Goal: Information Seeking & Learning: Learn about a topic

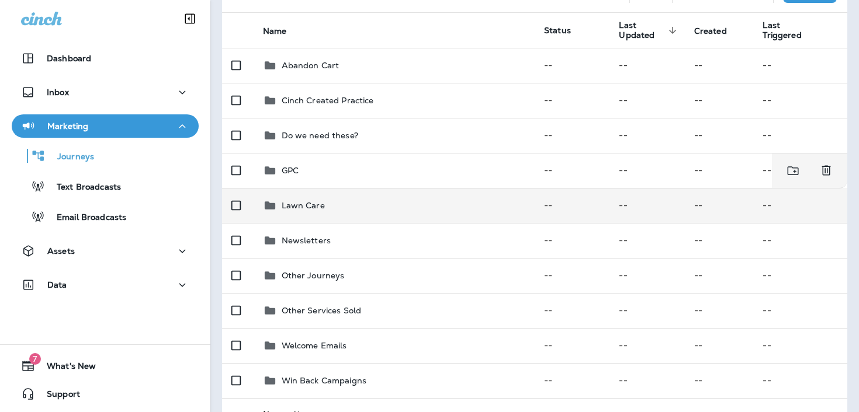
scroll to position [105, 0]
click at [367, 201] on div "Lawn Care" at bounding box center [394, 205] width 263 height 14
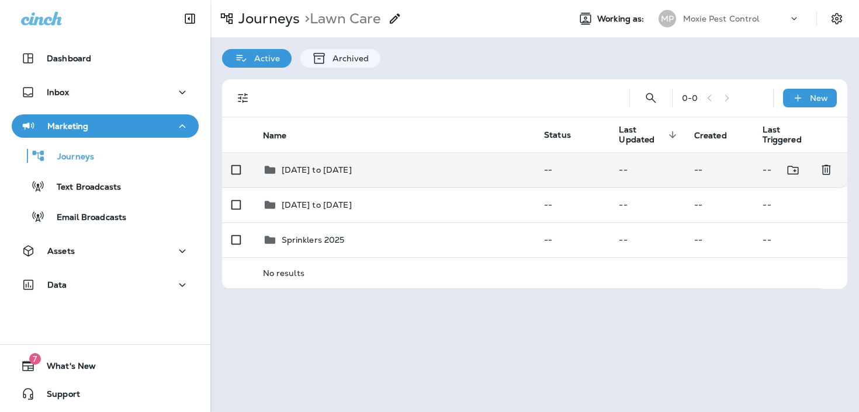
click at [362, 167] on div "[DATE] to [DATE]" at bounding box center [394, 170] width 263 height 14
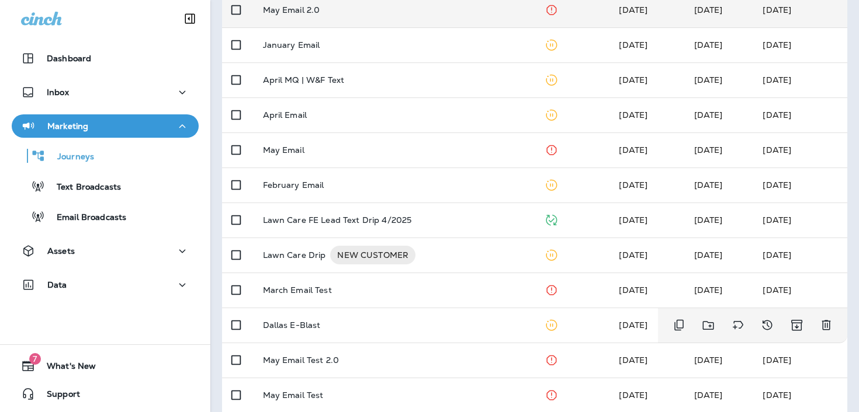
scroll to position [252, 0]
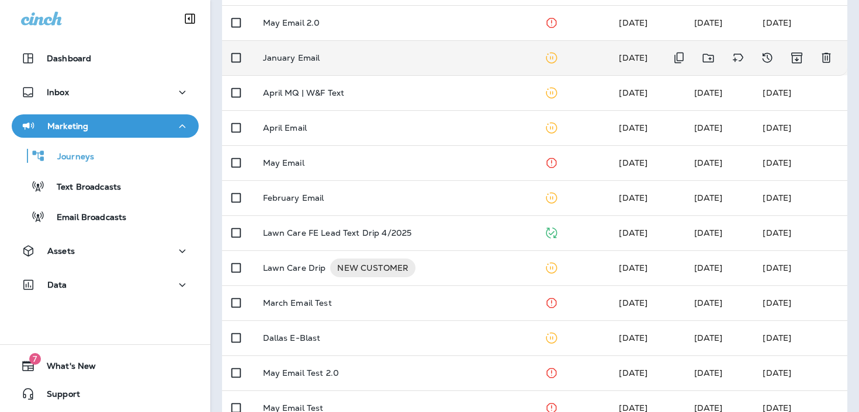
click at [388, 47] on td "January Email" at bounding box center [395, 57] width 282 height 35
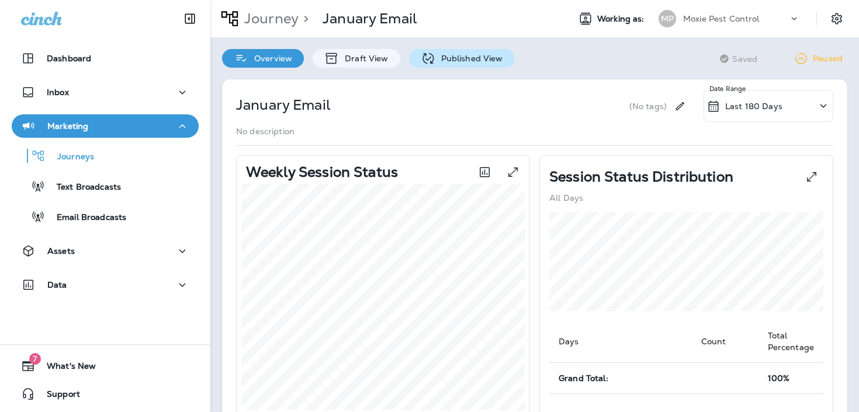
click at [440, 62] on p "Published View" at bounding box center [469, 58] width 68 height 9
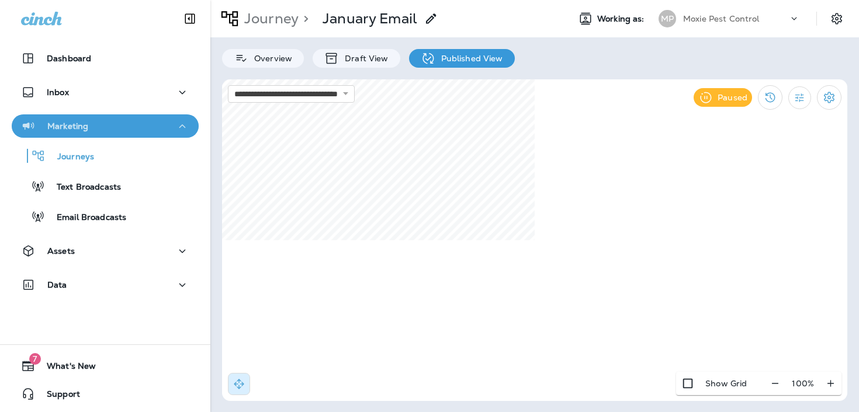
click at [140, 128] on div "Marketing" at bounding box center [105, 126] width 168 height 15
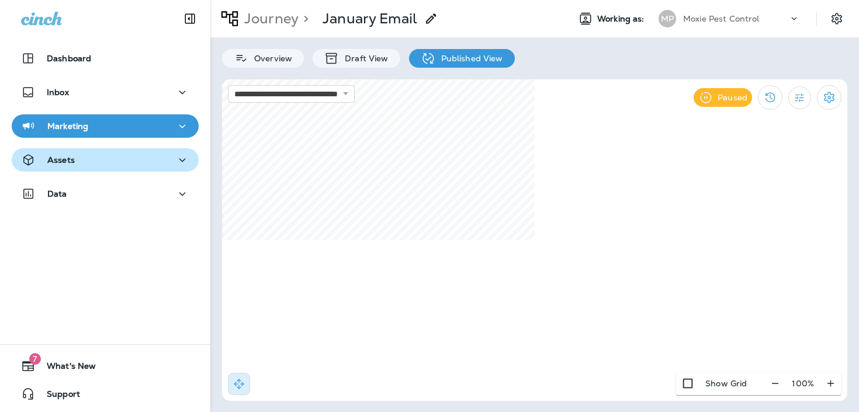
click at [127, 163] on div "Assets" at bounding box center [105, 160] width 168 height 15
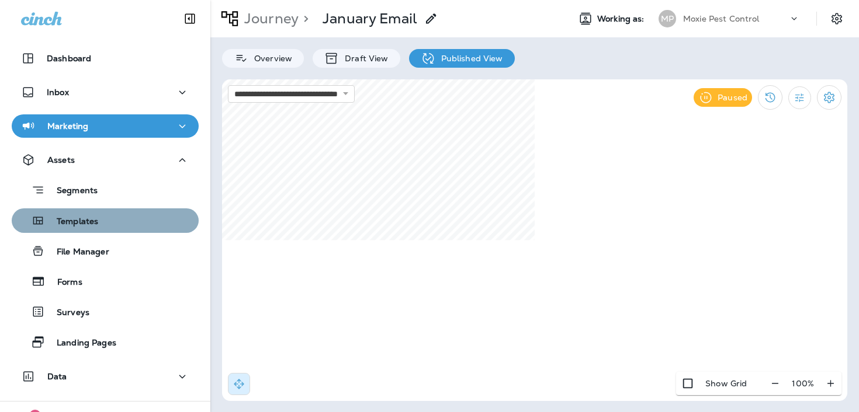
click at [150, 225] on div "Templates" at bounding box center [105, 221] width 178 height 18
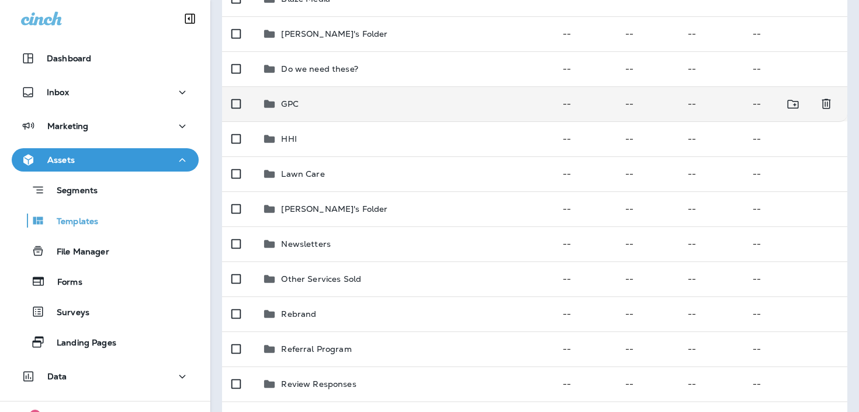
scroll to position [187, 0]
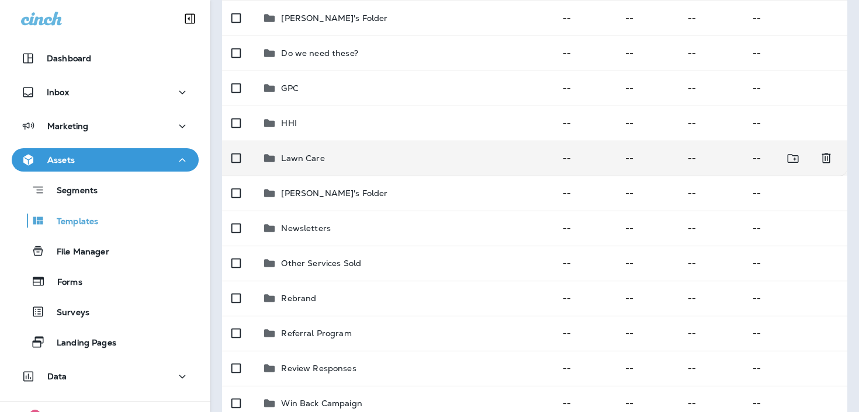
click at [325, 151] on div "Lawn Care" at bounding box center [402, 158] width 281 height 14
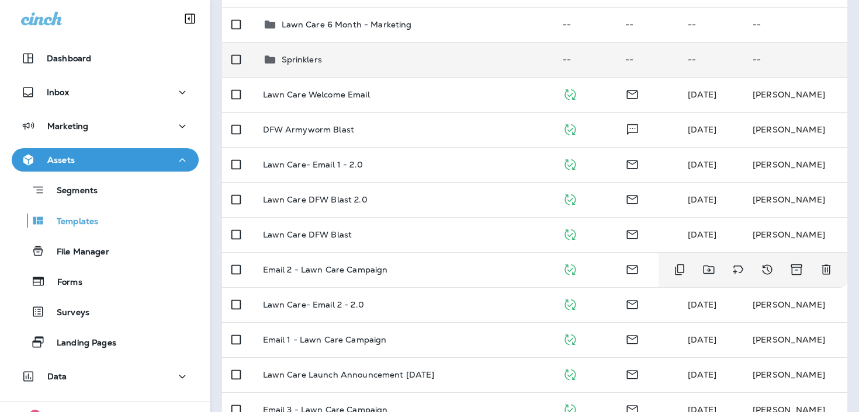
scroll to position [107, 0]
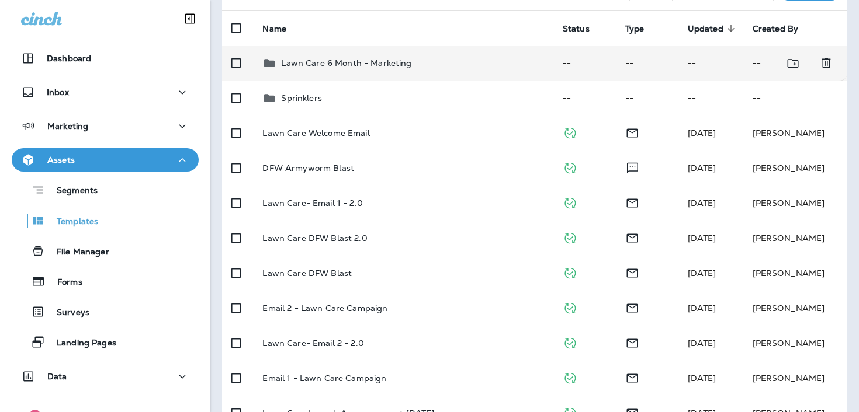
click at [359, 69] on div "Lawn Care 6 Month - Marketing" at bounding box center [346, 63] width 130 height 14
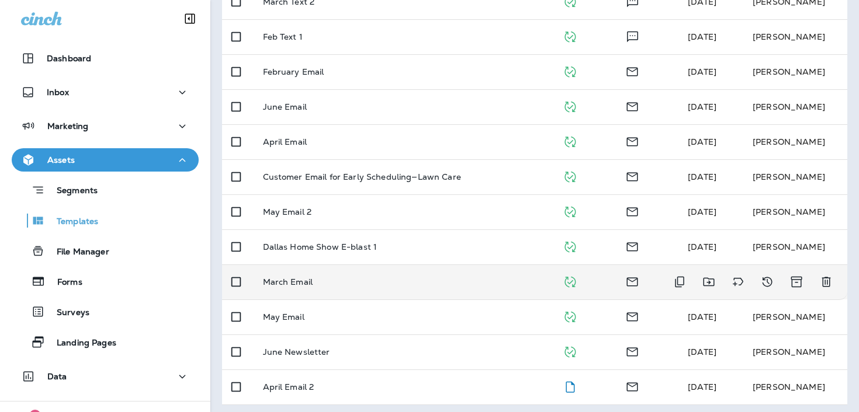
scroll to position [348, 0]
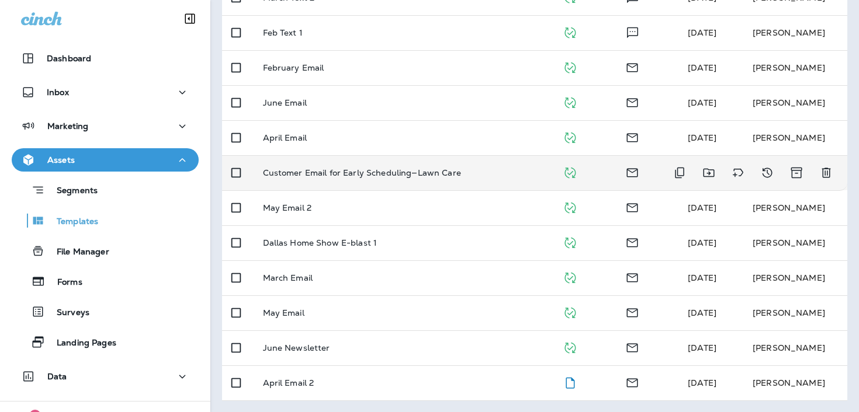
click at [442, 179] on td "Customer Email for Early Scheduling—Lawn Care" at bounding box center [404, 172] width 300 height 35
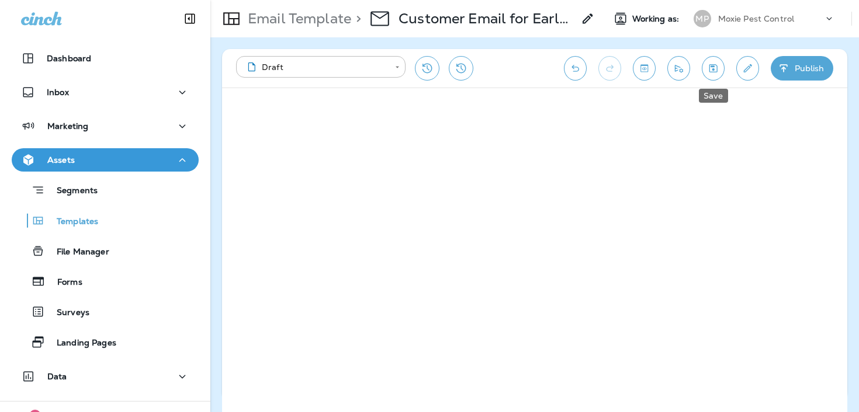
click at [708, 60] on button "Save" at bounding box center [713, 68] width 23 height 25
click at [320, 14] on p "Email Template" at bounding box center [297, 19] width 108 height 18
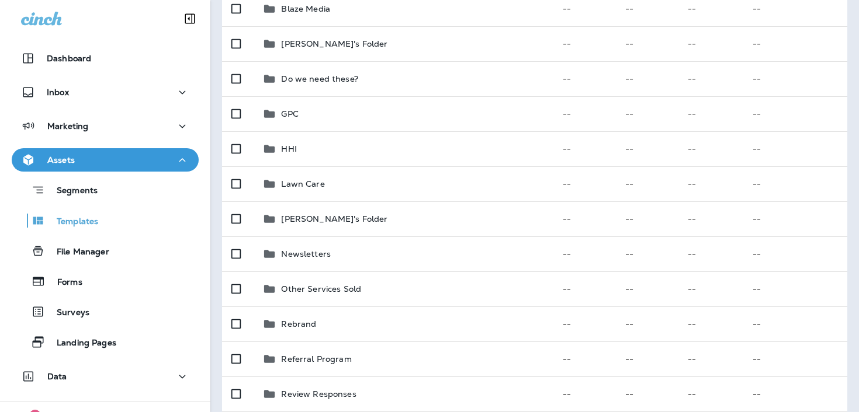
scroll to position [242, 0]
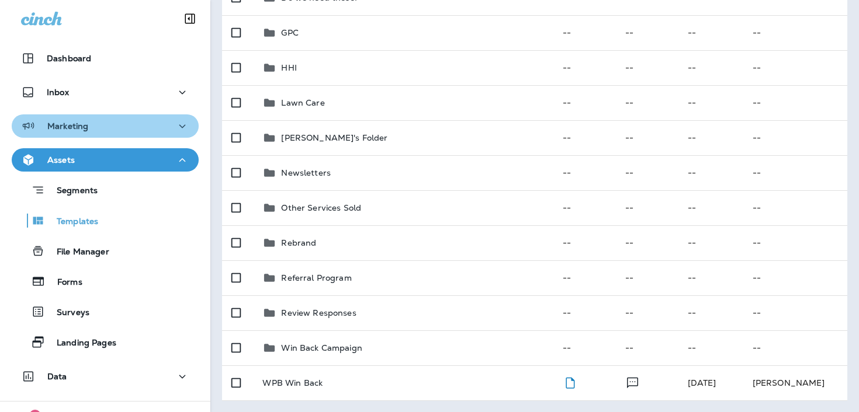
click at [141, 120] on div "Marketing" at bounding box center [105, 126] width 168 height 15
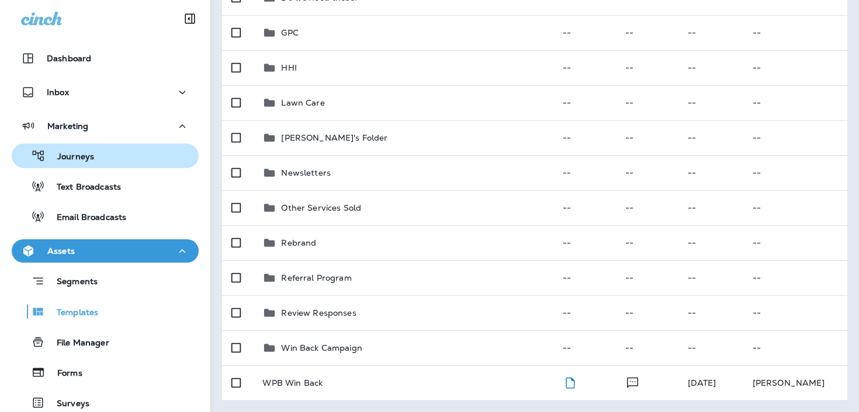
click at [138, 148] on div "Journeys" at bounding box center [105, 156] width 178 height 18
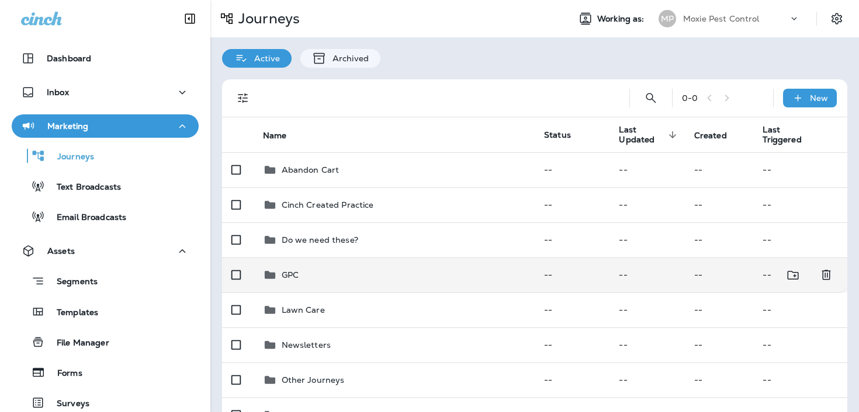
scroll to position [133, 0]
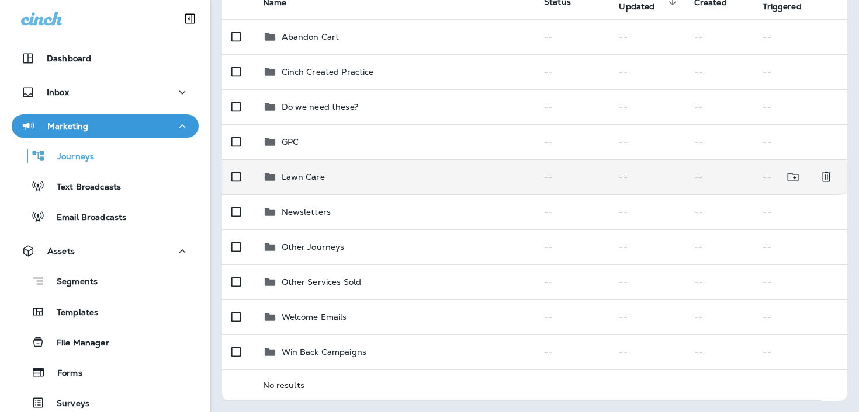
click at [329, 182] on div "Lawn Care" at bounding box center [394, 177] width 263 height 14
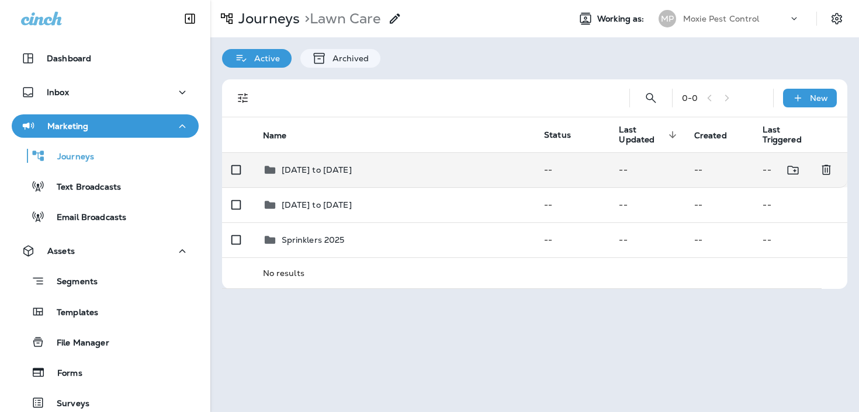
click at [346, 162] on td "[DATE] to [DATE]" at bounding box center [395, 169] width 282 height 35
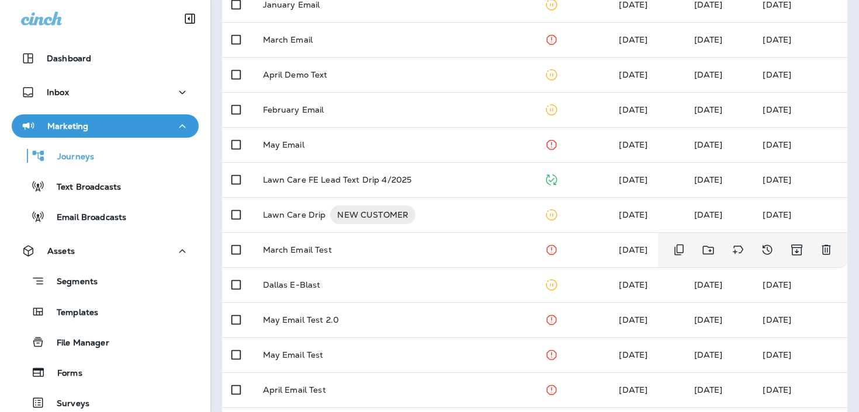
scroll to position [218, 0]
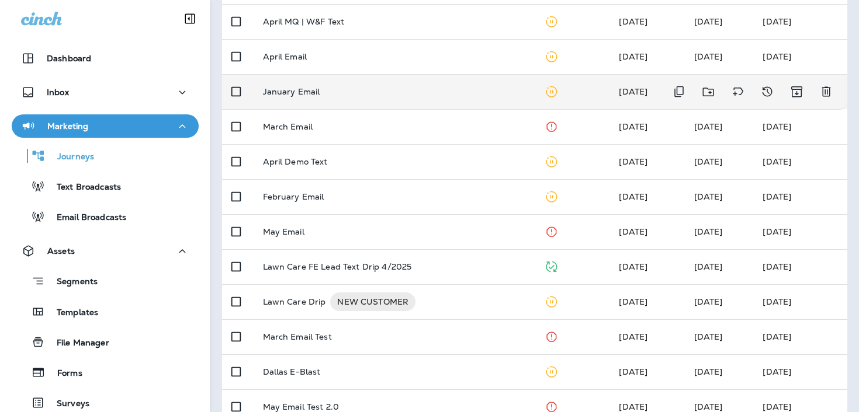
click at [341, 84] on td "January Email" at bounding box center [395, 91] width 282 height 35
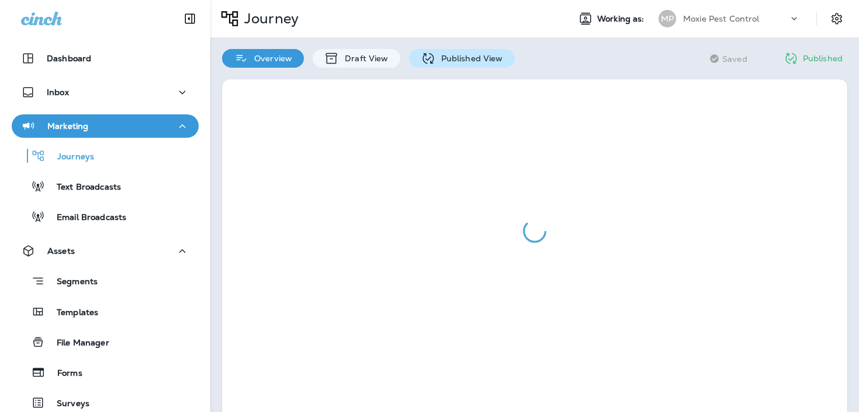
click at [476, 60] on p "Published View" at bounding box center [469, 58] width 68 height 9
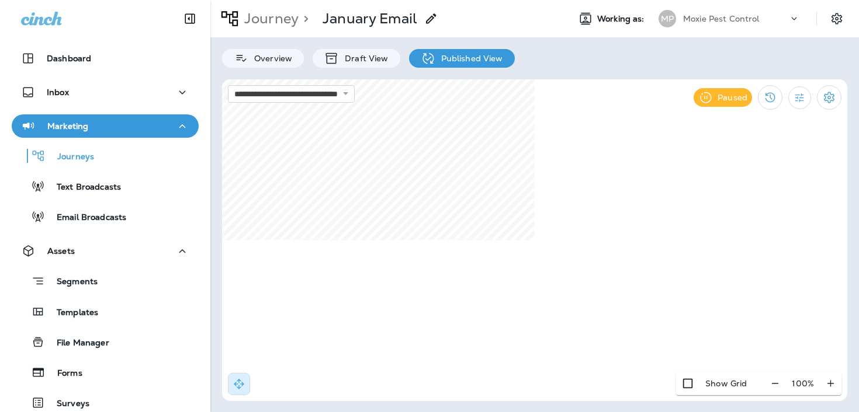
select select "*"
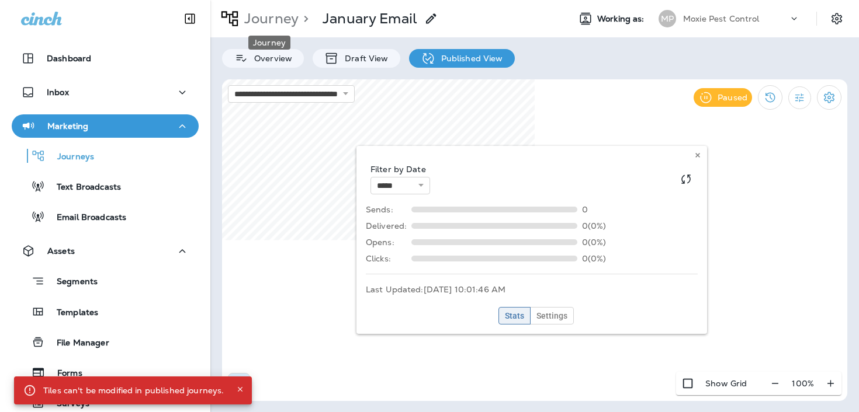
click at [269, 16] on p "Journey" at bounding box center [268, 19] width 59 height 18
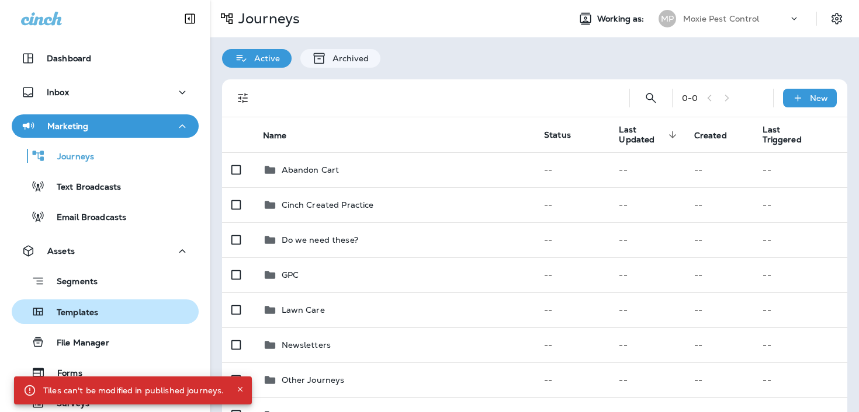
click at [83, 309] on p "Templates" at bounding box center [71, 313] width 53 height 11
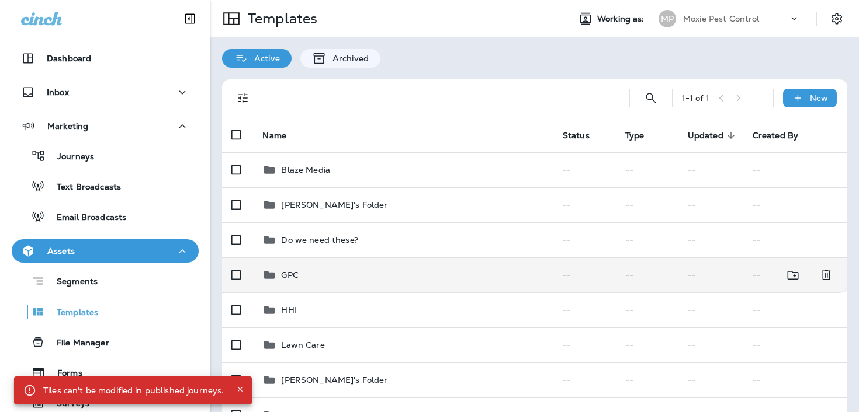
scroll to position [242, 0]
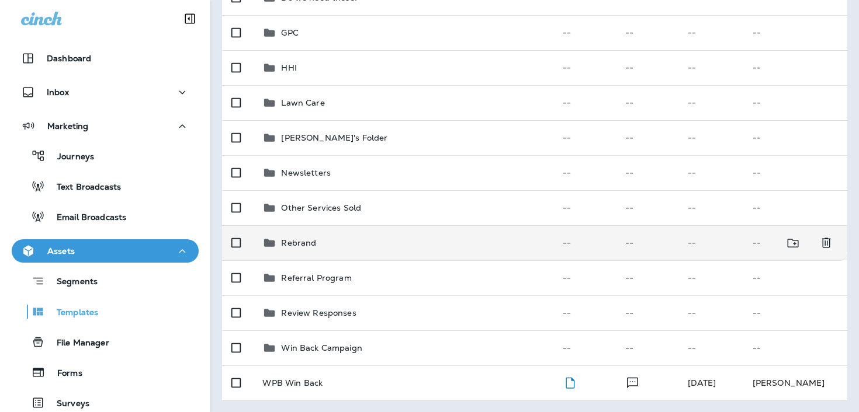
click at [355, 236] on div "Rebrand" at bounding box center [402, 243] width 281 height 14
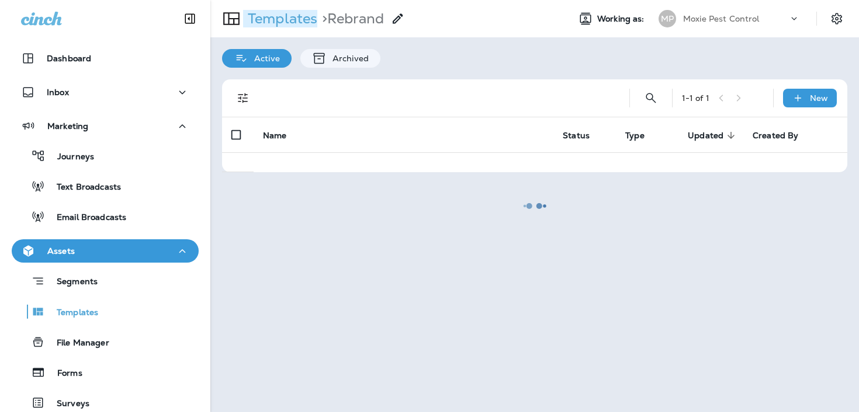
click at [293, 22] on p "Templates" at bounding box center [280, 19] width 74 height 18
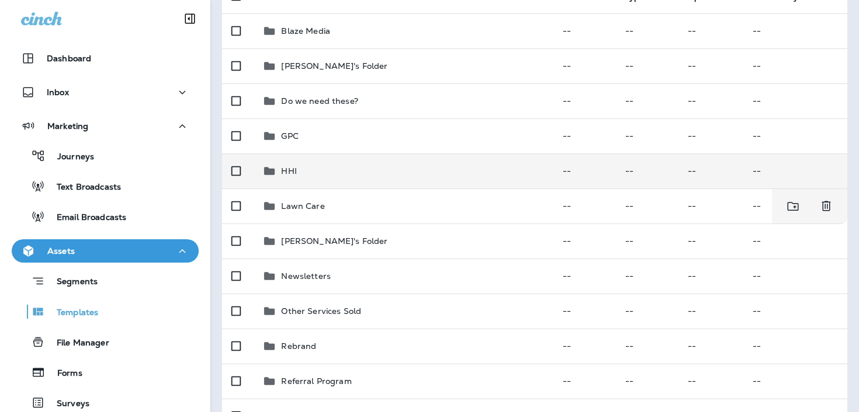
scroll to position [140, 0]
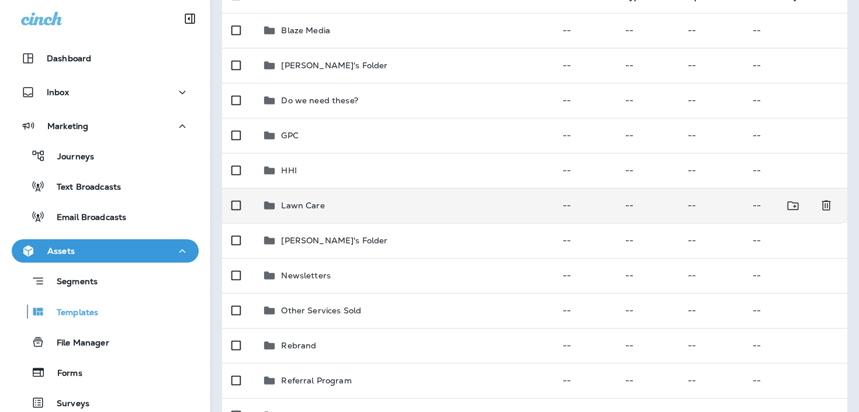
click at [374, 208] on div "Lawn Care" at bounding box center [402, 206] width 281 height 14
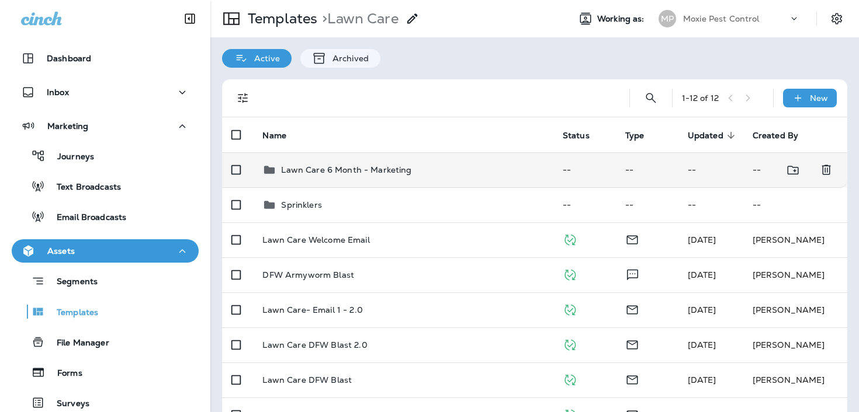
click at [342, 158] on td "Lawn Care 6 Month - Marketing" at bounding box center [403, 169] width 300 height 35
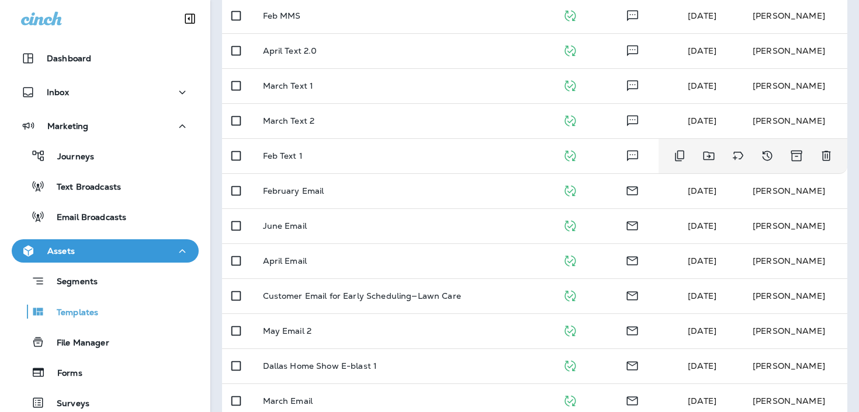
scroll to position [265, 0]
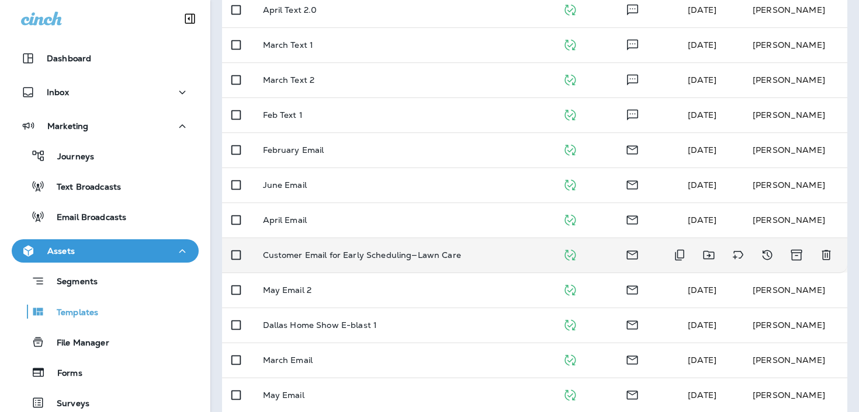
click at [345, 257] on p "Customer Email for Early Scheduling—Lawn Care" at bounding box center [362, 255] width 198 height 9
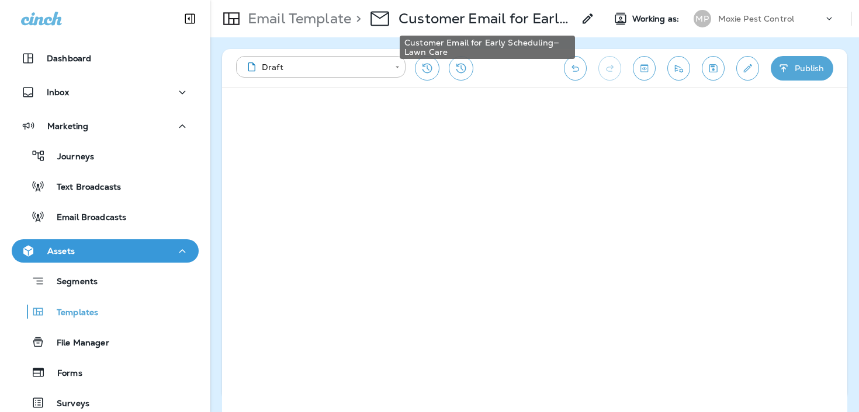
click at [512, 51] on div "Customer Email for Early Scheduling—Lawn Care" at bounding box center [487, 47] width 175 height 23
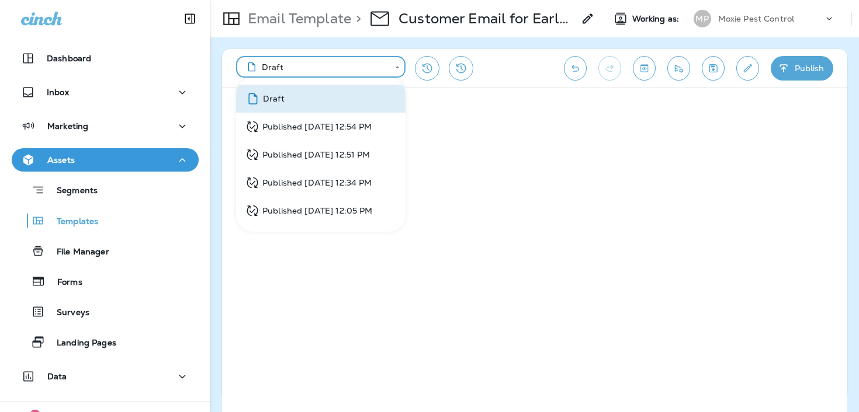
click at [381, 0] on body "**********" at bounding box center [429, 0] width 859 height 0
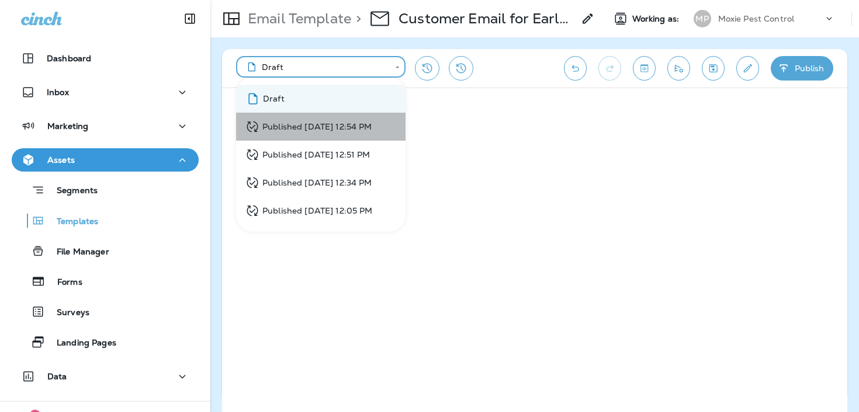
click at [342, 120] on div "Published Jan 28, 2025 12:54 PM" at bounding box center [308, 127] width 127 height 15
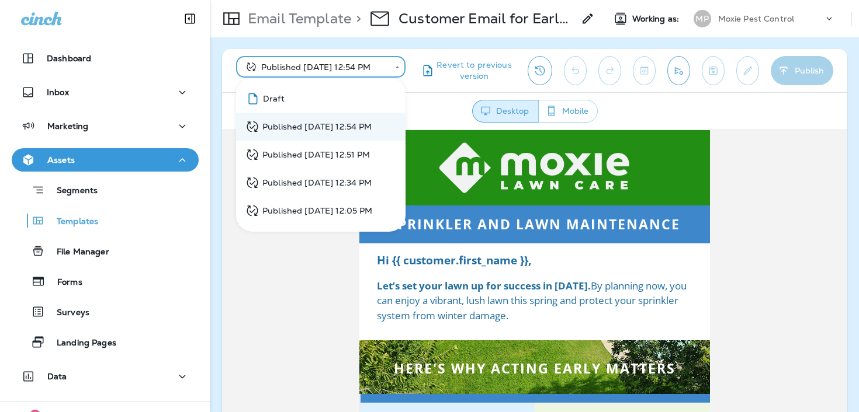
click at [303, 0] on body "**********" at bounding box center [429, 0] width 859 height 0
click at [293, 95] on li "Draft" at bounding box center [320, 99] width 169 height 28
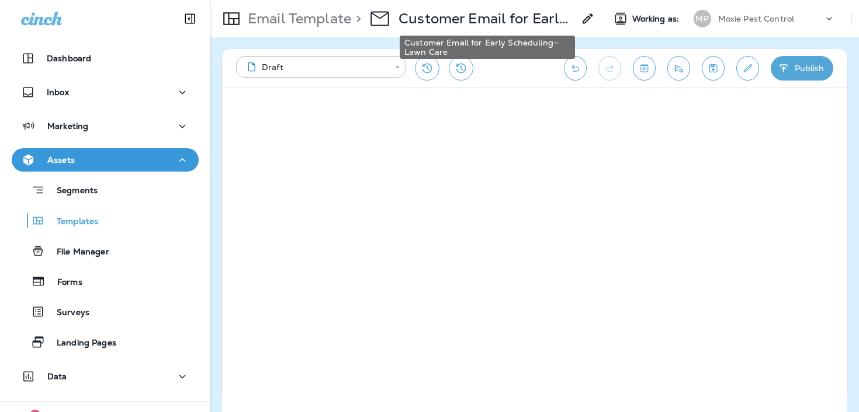
click at [451, 17] on p "Customer Email for Early Scheduling—Lawn Care" at bounding box center [485, 19] width 175 height 18
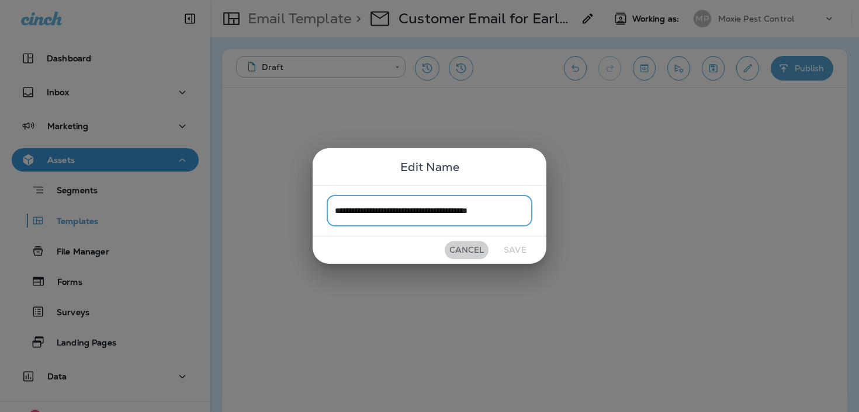
click at [463, 244] on button "Cancel" at bounding box center [467, 250] width 44 height 18
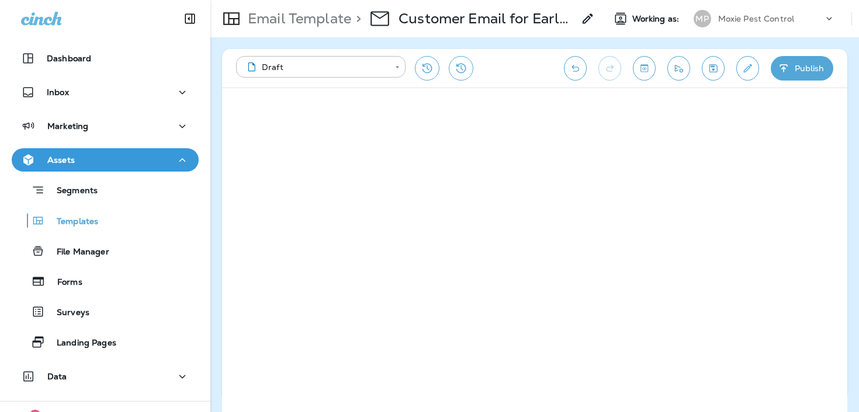
click at [300, 25] on p "Email Template" at bounding box center [297, 19] width 108 height 18
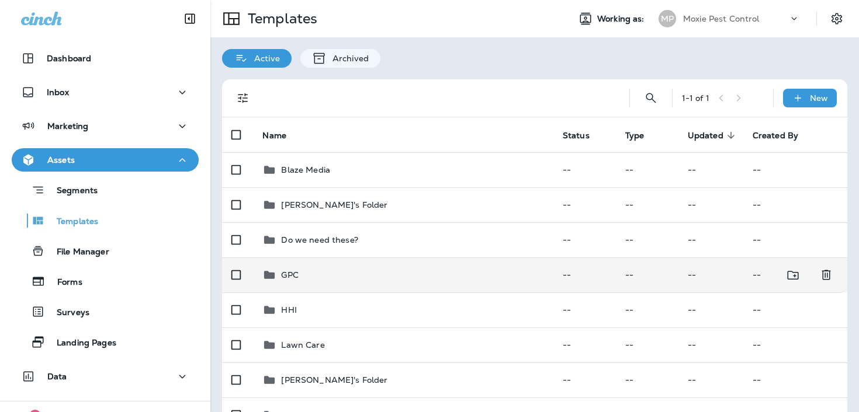
scroll to position [242, 0]
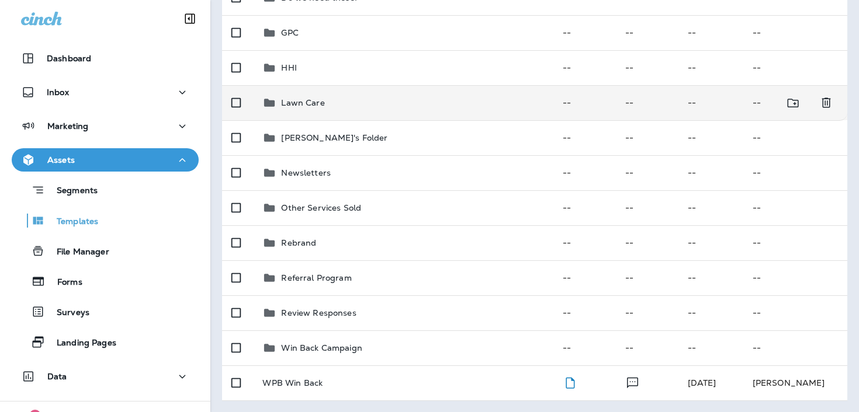
click at [364, 98] on div "Lawn Care" at bounding box center [402, 103] width 281 height 14
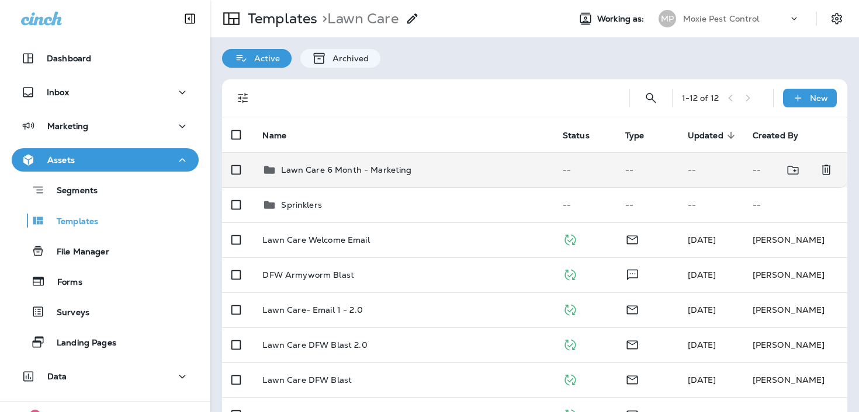
click at [354, 161] on td "Lawn Care 6 Month - Marketing" at bounding box center [403, 169] width 300 height 35
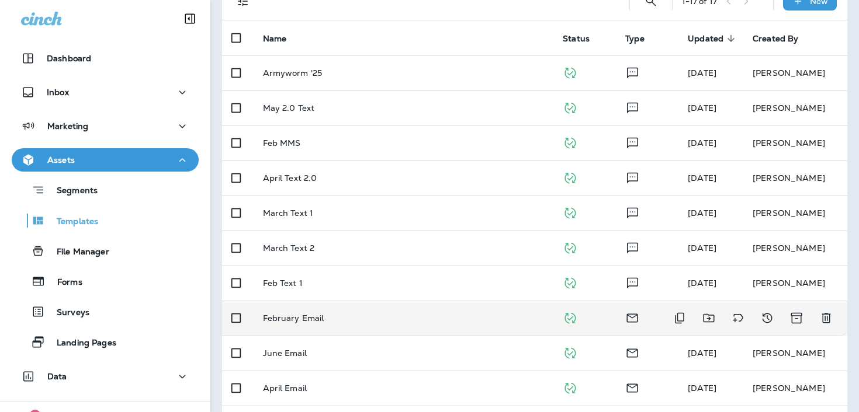
scroll to position [114, 0]
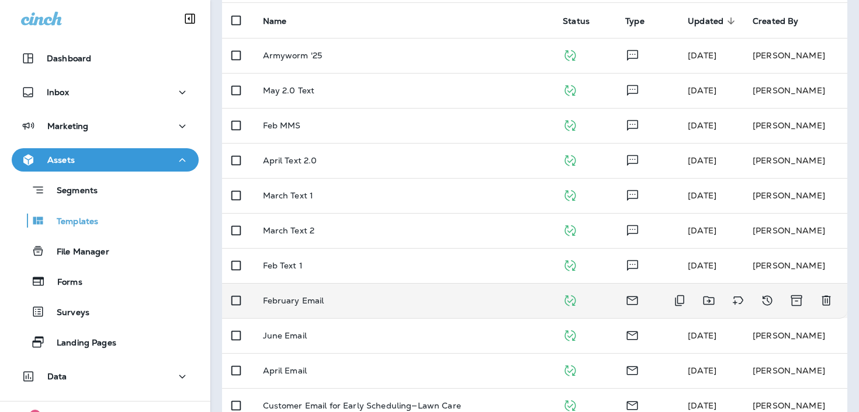
click at [339, 299] on div "February Email" at bounding box center [404, 300] width 282 height 9
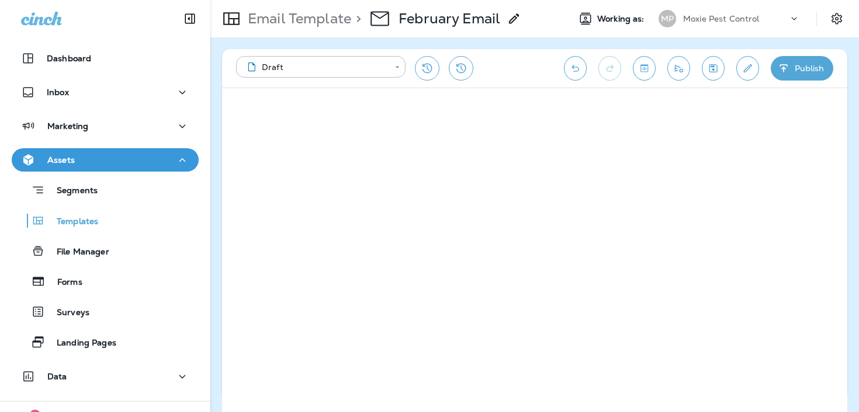
click at [330, 25] on p "Email Template" at bounding box center [297, 19] width 108 height 18
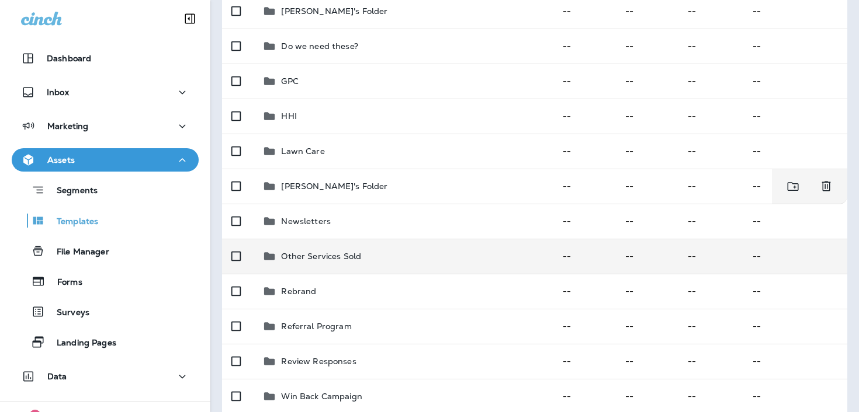
scroll to position [190, 0]
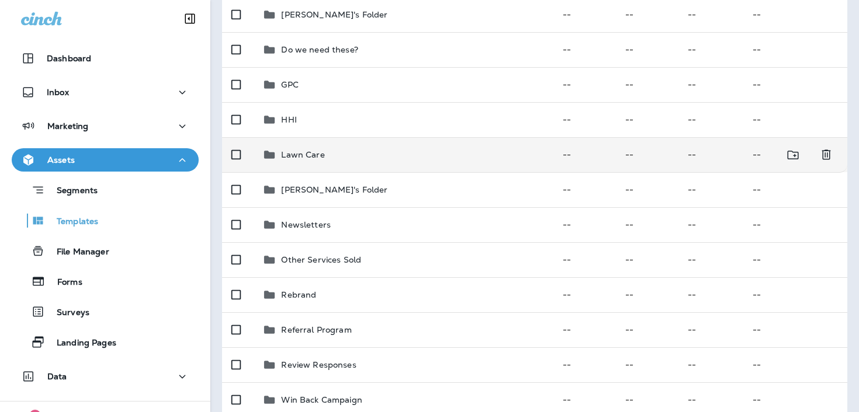
click at [423, 157] on div "Lawn Care" at bounding box center [402, 155] width 281 height 14
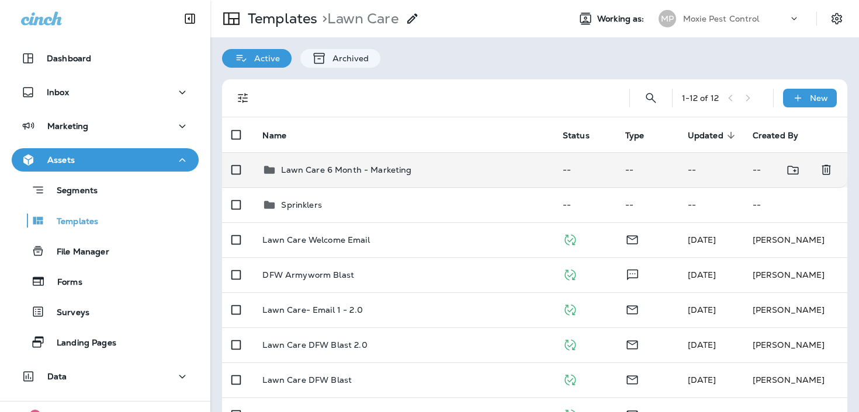
click at [416, 156] on td "Lawn Care 6 Month - Marketing" at bounding box center [403, 169] width 300 height 35
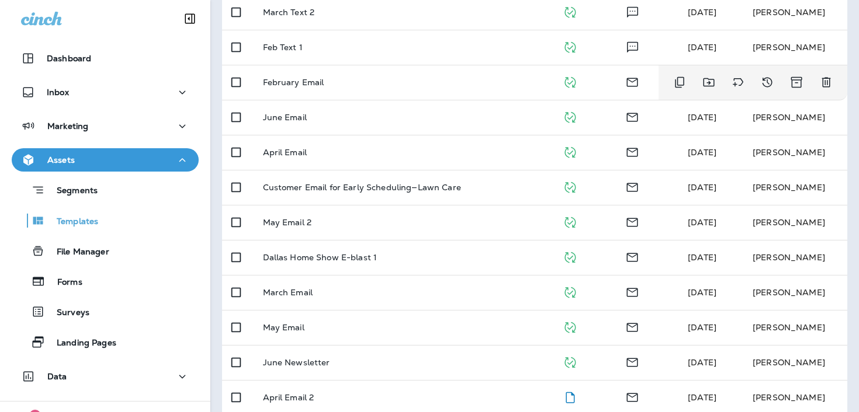
scroll to position [348, 0]
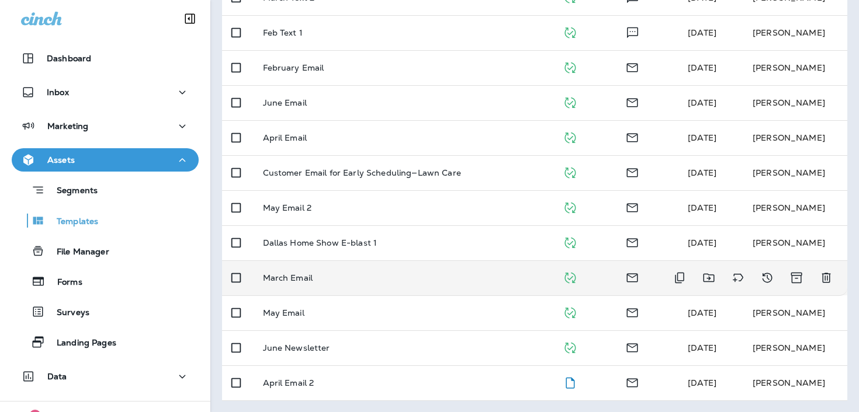
click at [347, 276] on div "March Email" at bounding box center [404, 277] width 282 height 9
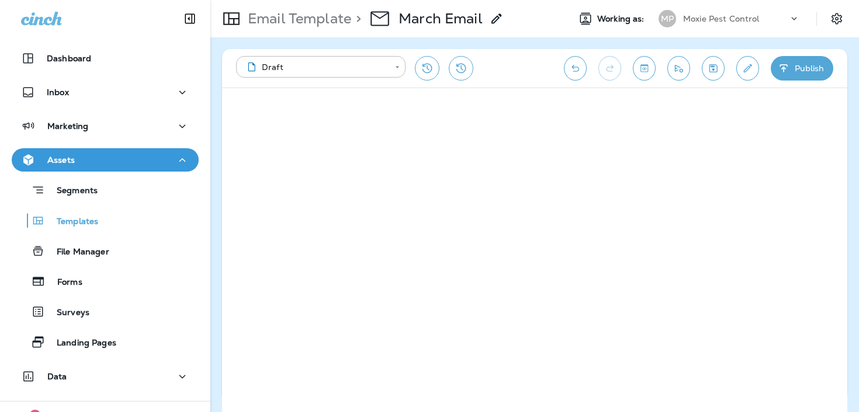
click at [313, 29] on div "Email Template > March Email" at bounding box center [356, 18] width 293 height 33
click at [313, 18] on p "Email Template" at bounding box center [297, 19] width 108 height 18
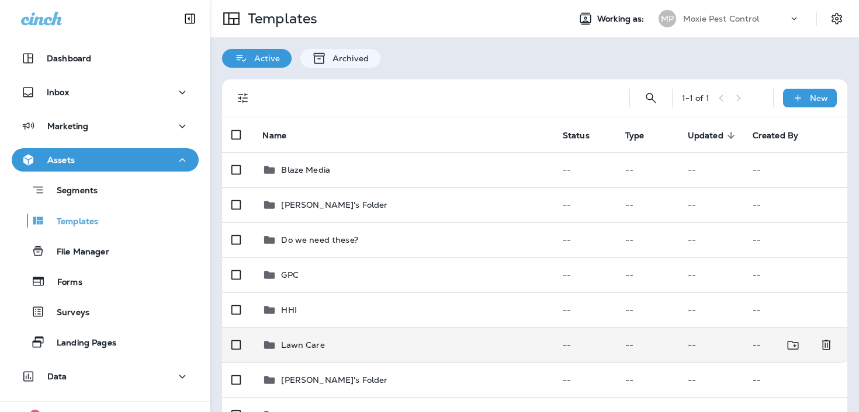
click at [450, 346] on div "Lawn Care" at bounding box center [402, 345] width 281 height 14
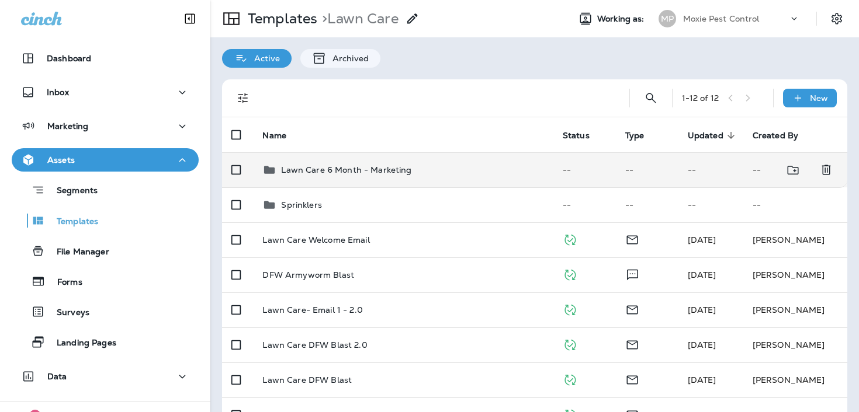
click at [415, 159] on td "Lawn Care 6 Month - Marketing" at bounding box center [403, 169] width 300 height 35
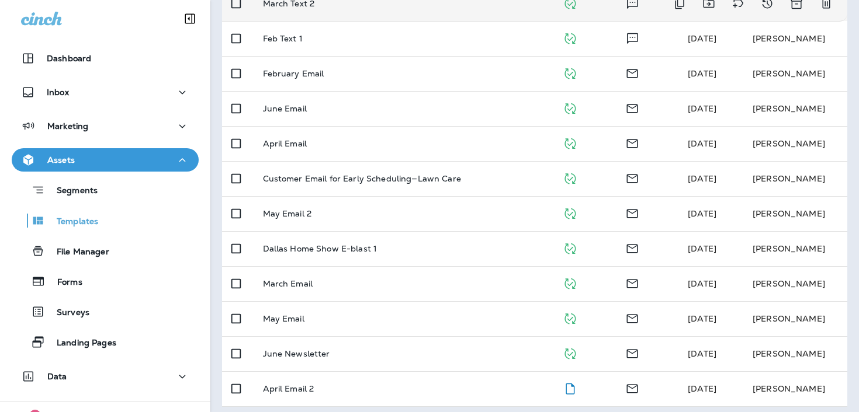
scroll to position [348, 0]
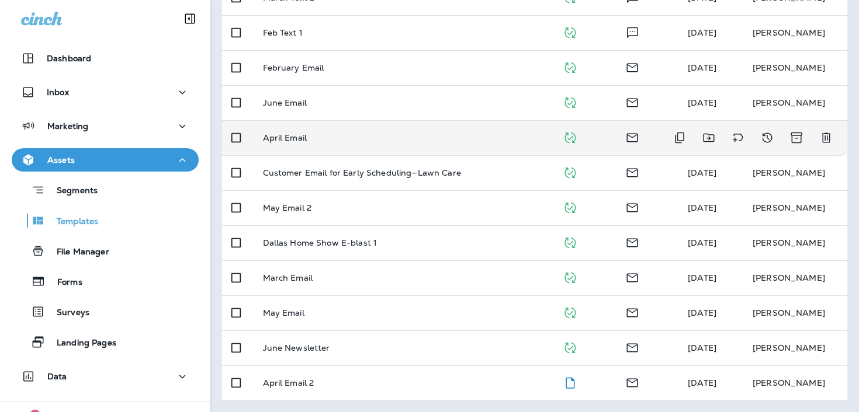
click at [303, 138] on p "April Email" at bounding box center [285, 137] width 44 height 9
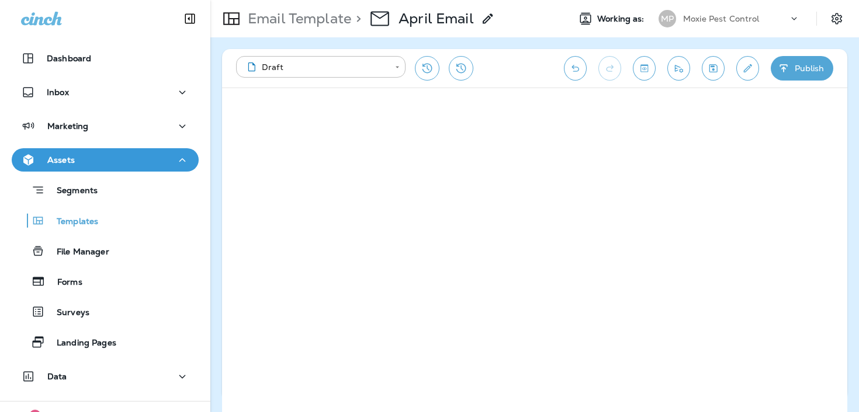
click at [327, 17] on p "Email Template" at bounding box center [297, 19] width 108 height 18
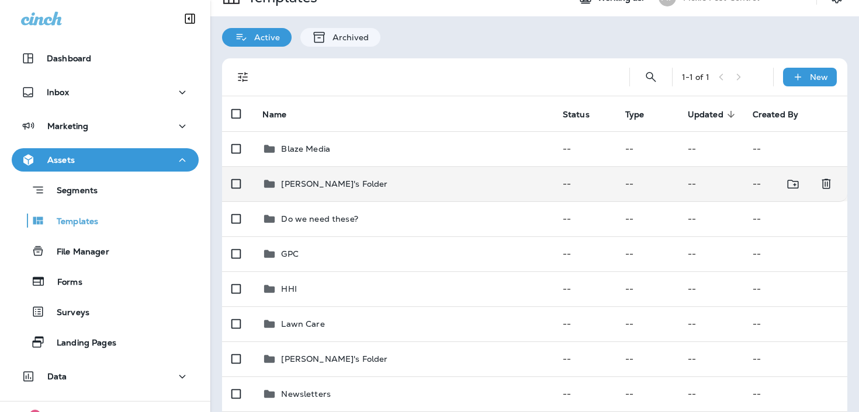
scroll to position [22, 0]
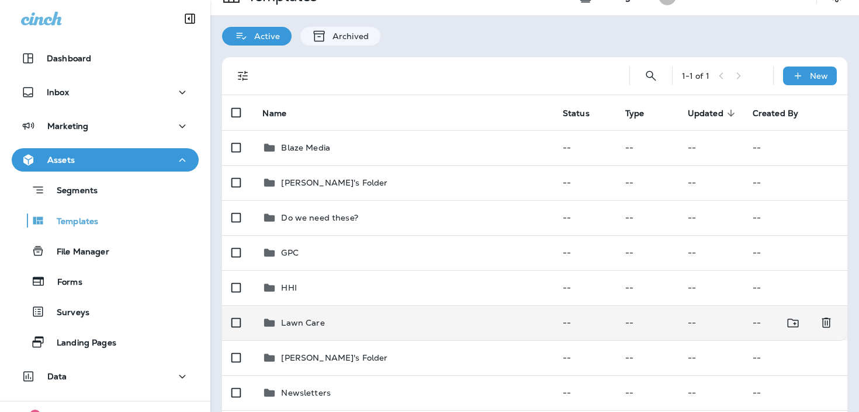
click at [308, 332] on td "Lawn Care" at bounding box center [403, 322] width 300 height 35
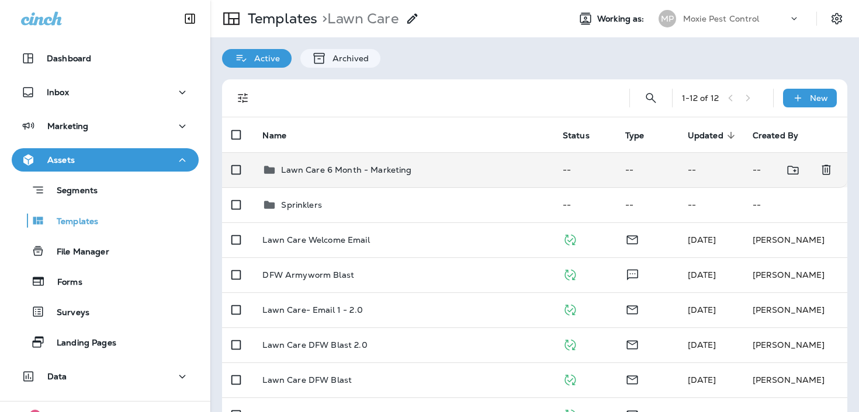
click at [375, 161] on td "Lawn Care 6 Month - Marketing" at bounding box center [403, 169] width 300 height 35
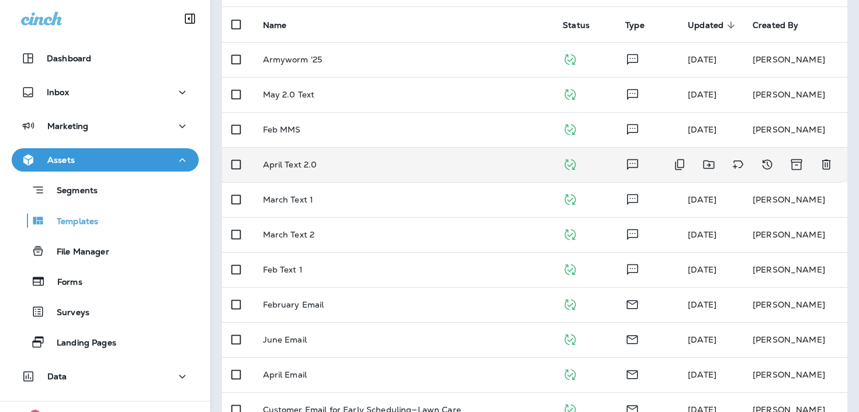
scroll to position [110, 0]
click at [355, 159] on td "April Text 2.0" at bounding box center [404, 165] width 300 height 35
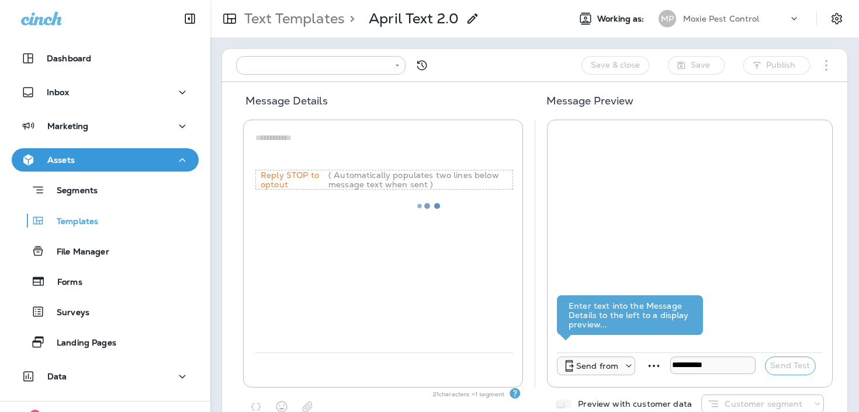
type input "**********"
type textarea "**********"
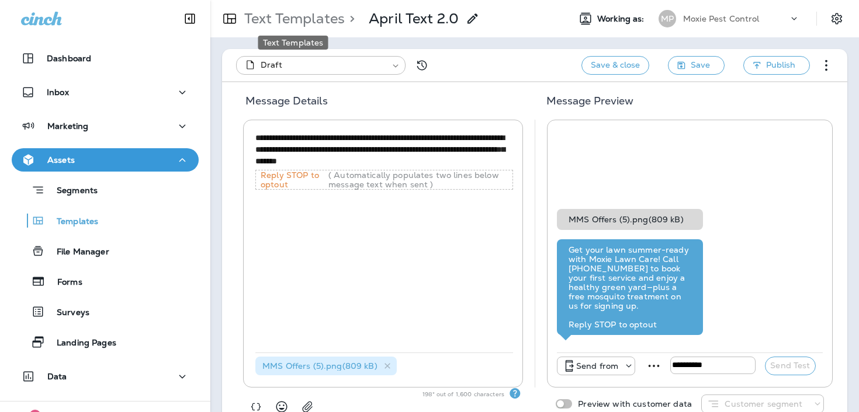
click at [331, 19] on p "Text Templates" at bounding box center [291, 19] width 105 height 18
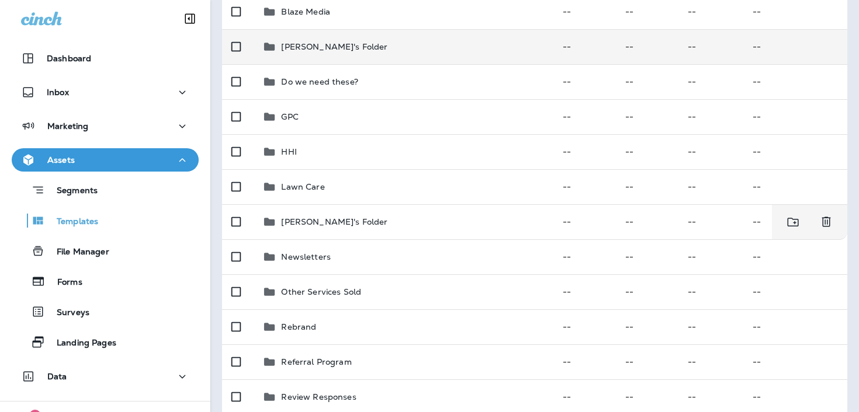
scroll to position [169, 0]
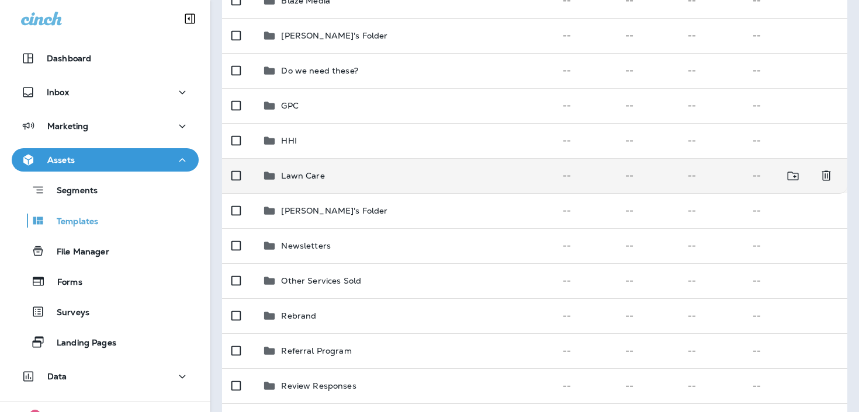
click at [399, 172] on div "Lawn Care" at bounding box center [402, 176] width 281 height 14
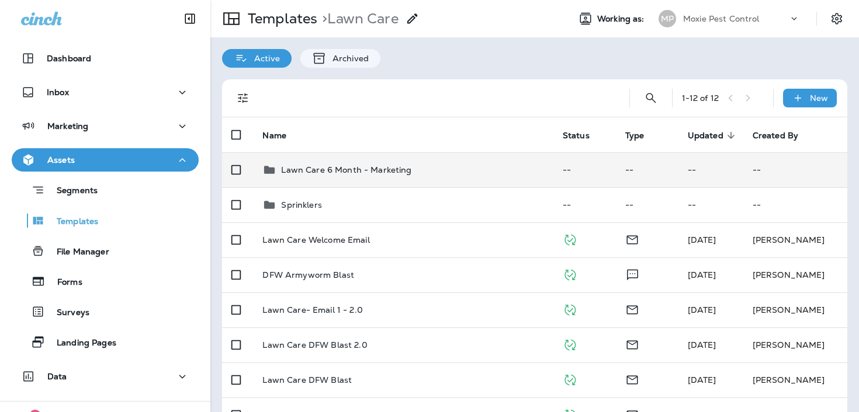
click at [399, 171] on p "Lawn Care 6 Month - Marketing" at bounding box center [346, 169] width 130 height 9
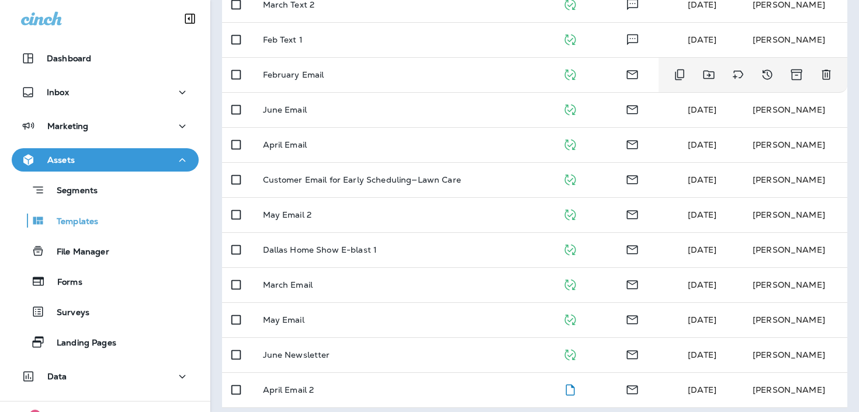
scroll to position [348, 0]
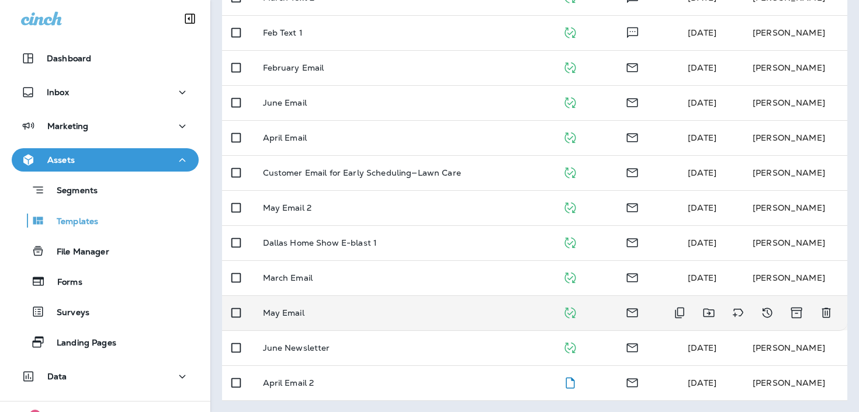
click at [323, 313] on div "May Email" at bounding box center [404, 312] width 282 height 9
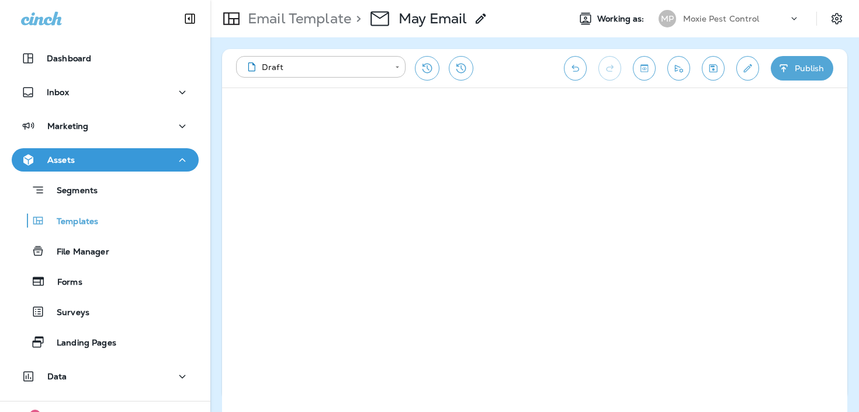
click at [315, 17] on p "Email Template" at bounding box center [297, 19] width 108 height 18
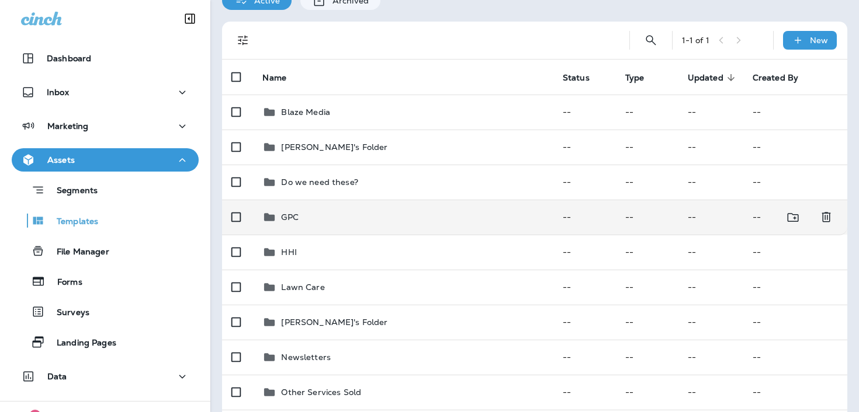
scroll to position [57, 0]
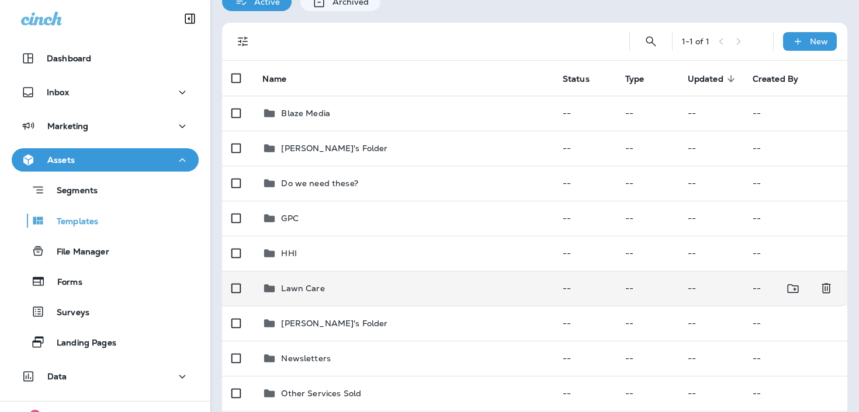
click at [400, 287] on div "Lawn Care" at bounding box center [402, 289] width 281 height 14
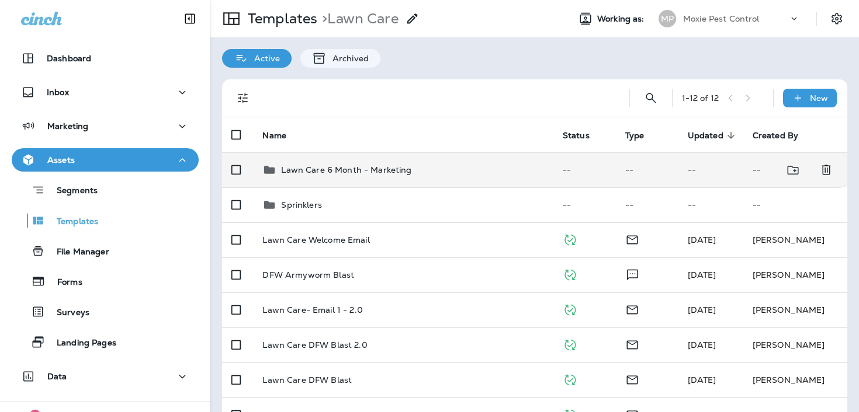
click at [363, 176] on div "Lawn Care 6 Month - Marketing" at bounding box center [346, 170] width 130 height 14
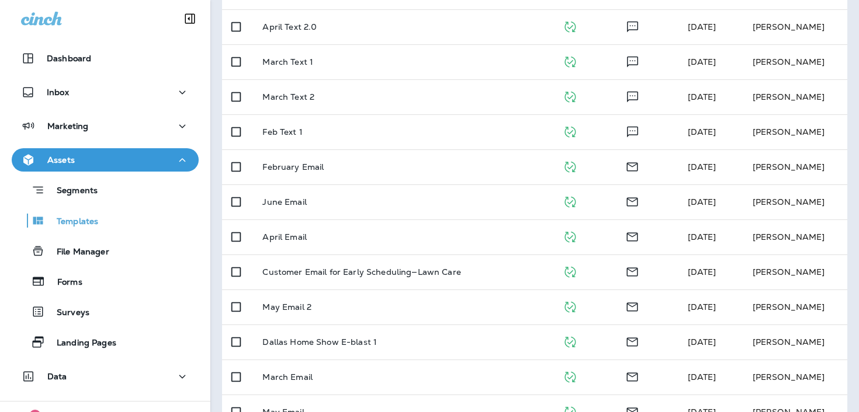
scroll to position [251, 0]
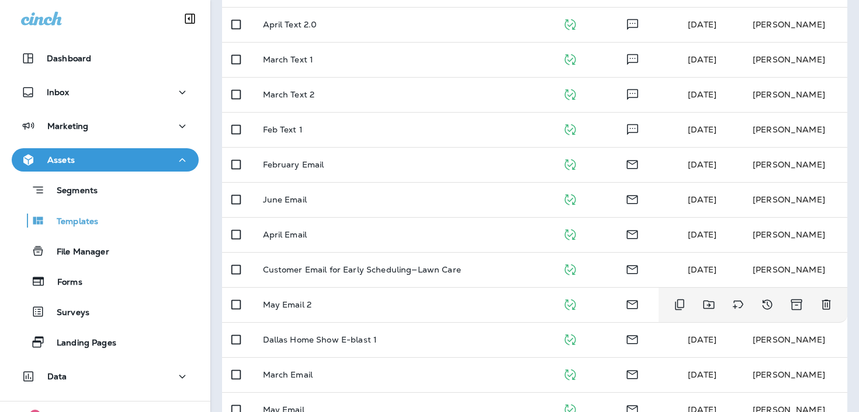
click at [381, 299] on td "May Email 2" at bounding box center [404, 304] width 300 height 35
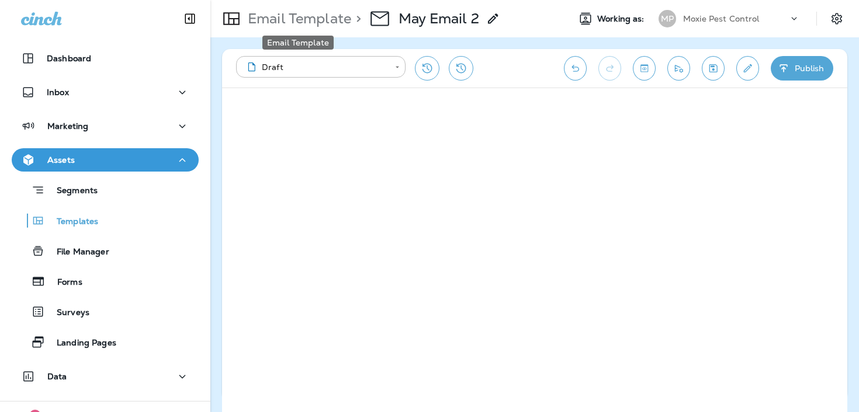
click at [311, 19] on p "Email Template" at bounding box center [297, 19] width 108 height 18
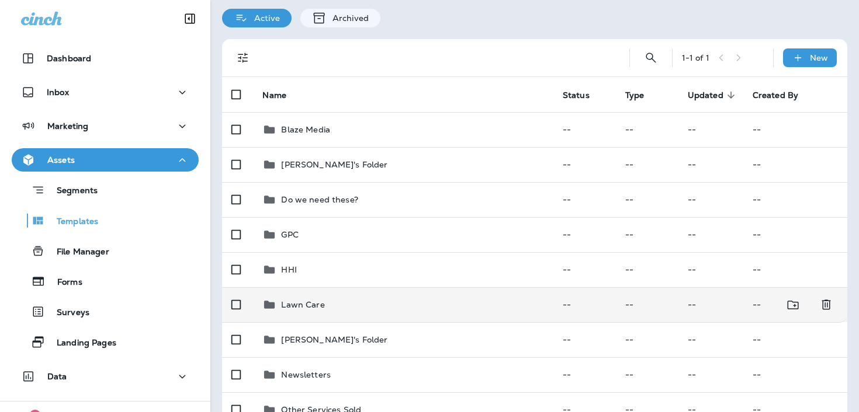
scroll to position [41, 0]
click at [348, 307] on div "Lawn Care" at bounding box center [402, 304] width 281 height 14
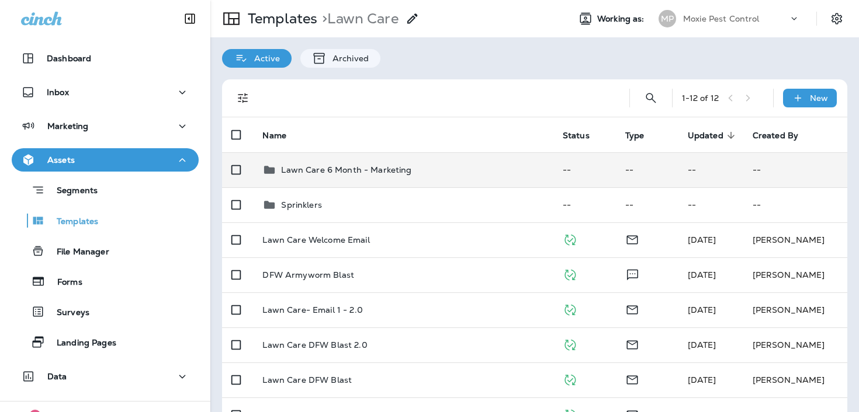
click at [320, 165] on p "Lawn Care 6 Month - Marketing" at bounding box center [346, 169] width 130 height 9
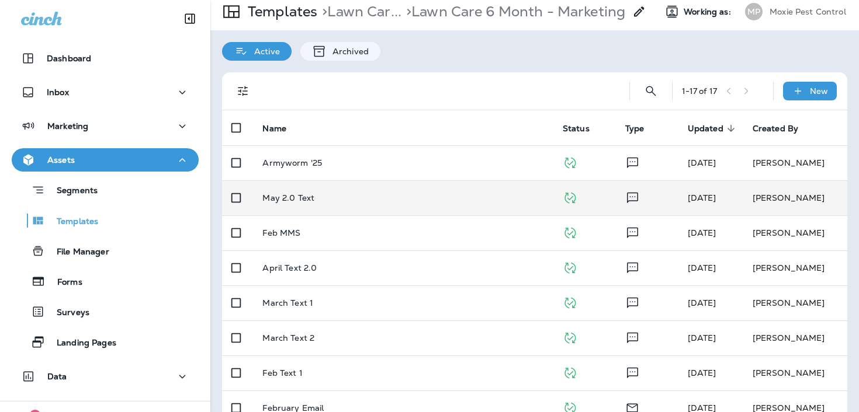
scroll to position [8, 0]
click at [360, 198] on div "May 2.0 Text" at bounding box center [404, 197] width 282 height 9
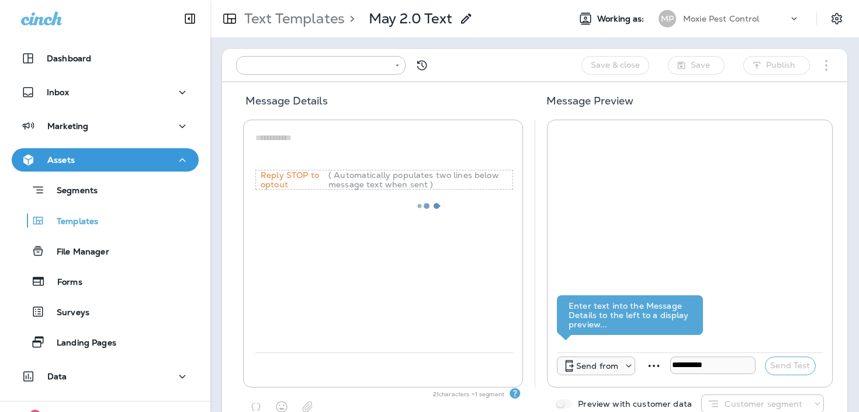
type input "**********"
type textarea "**********"
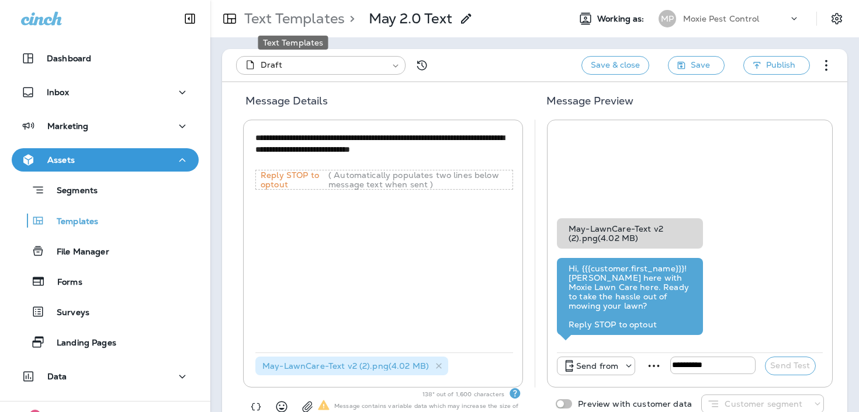
click at [329, 16] on p "Text Templates" at bounding box center [291, 19] width 105 height 18
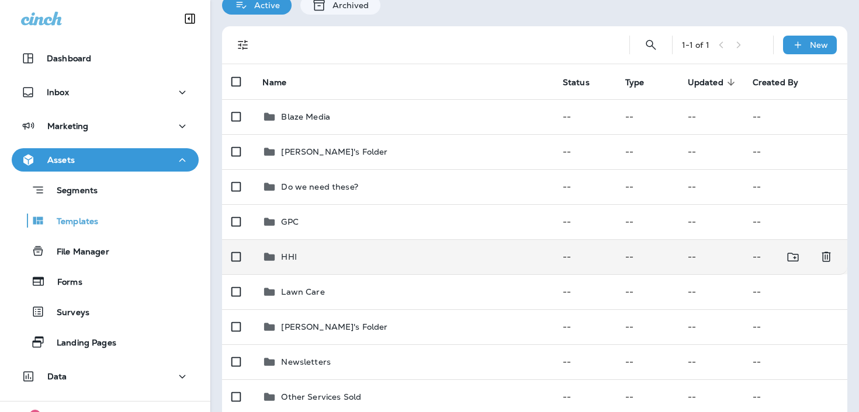
scroll to position [63, 0]
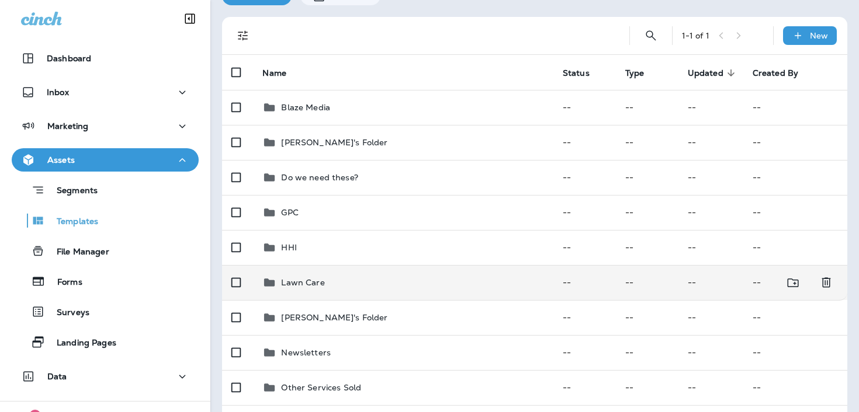
click at [360, 285] on div "Lawn Care" at bounding box center [402, 283] width 281 height 14
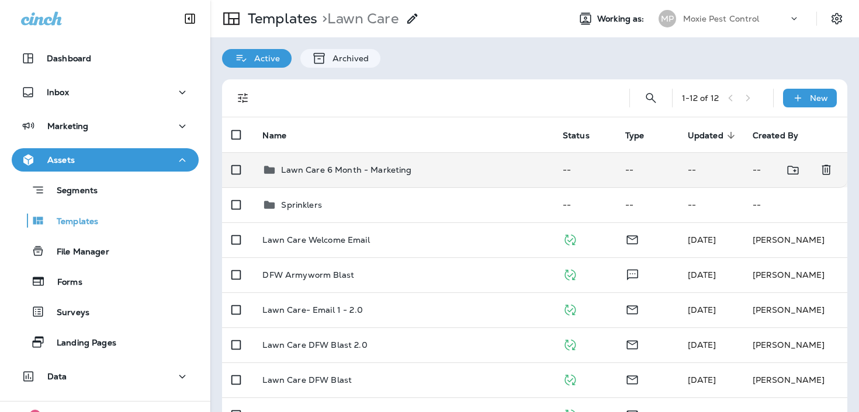
click at [360, 159] on td "Lawn Care 6 Month - Marketing" at bounding box center [403, 169] width 300 height 35
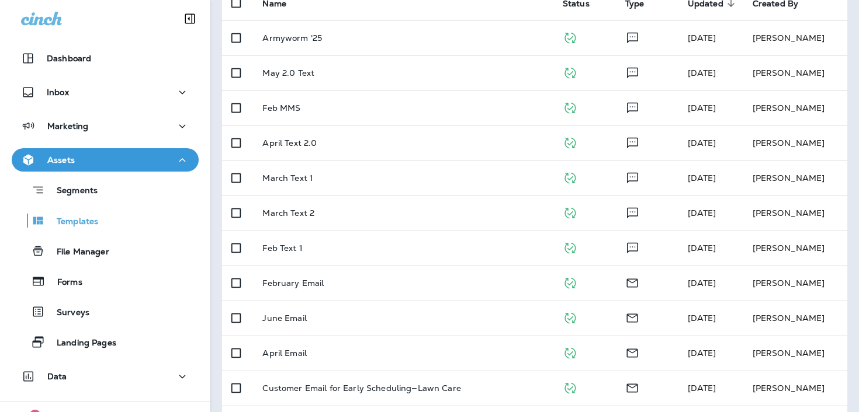
scroll to position [175, 0]
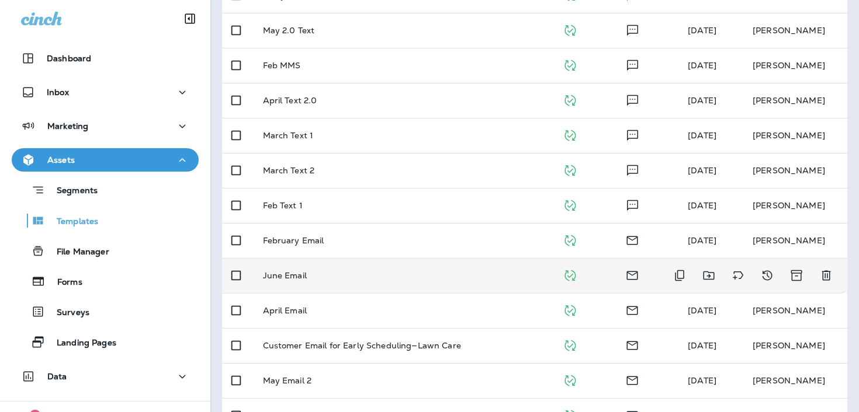
click at [400, 278] on div "June Email" at bounding box center [404, 275] width 282 height 9
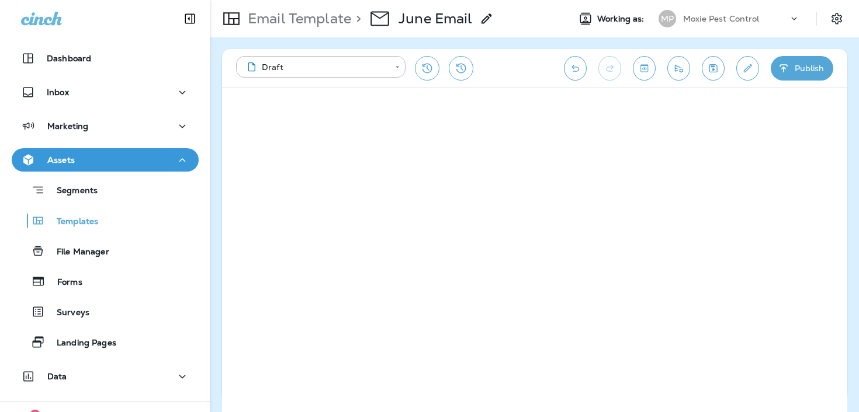
click at [309, 15] on p "Email Template" at bounding box center [297, 19] width 108 height 18
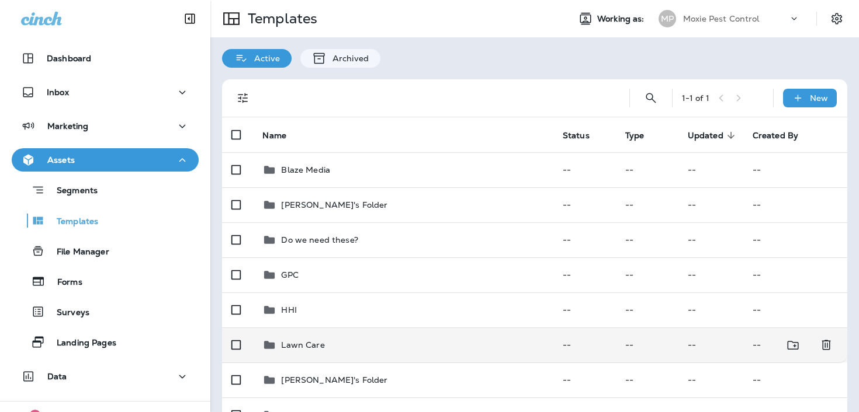
click at [334, 359] on td "Lawn Care" at bounding box center [403, 345] width 300 height 35
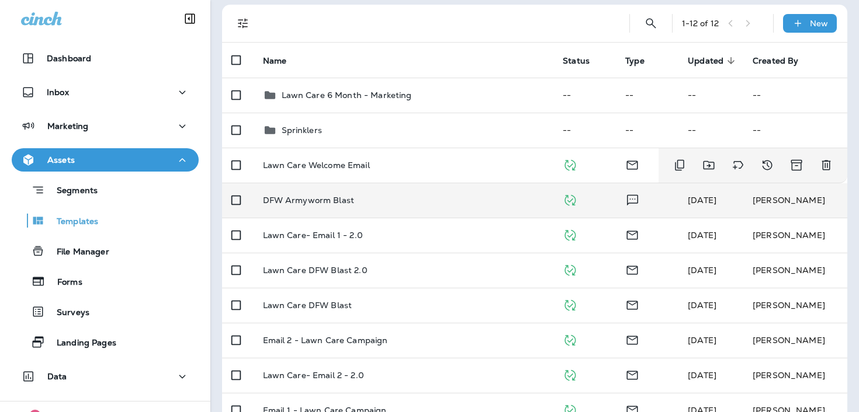
scroll to position [65, 0]
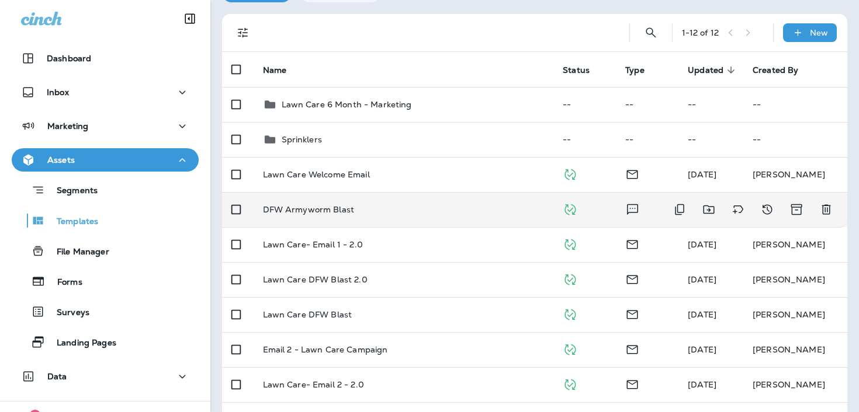
click at [324, 219] on td "DFW Armyworm Blast" at bounding box center [404, 209] width 300 height 35
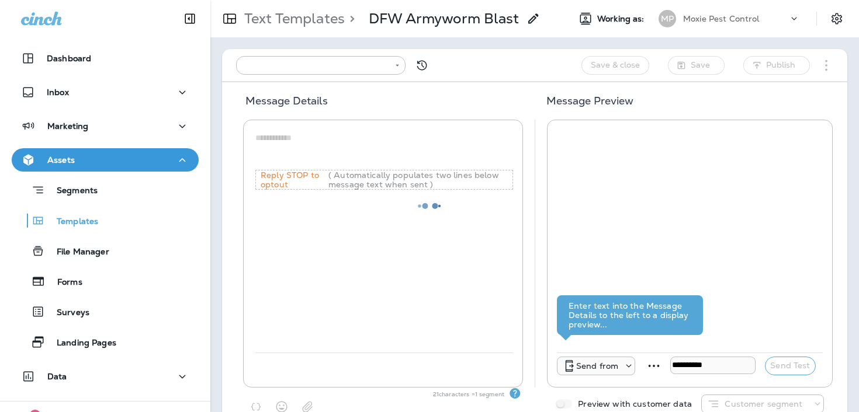
type input "**********"
type textarea "**********"
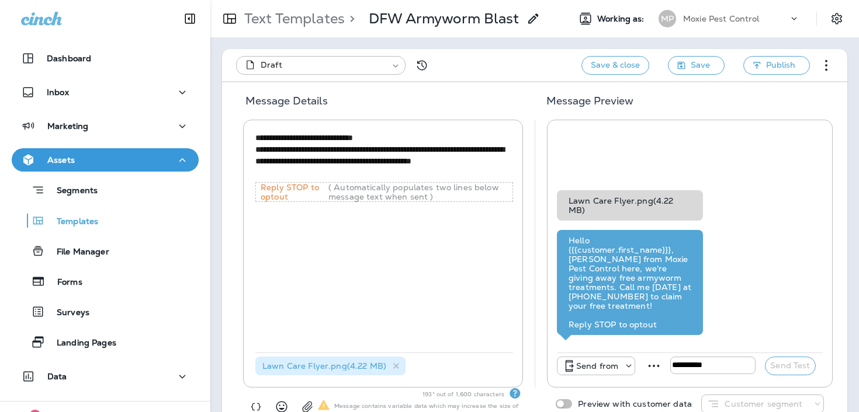
click at [331, 6] on div "Text Templates > DFW Armyworm Blast" at bounding box center [375, 18] width 330 height 29
click at [320, 24] on p "Text Templates" at bounding box center [291, 19] width 105 height 18
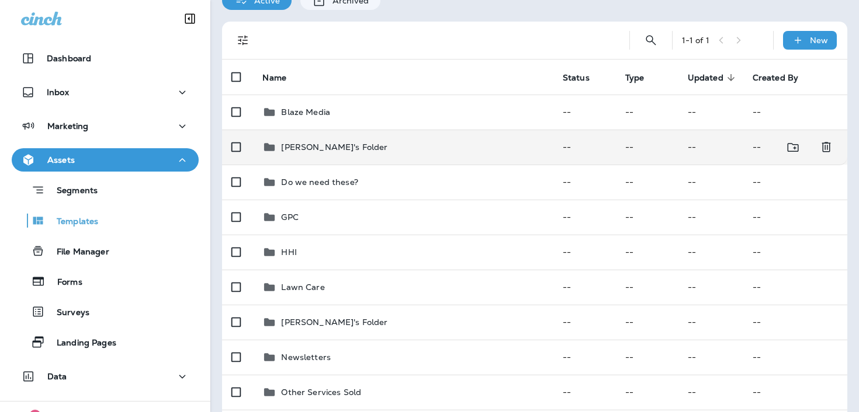
scroll to position [144, 0]
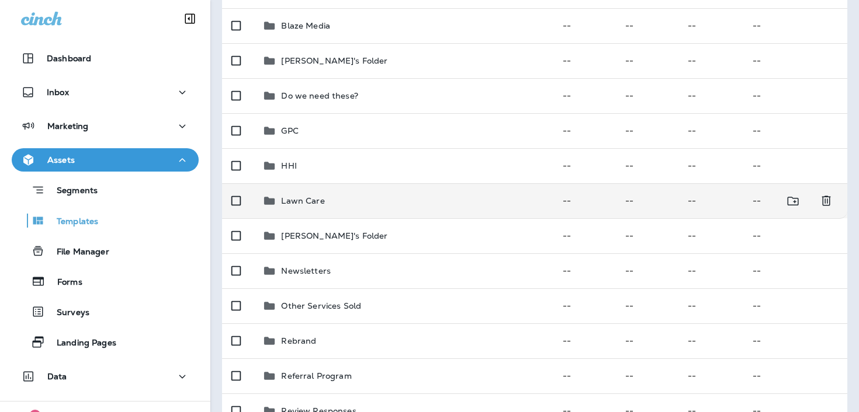
click at [350, 200] on div "Lawn Care" at bounding box center [402, 201] width 281 height 14
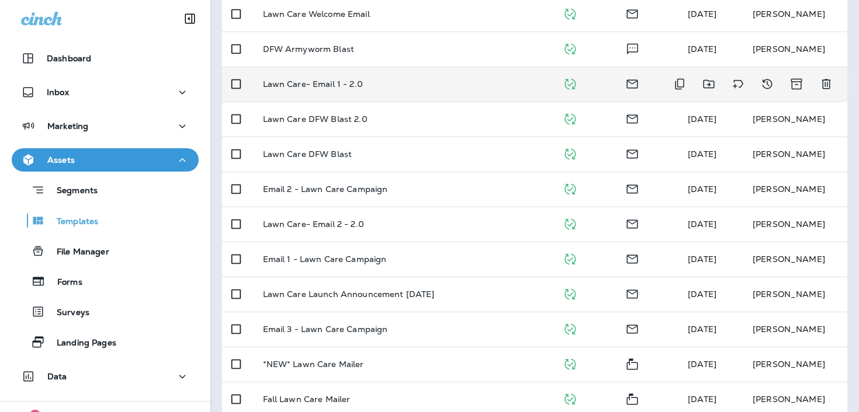
scroll to position [227, 0]
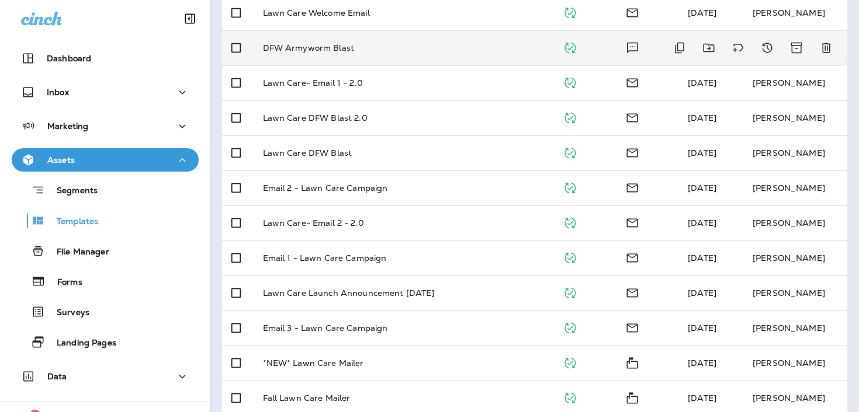
click at [401, 53] on td "DFW Armyworm Blast" at bounding box center [404, 47] width 300 height 35
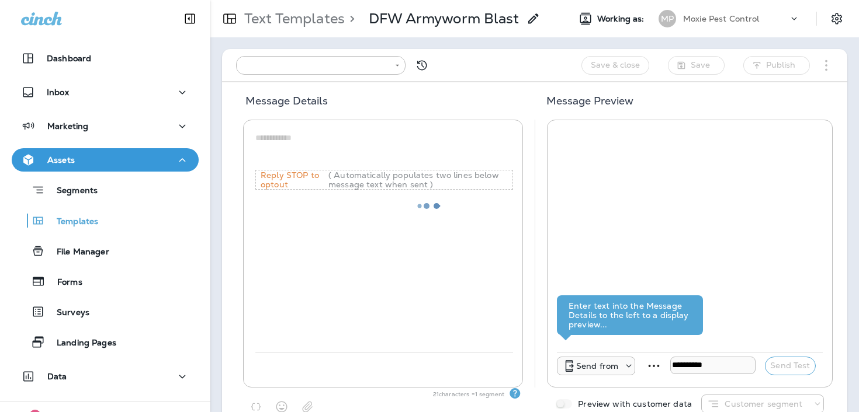
type input "**********"
type textarea "**********"
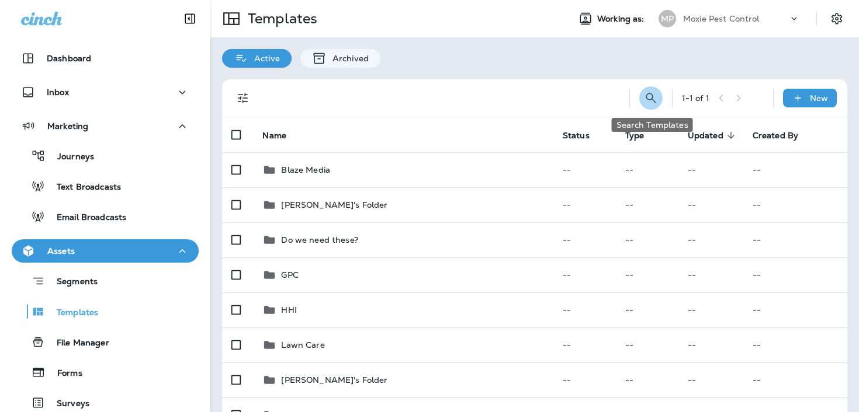
click at [651, 99] on icon "Search Templates" at bounding box center [651, 98] width 14 height 14
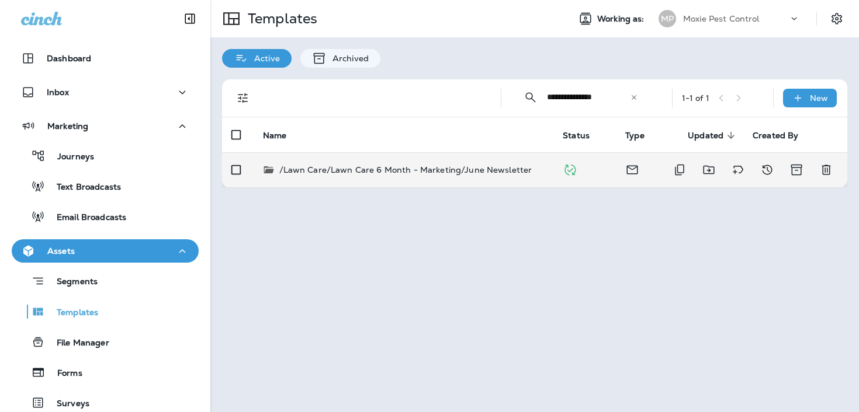
type input "**********"
click at [464, 168] on p "/Lawn Care/Lawn Care 6 Month - Marketing/June Newsletter" at bounding box center [405, 170] width 253 height 12
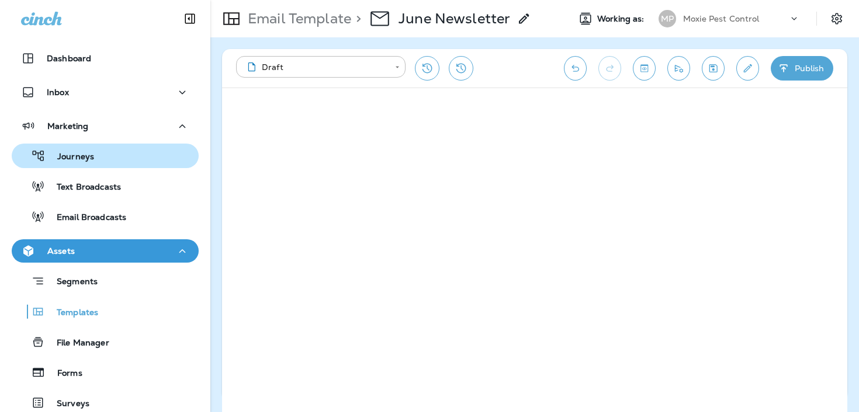
click at [86, 157] on p "Journeys" at bounding box center [70, 157] width 48 height 11
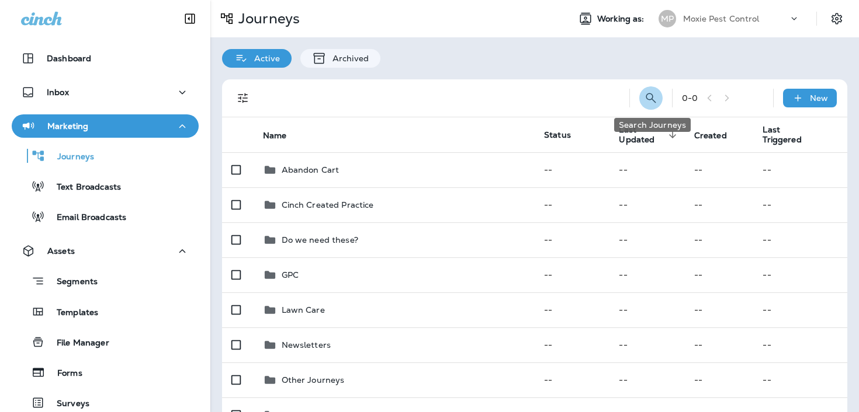
click at [657, 92] on icon "Search Journeys" at bounding box center [651, 98] width 14 height 14
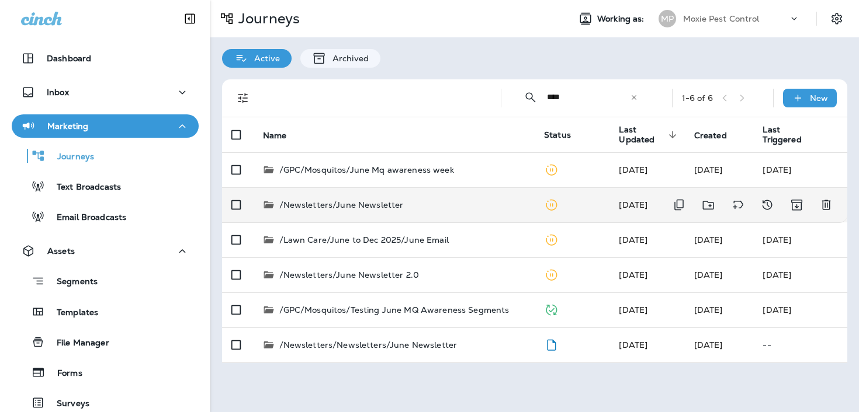
type input "****"
click at [439, 210] on div "/Newsletters/June Newsletter" at bounding box center [394, 205] width 263 height 12
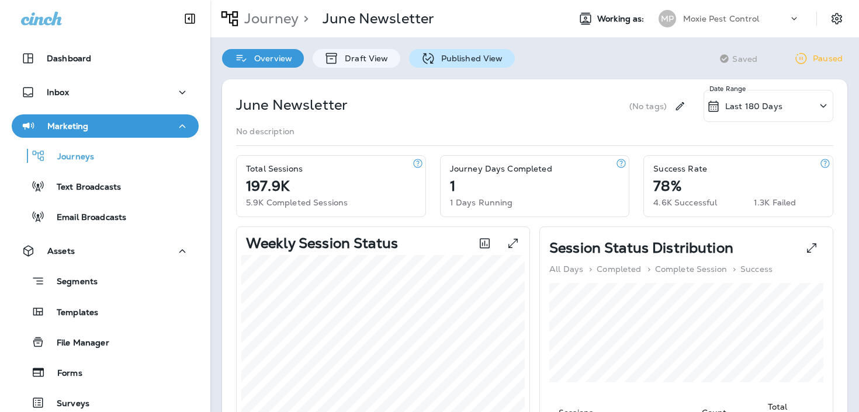
click at [427, 60] on icon at bounding box center [428, 58] width 15 height 15
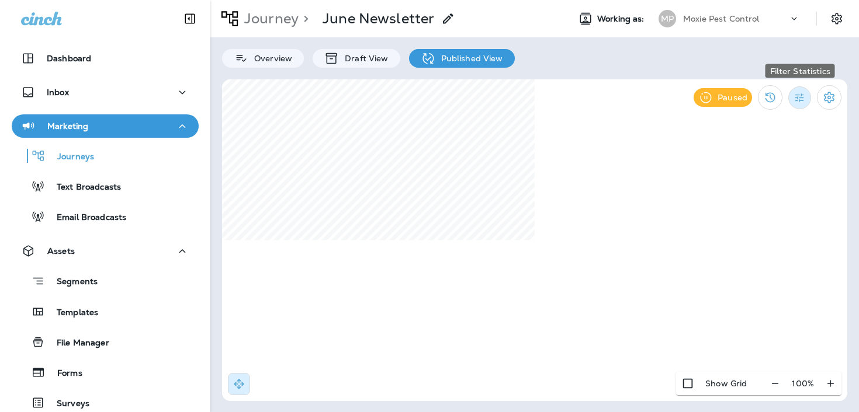
click at [800, 99] on icon "Filter Statistics" at bounding box center [799, 98] width 12 height 12
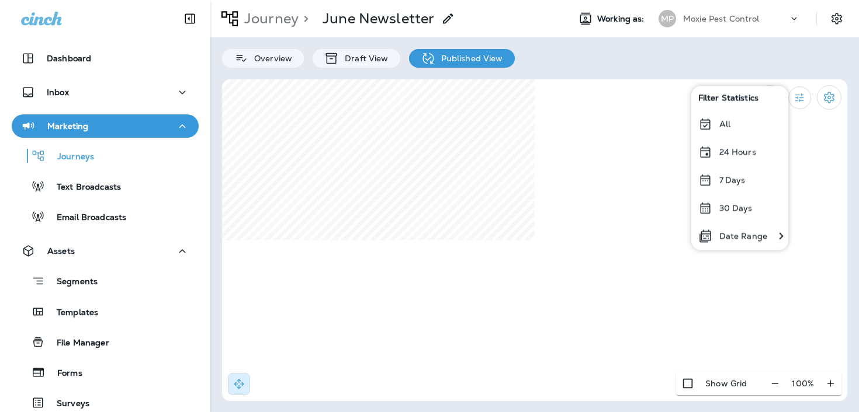
click at [733, 120] on div "All" at bounding box center [739, 124] width 97 height 28
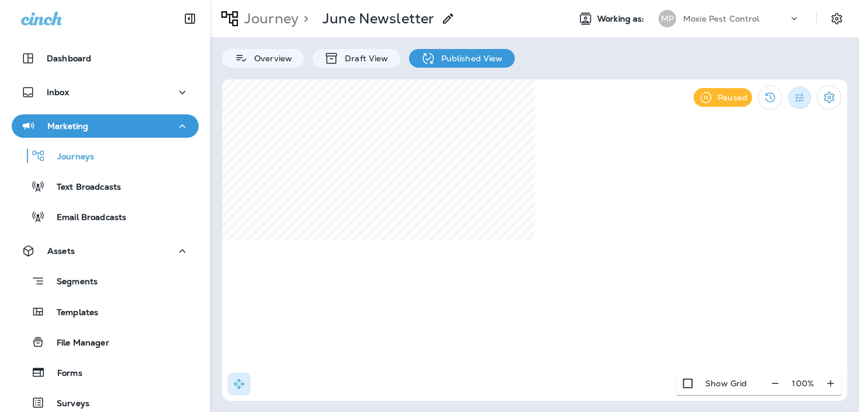
click at [796, 99] on icon "Filter Statistics" at bounding box center [799, 98] width 12 height 12
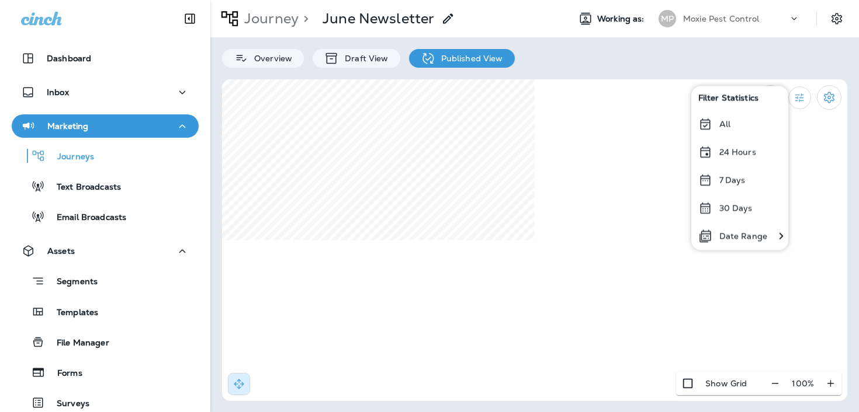
click at [745, 241] on p "Date Range" at bounding box center [743, 235] width 48 height 9
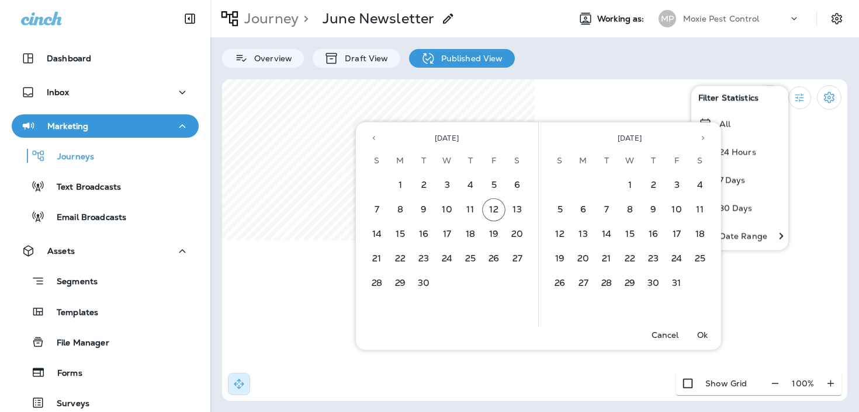
click at [747, 131] on div "All" at bounding box center [739, 124] width 97 height 28
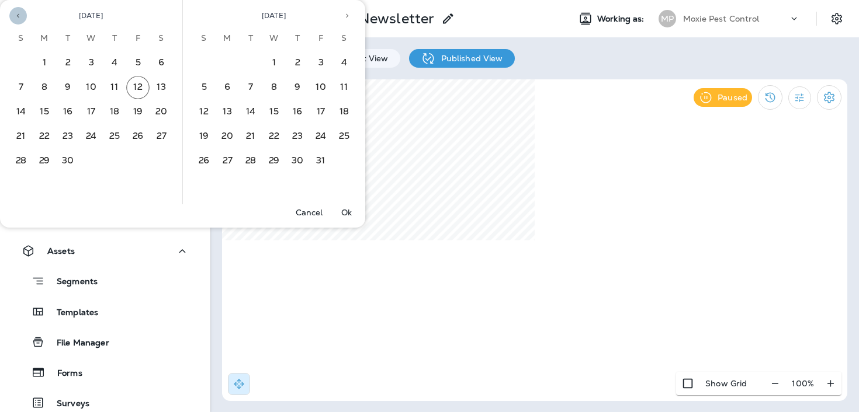
click at [16, 12] on icon "Previous month" at bounding box center [18, 16] width 8 height 8
click at [348, 12] on icon "Next month" at bounding box center [347, 16] width 8 height 8
click at [70, 56] on button "1" at bounding box center [67, 62] width 23 height 23
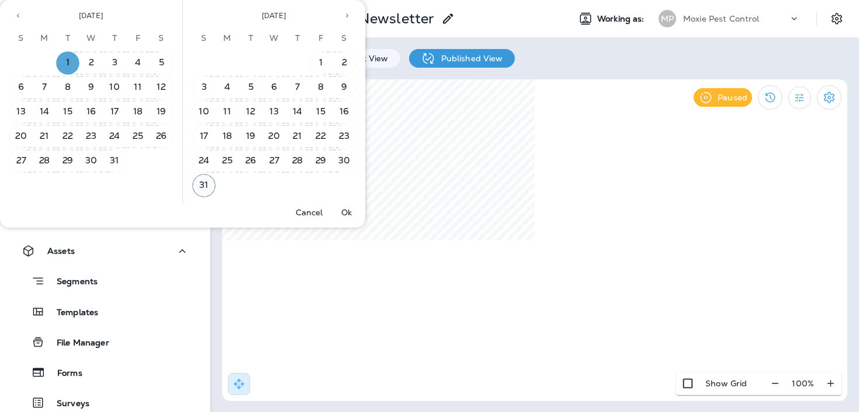
click at [206, 185] on button "31" at bounding box center [203, 185] width 23 height 23
click at [346, 213] on p "Ok" at bounding box center [346, 212] width 11 height 9
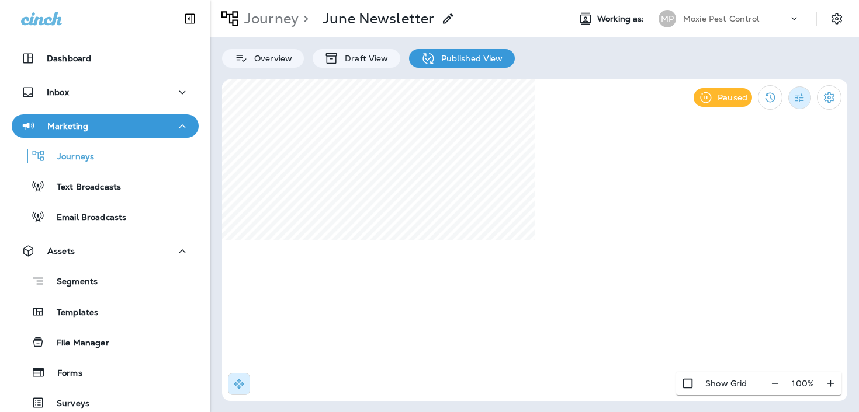
click at [797, 97] on icon "Filter Statistics" at bounding box center [799, 97] width 9 height 9
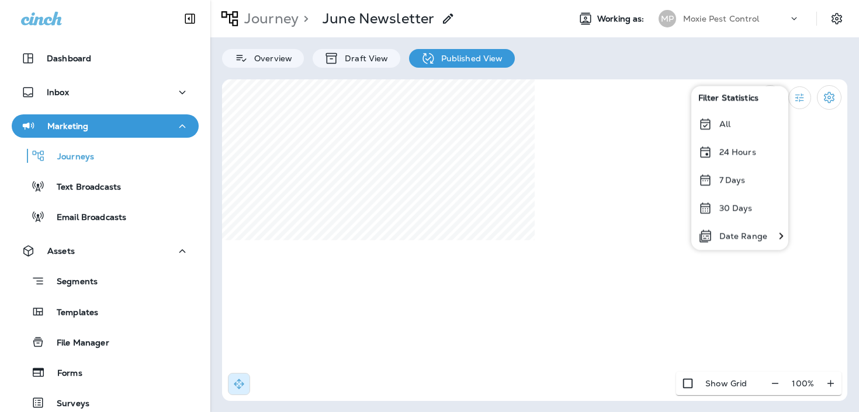
click at [737, 242] on div "Date Range" at bounding box center [732, 236] width 83 height 28
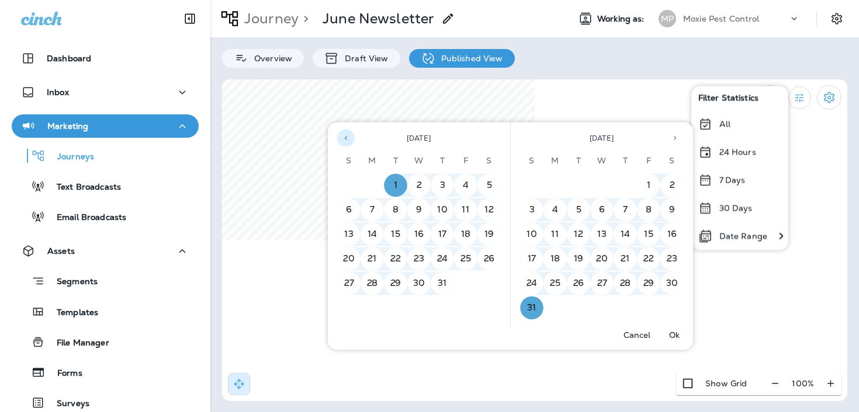
click at [349, 138] on icon "Previous month" at bounding box center [346, 138] width 8 height 8
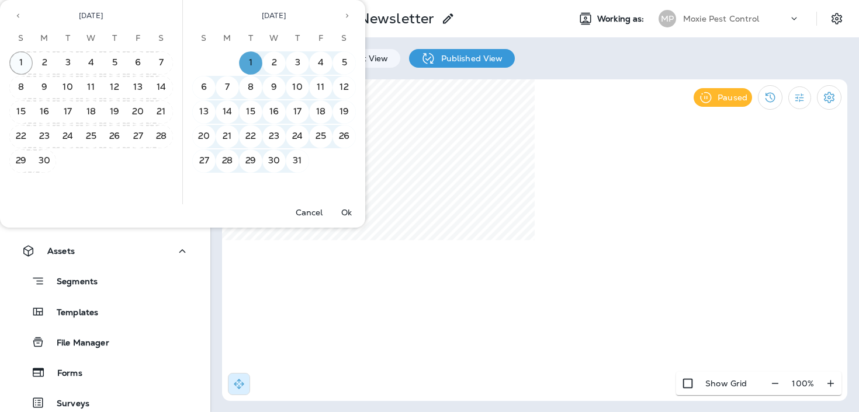
click at [22, 63] on button "1" at bounding box center [20, 62] width 23 height 23
click at [202, 186] on button "31" at bounding box center [203, 185] width 23 height 23
click at [343, 206] on button "Ok" at bounding box center [346, 212] width 37 height 16
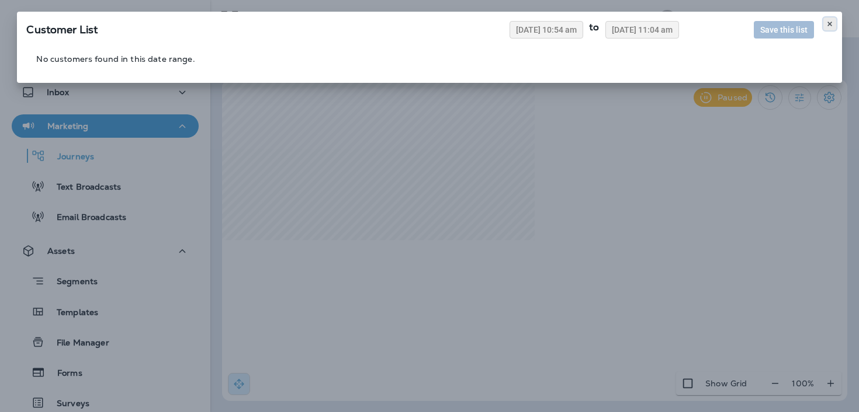
click at [834, 19] on button at bounding box center [829, 24] width 13 height 13
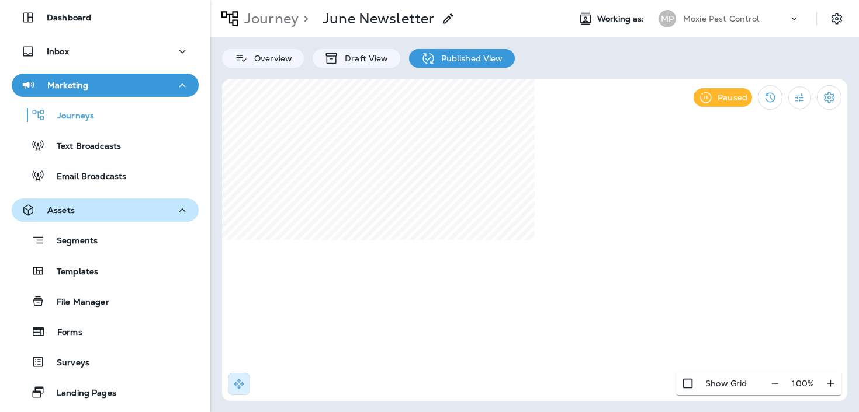
scroll to position [58, 0]
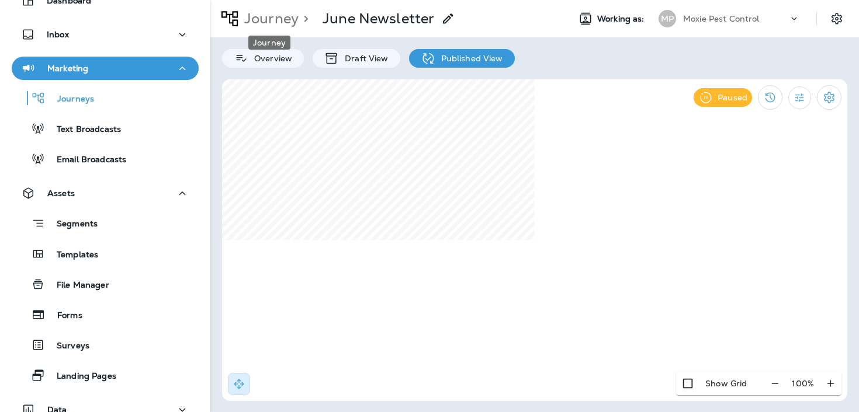
click at [279, 23] on p "Journey" at bounding box center [268, 19] width 59 height 18
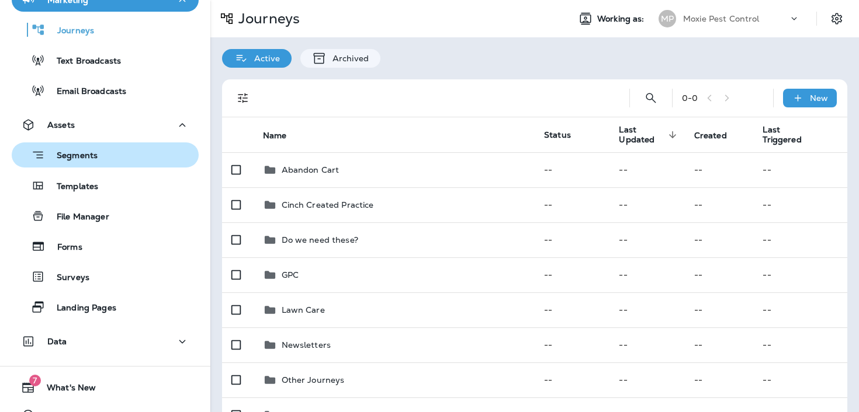
scroll to position [126, 0]
click at [123, 144] on button "Segments" at bounding box center [105, 155] width 187 height 25
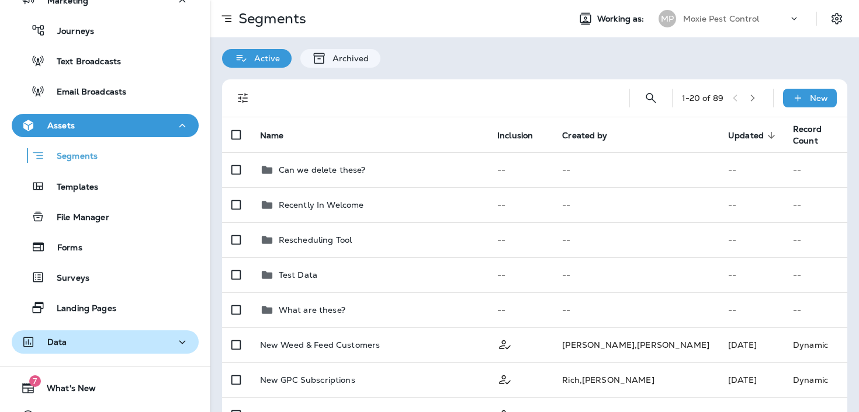
click at [89, 341] on div "Data" at bounding box center [105, 342] width 168 height 15
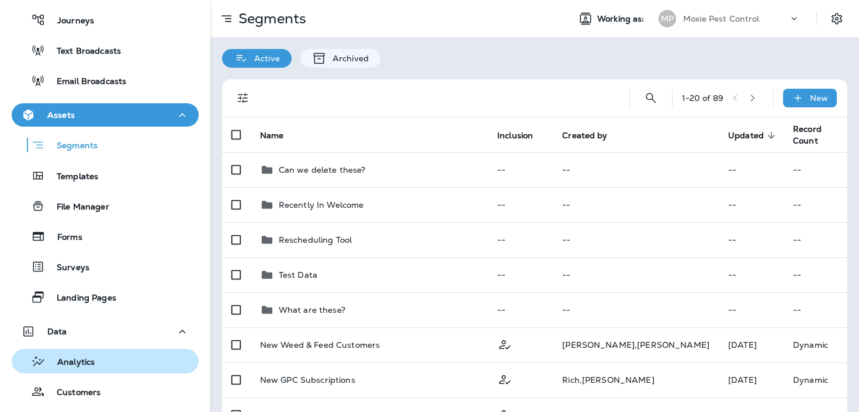
click at [82, 359] on p "Analytics" at bounding box center [70, 362] width 49 height 11
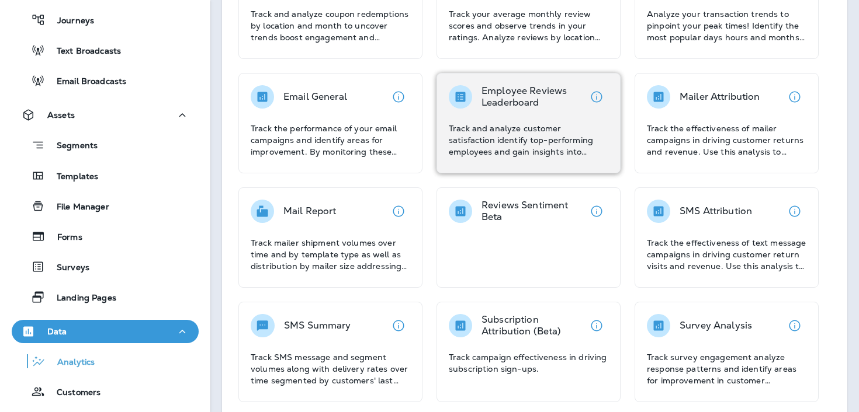
scroll to position [169, 0]
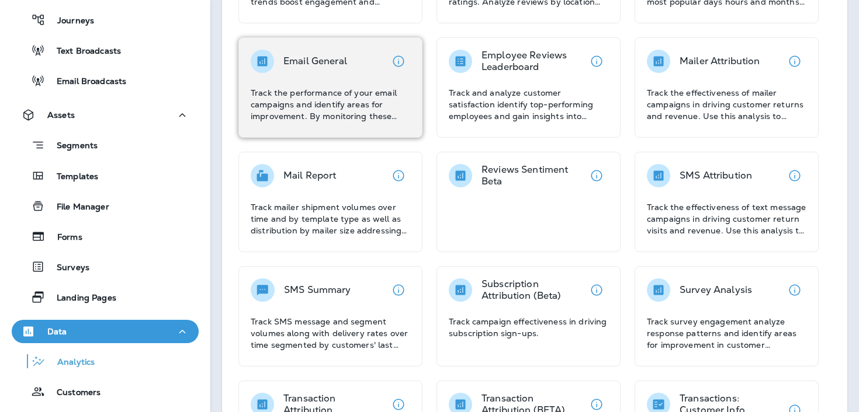
click at [367, 96] on p "Track the performance of your email campaigns and identify areas for improvemen…" at bounding box center [330, 104] width 159 height 35
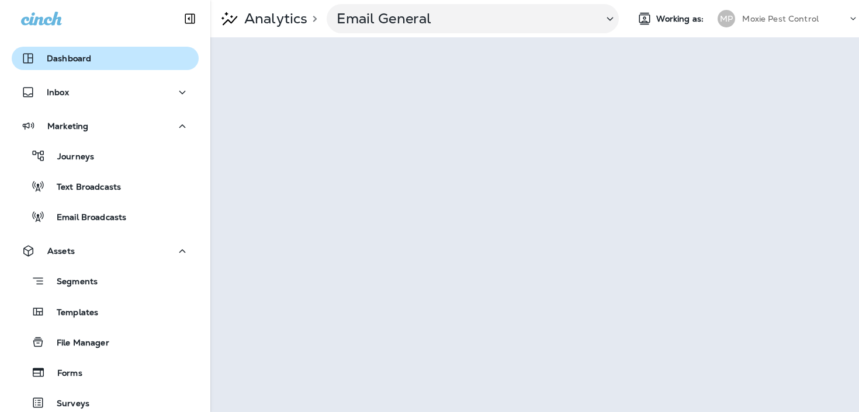
click at [116, 62] on div "Dashboard" at bounding box center [105, 58] width 168 height 14
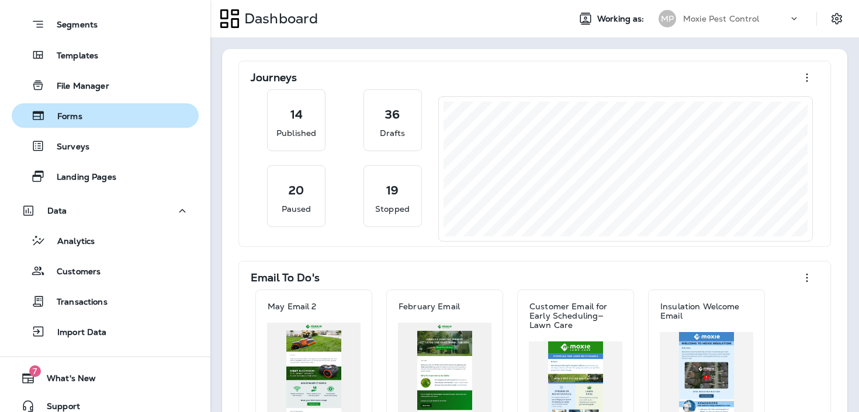
scroll to position [269, 0]
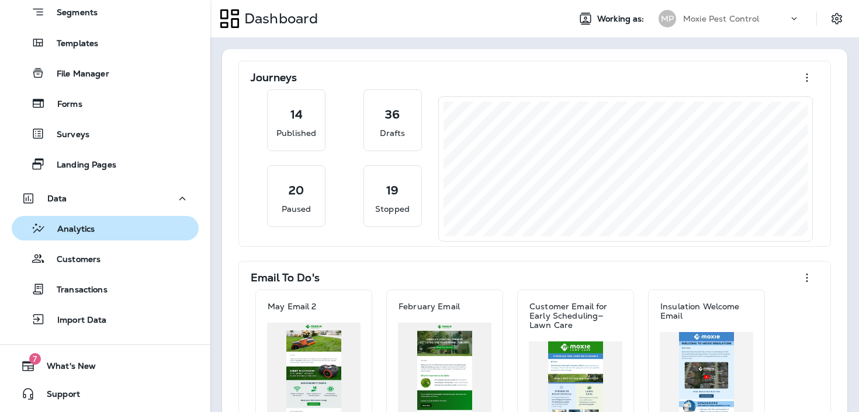
click at [127, 234] on div "Analytics" at bounding box center [105, 229] width 178 height 18
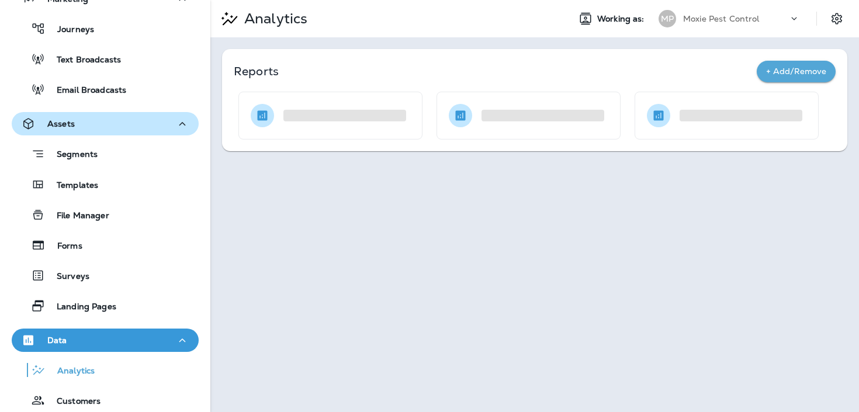
click at [151, 122] on div "Assets" at bounding box center [105, 124] width 168 height 15
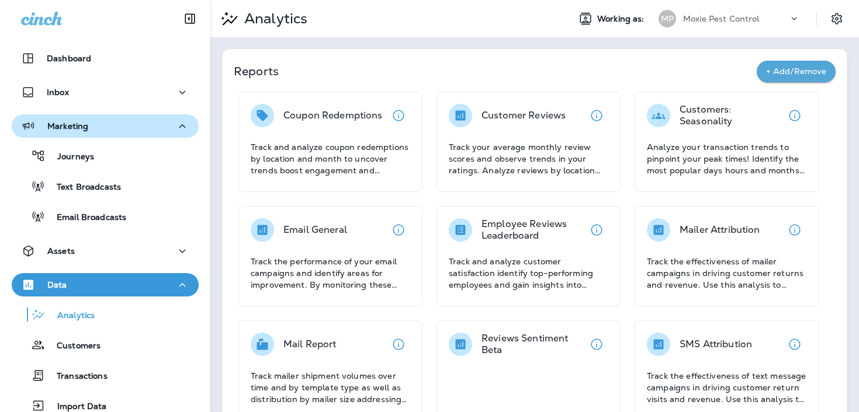
click at [151, 123] on div "Marketing" at bounding box center [105, 126] width 168 height 15
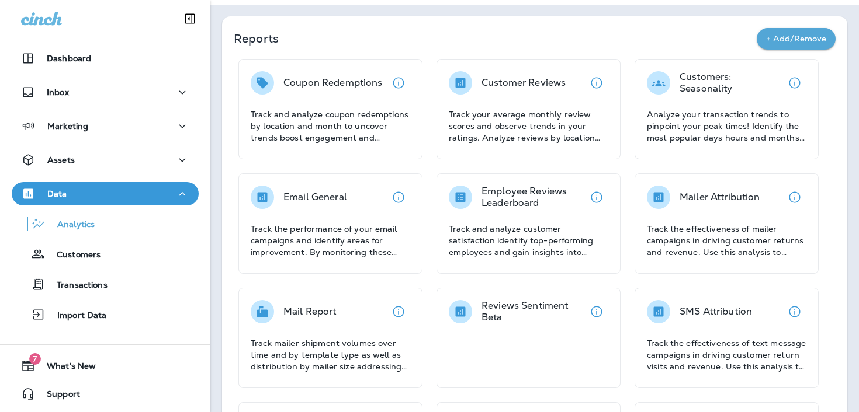
scroll to position [34, 0]
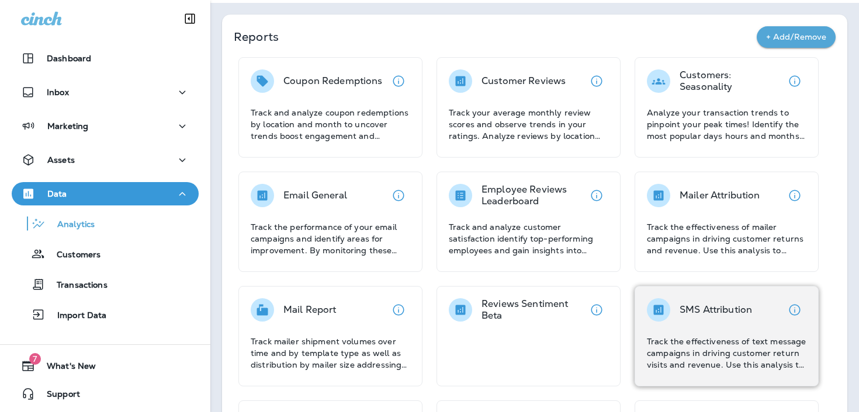
click at [697, 337] on p "Track the effectiveness of text message campaigns in driving customer return vi…" at bounding box center [726, 353] width 159 height 35
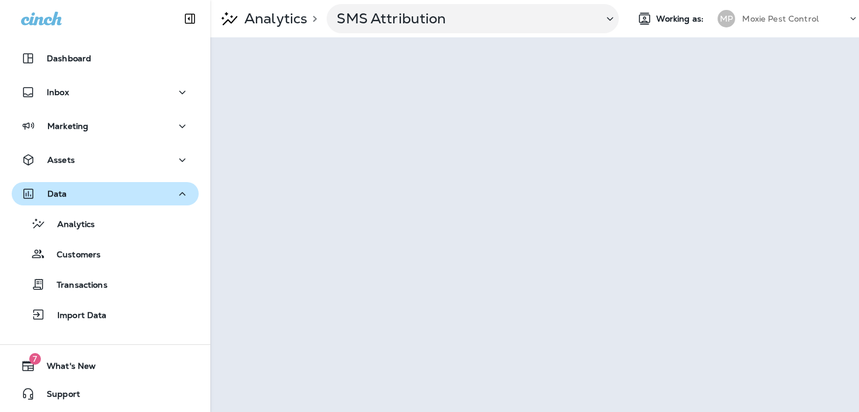
click at [92, 189] on div "Data" at bounding box center [105, 194] width 168 height 15
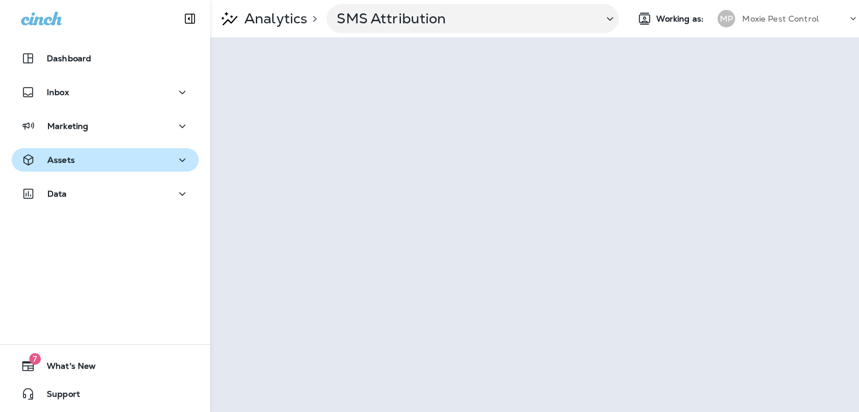
click at [99, 164] on div "Assets" at bounding box center [105, 160] width 168 height 15
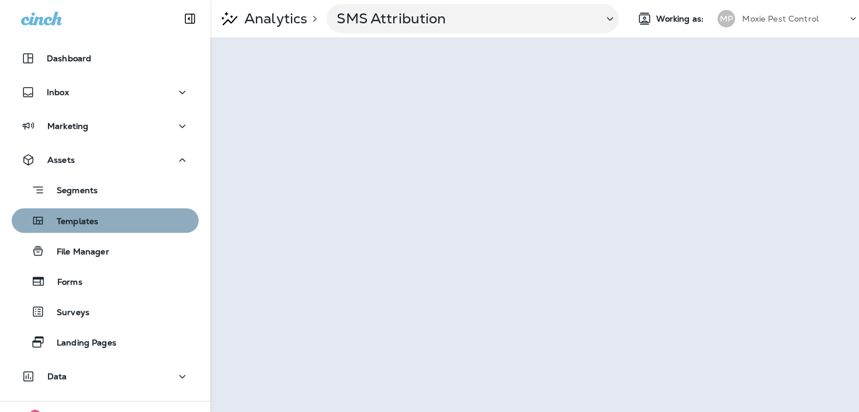
click at [86, 217] on p "Templates" at bounding box center [71, 222] width 53 height 11
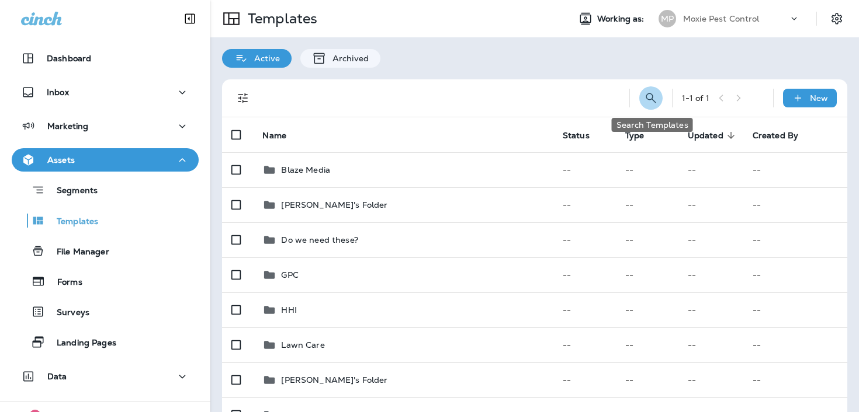
click at [655, 98] on icon "Search Templates" at bounding box center [651, 98] width 14 height 14
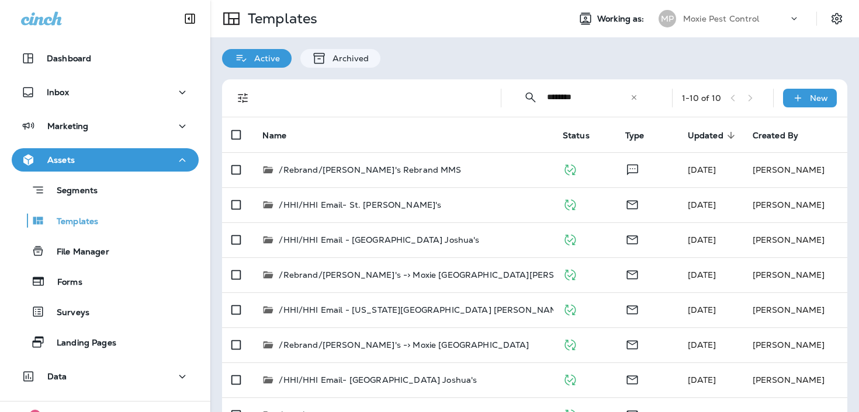
type input "********"
click at [634, 98] on icon at bounding box center [634, 97] width 8 height 8
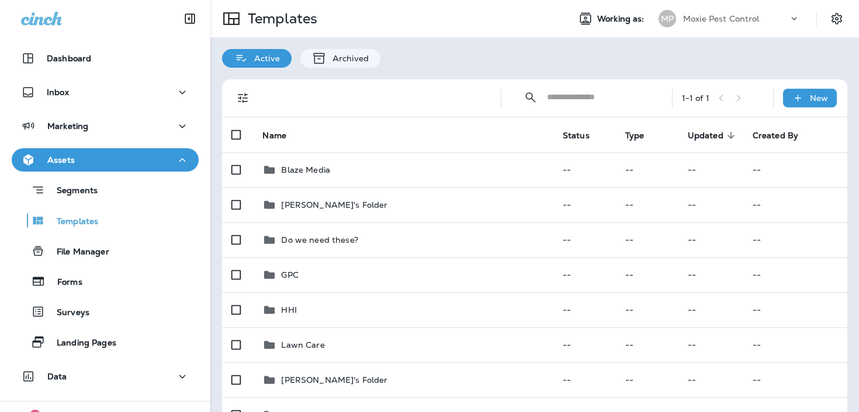
click at [568, 93] on input "text" at bounding box center [599, 97] width 104 height 31
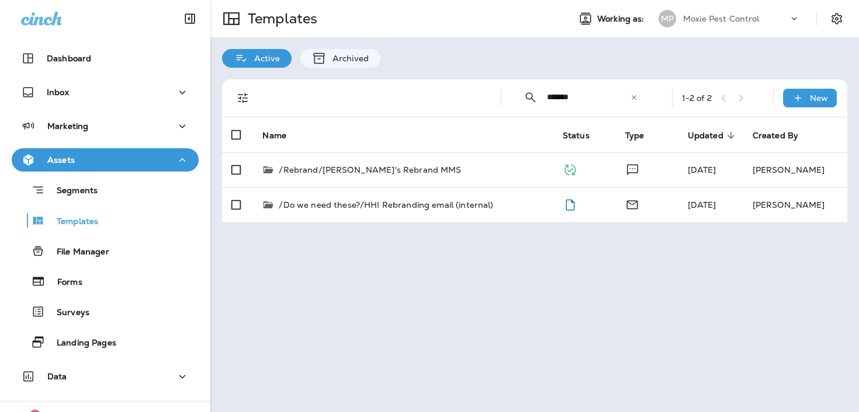
type input "*******"
click at [636, 101] on icon at bounding box center [634, 97] width 8 height 8
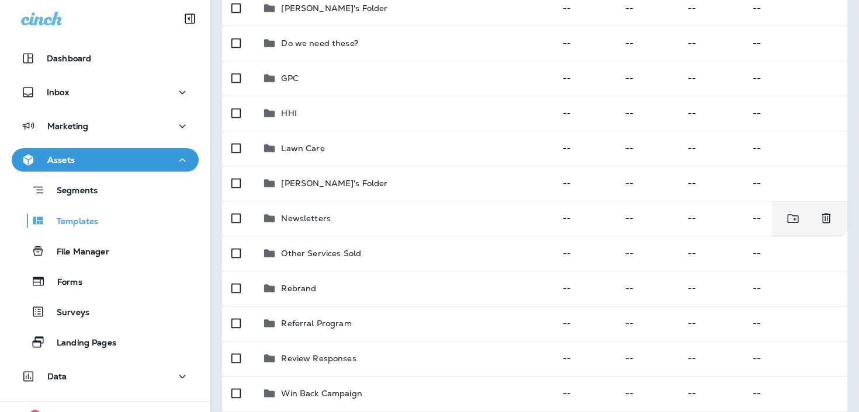
scroll to position [203, 0]
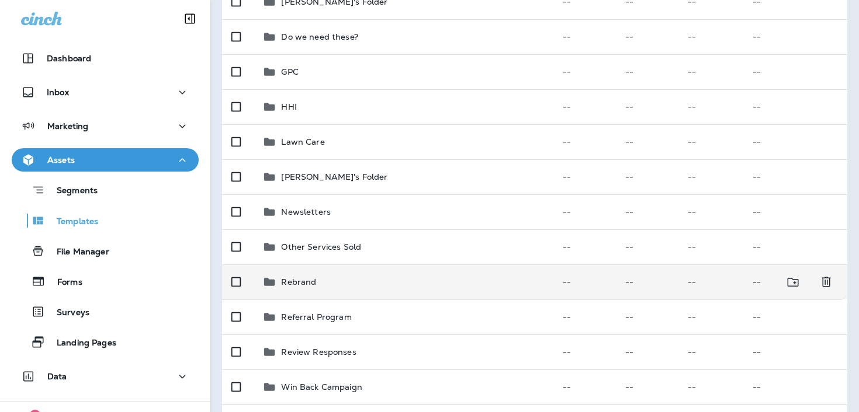
click at [432, 272] on td "Rebrand" at bounding box center [403, 282] width 300 height 35
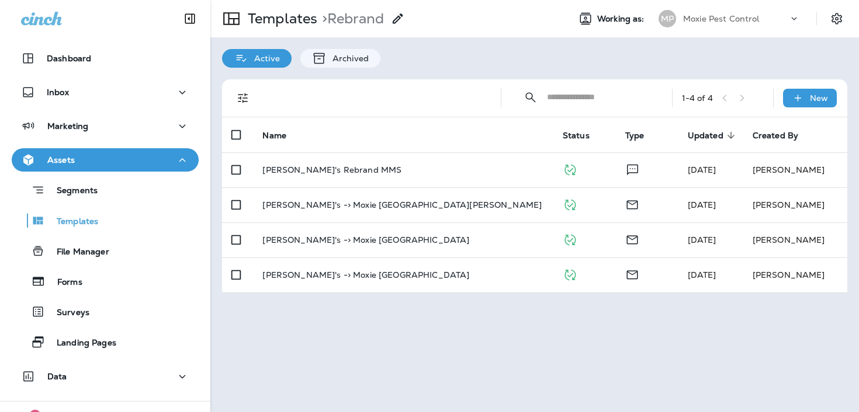
click at [453, 63] on div "Active Archived" at bounding box center [534, 52] width 648 height 30
click at [151, 61] on div "Dashboard" at bounding box center [105, 58] width 168 height 14
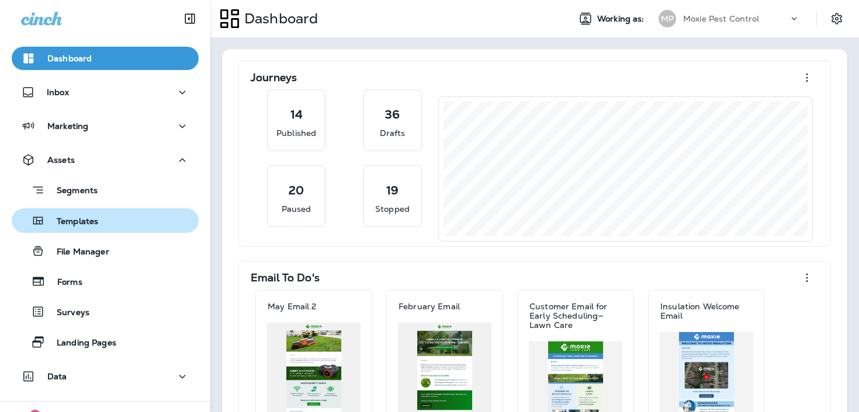
click at [101, 232] on button "Templates" at bounding box center [105, 221] width 187 height 25
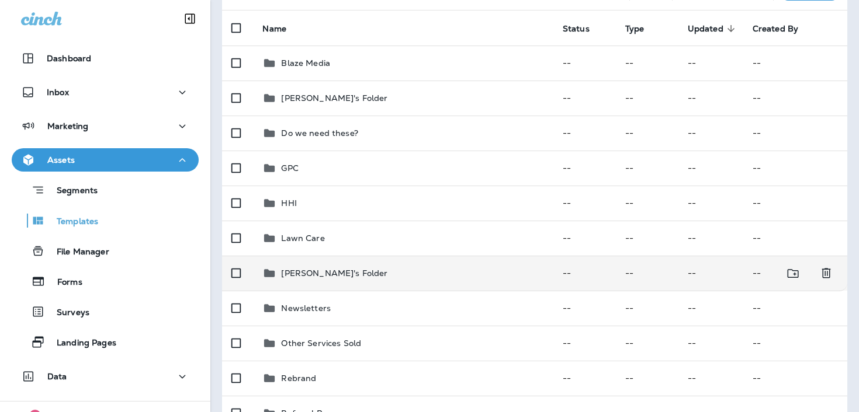
scroll to position [117, 0]
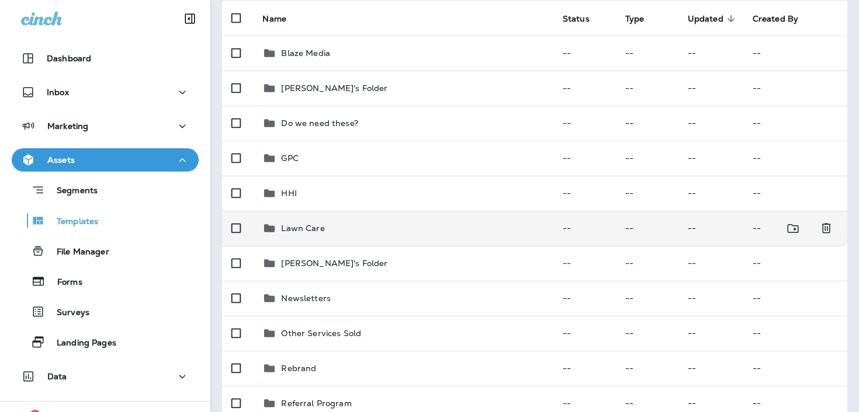
click at [374, 231] on div "Lawn Care" at bounding box center [402, 228] width 281 height 14
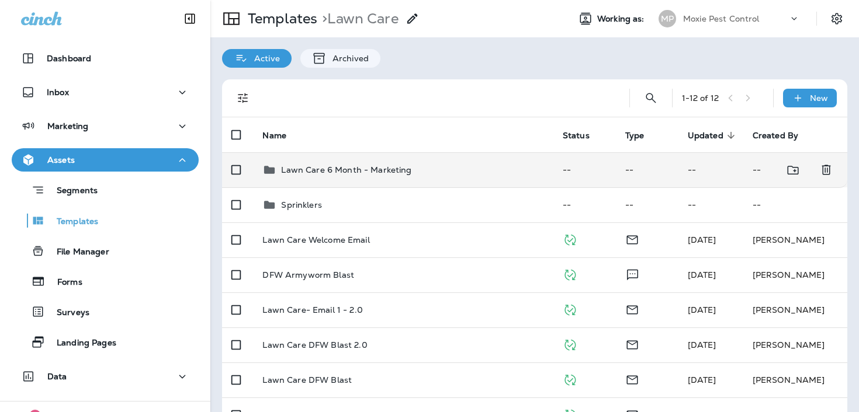
click at [395, 176] on div "Lawn Care 6 Month - Marketing" at bounding box center [346, 170] width 130 height 14
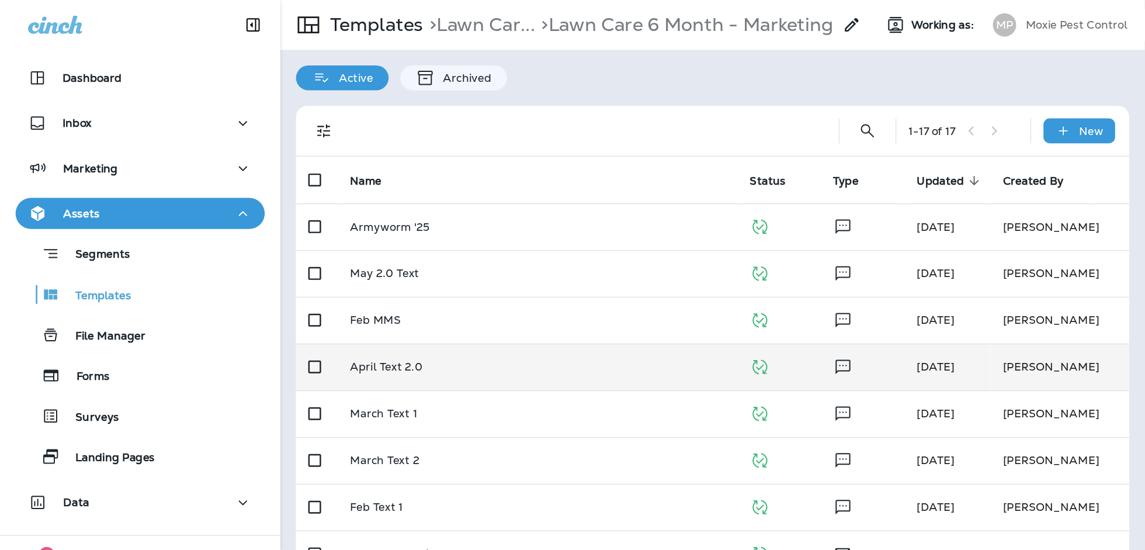
scroll to position [177, 0]
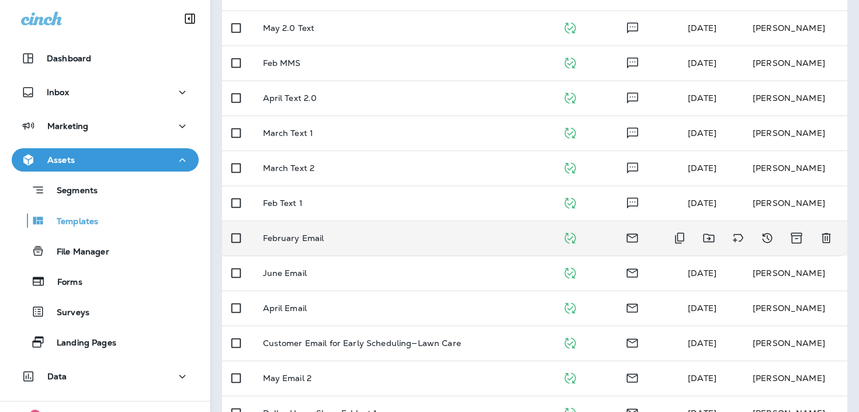
click at [398, 247] on td "February Email" at bounding box center [404, 238] width 300 height 35
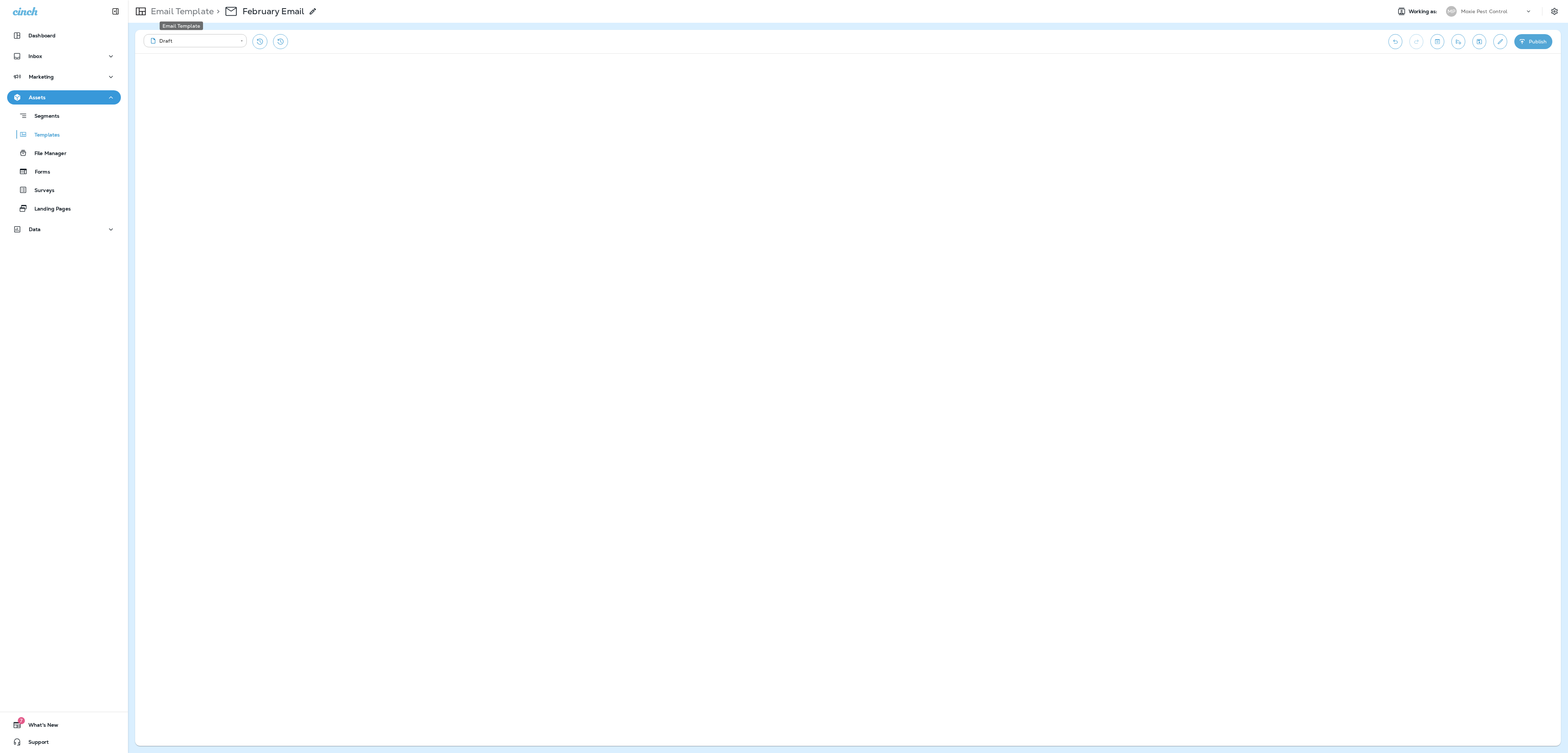
click at [190, 11] on p "Email Template" at bounding box center [181, 12] width 66 height 11
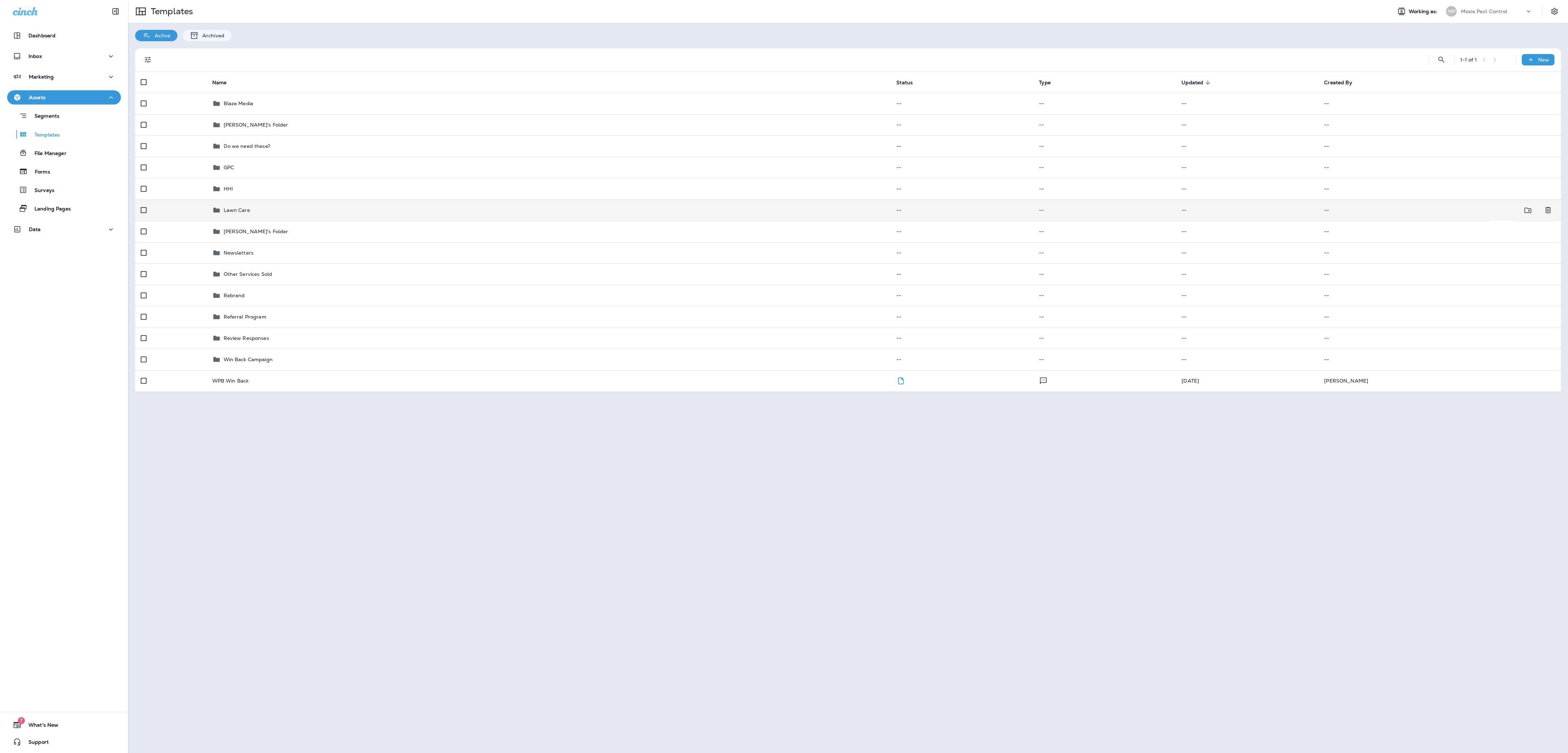
click at [453, 203] on td "Lawn Care" at bounding box center [548, 210] width 684 height 21
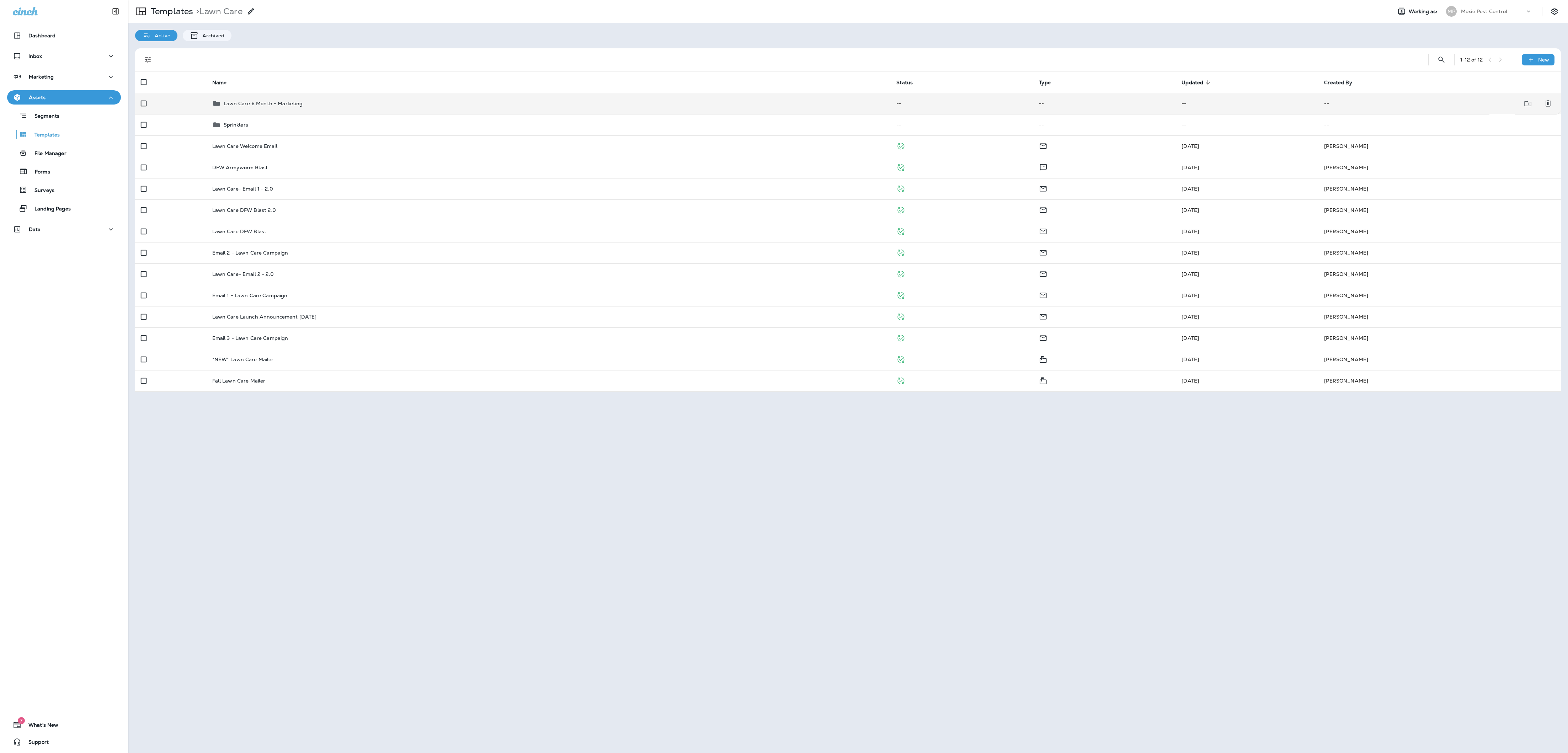
click at [435, 103] on div "Lawn Care 6 Month - Marketing" at bounding box center [549, 103] width 673 height 9
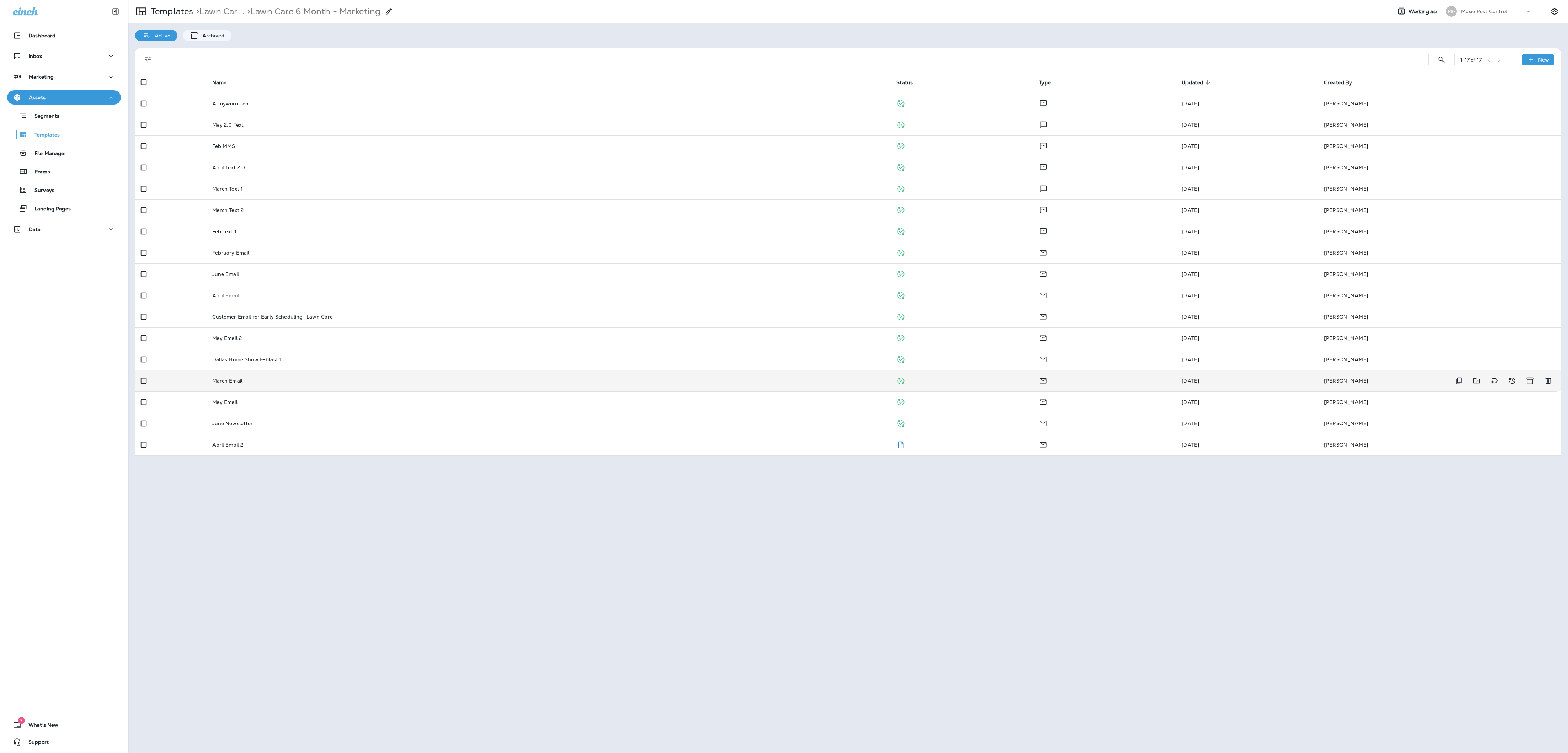
click at [350, 251] on td "March Email" at bounding box center [548, 380] width 684 height 21
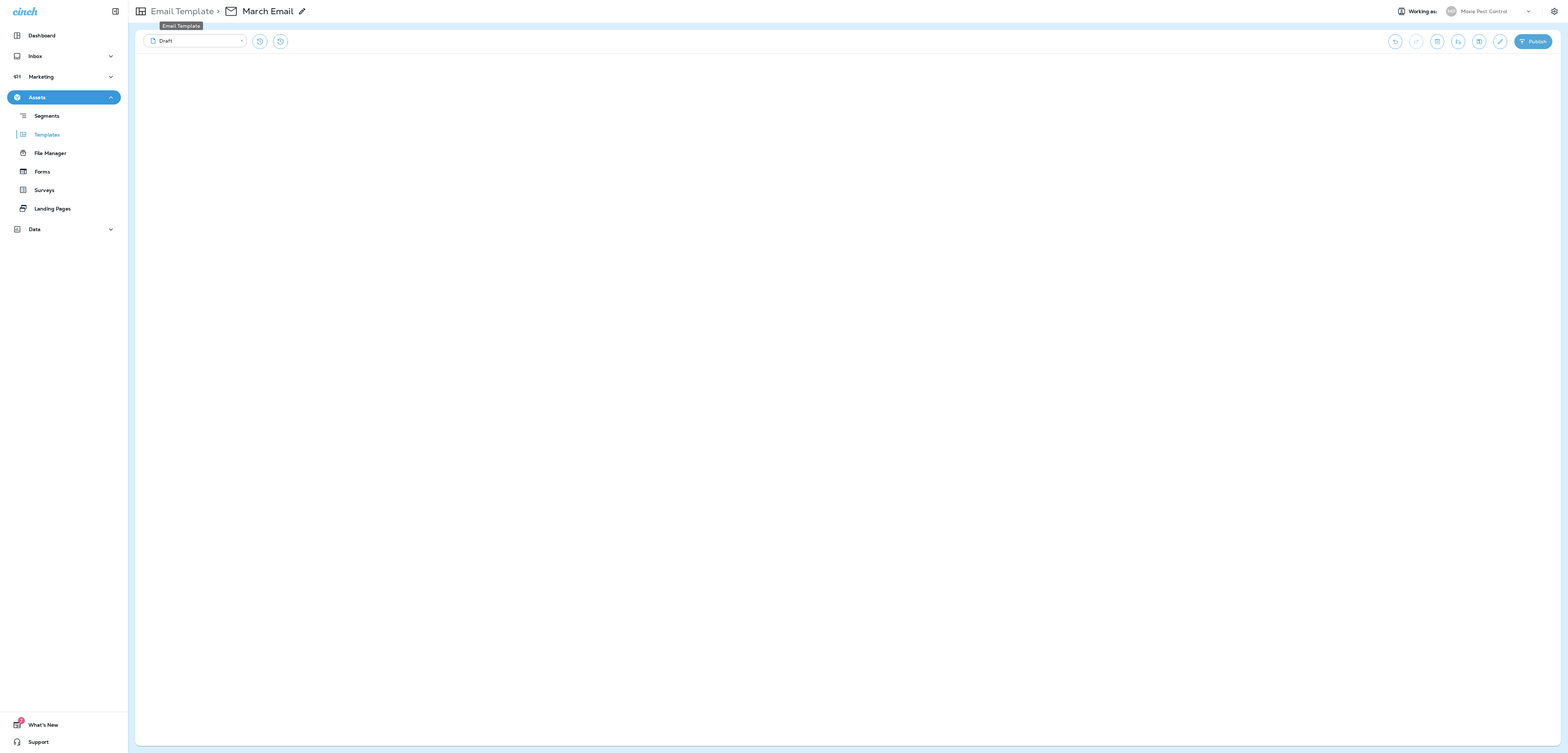
click at [180, 13] on p "Email Template" at bounding box center [181, 12] width 66 height 11
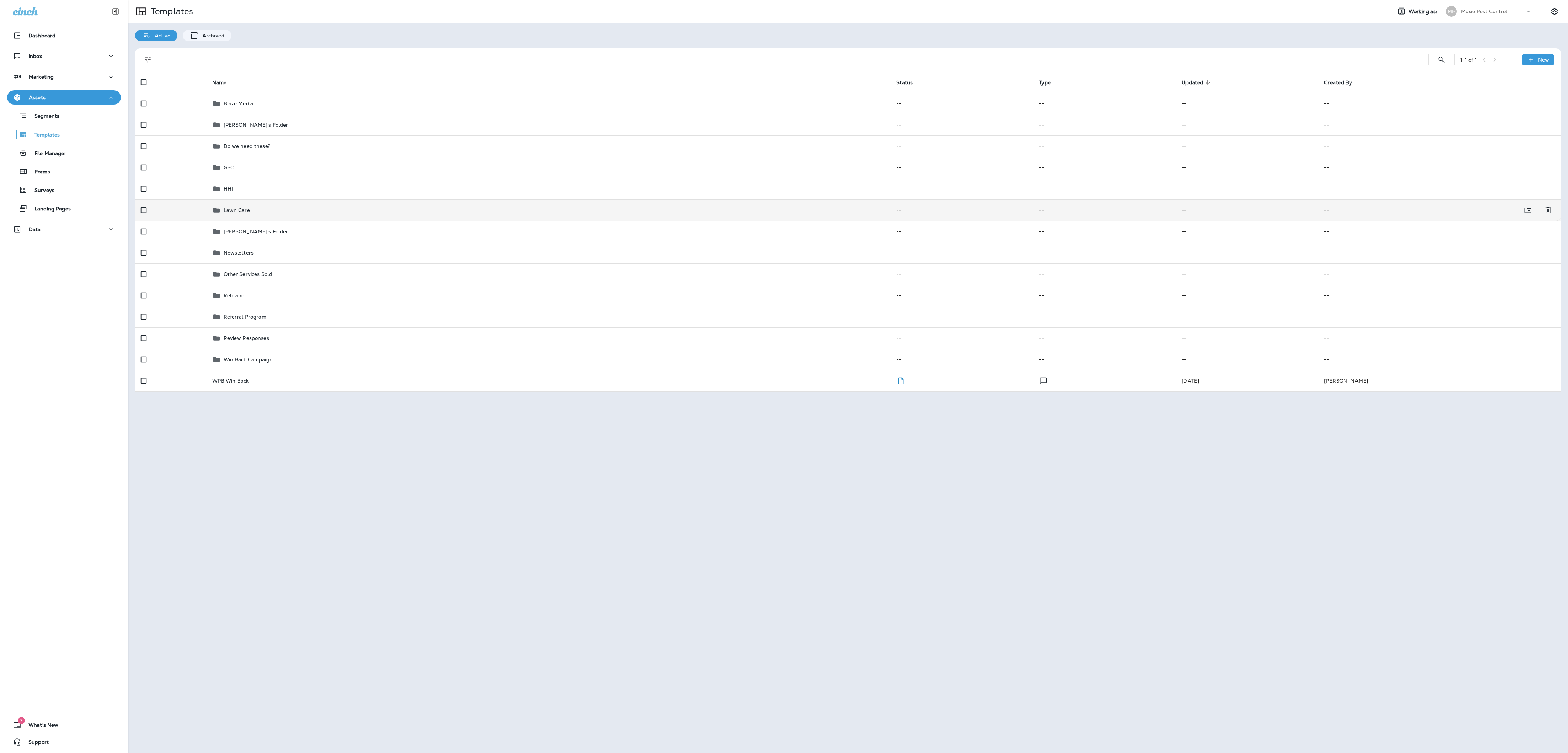
click at [352, 208] on div "Lawn Care" at bounding box center [549, 210] width 673 height 9
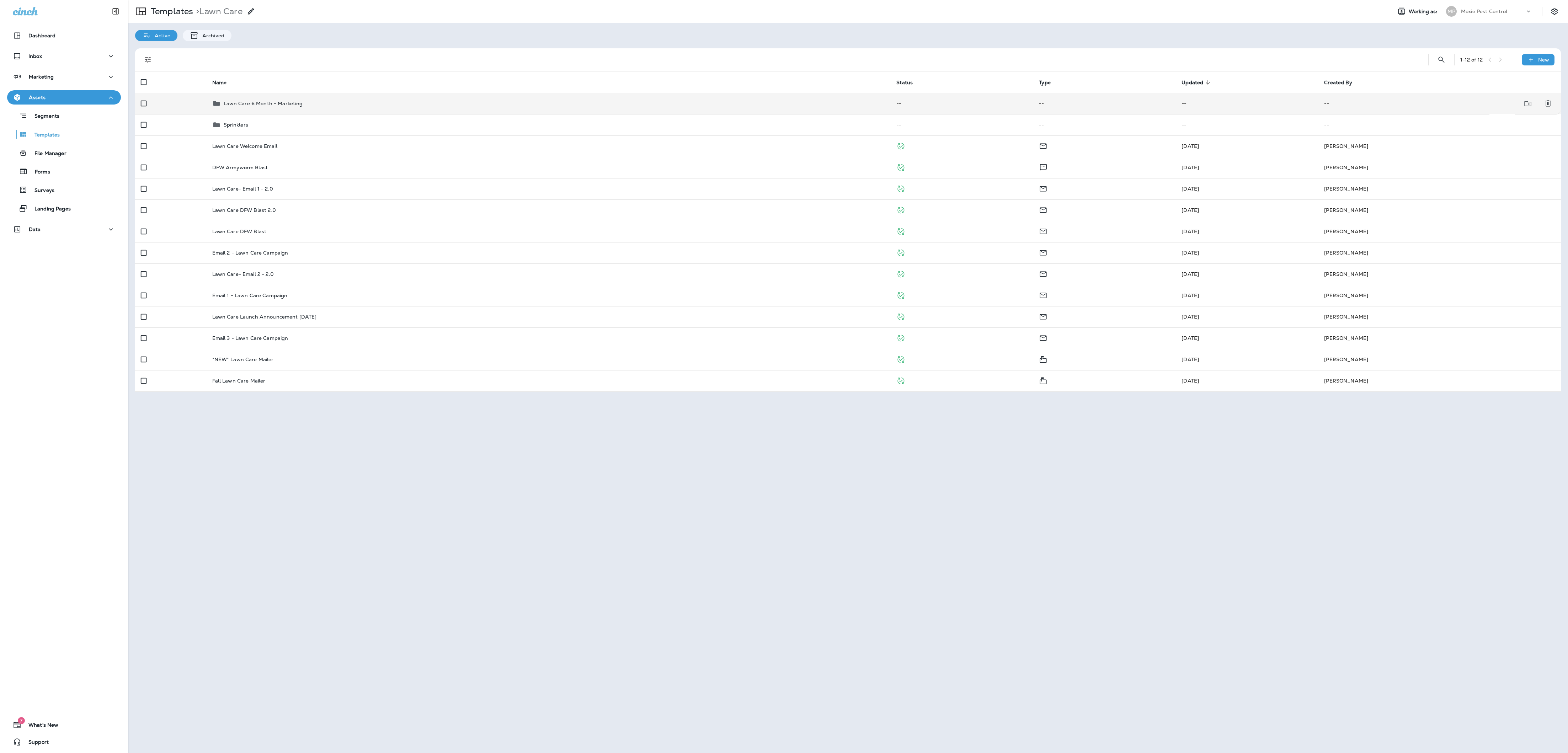
click at [377, 102] on div "Lawn Care 6 Month - Marketing" at bounding box center [549, 103] width 673 height 9
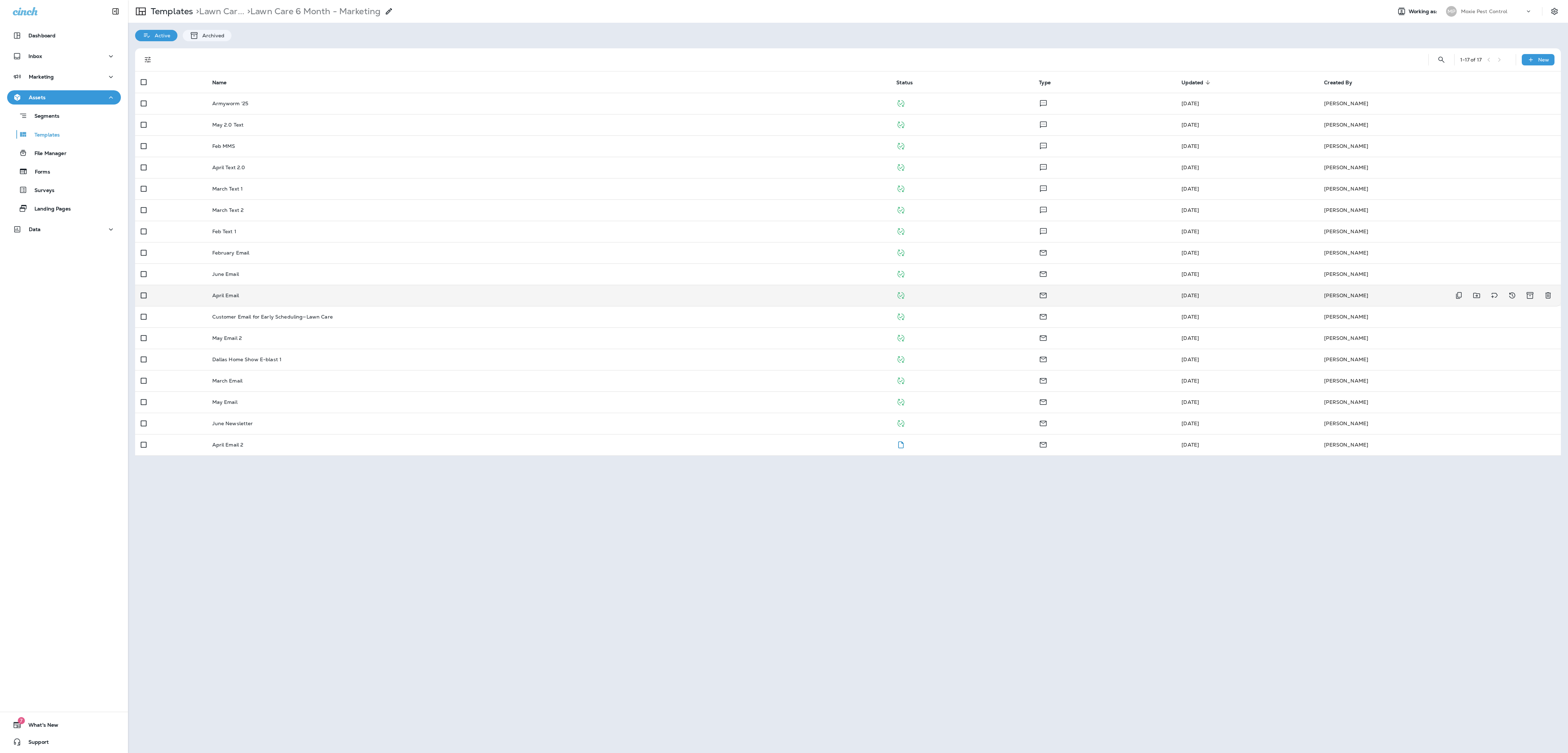
click at [316, 251] on td "April Email" at bounding box center [548, 295] width 684 height 21
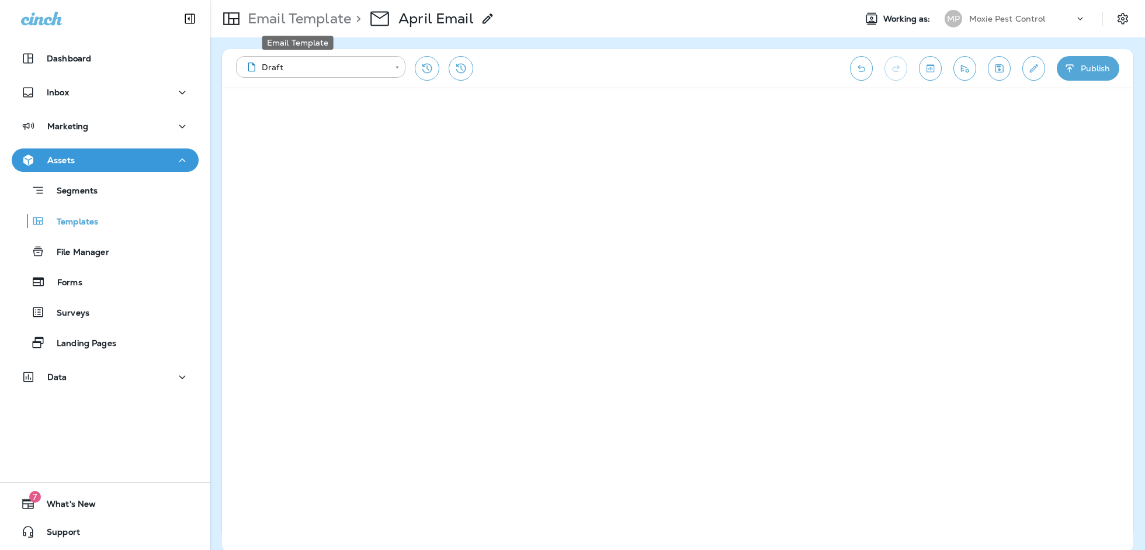
click at [308, 10] on p "Email Template" at bounding box center [297, 19] width 108 height 18
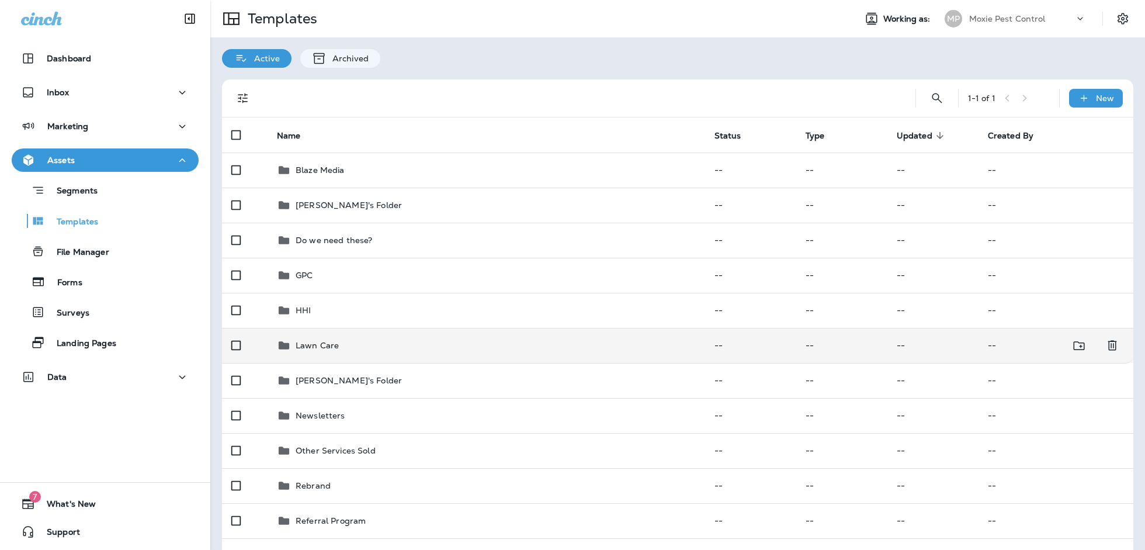
click at [339, 342] on div "Lawn Care" at bounding box center [486, 345] width 419 height 14
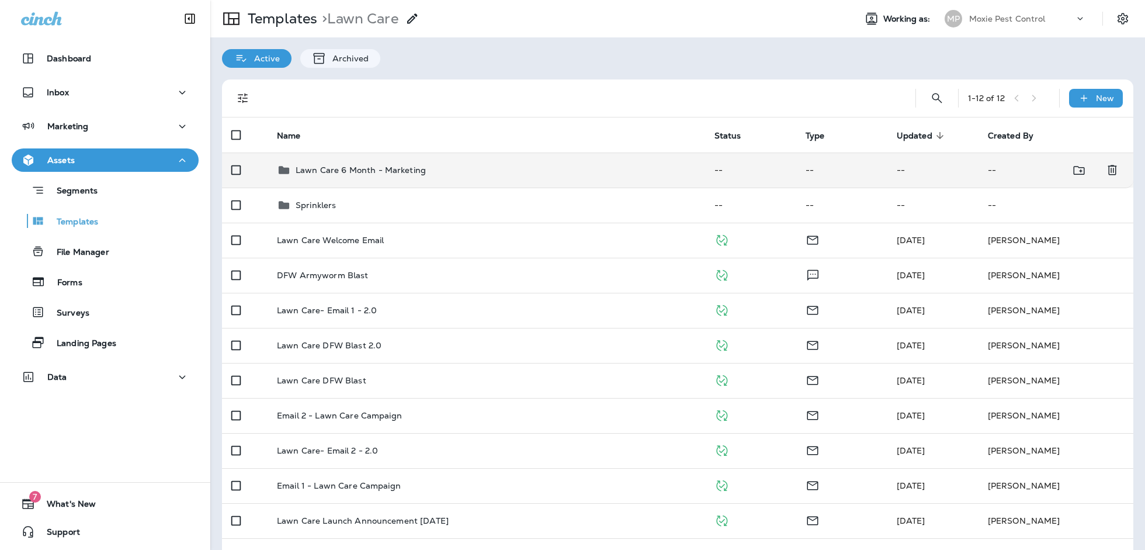
click at [416, 176] on div "Lawn Care 6 Month - Marketing" at bounding box center [361, 170] width 130 height 14
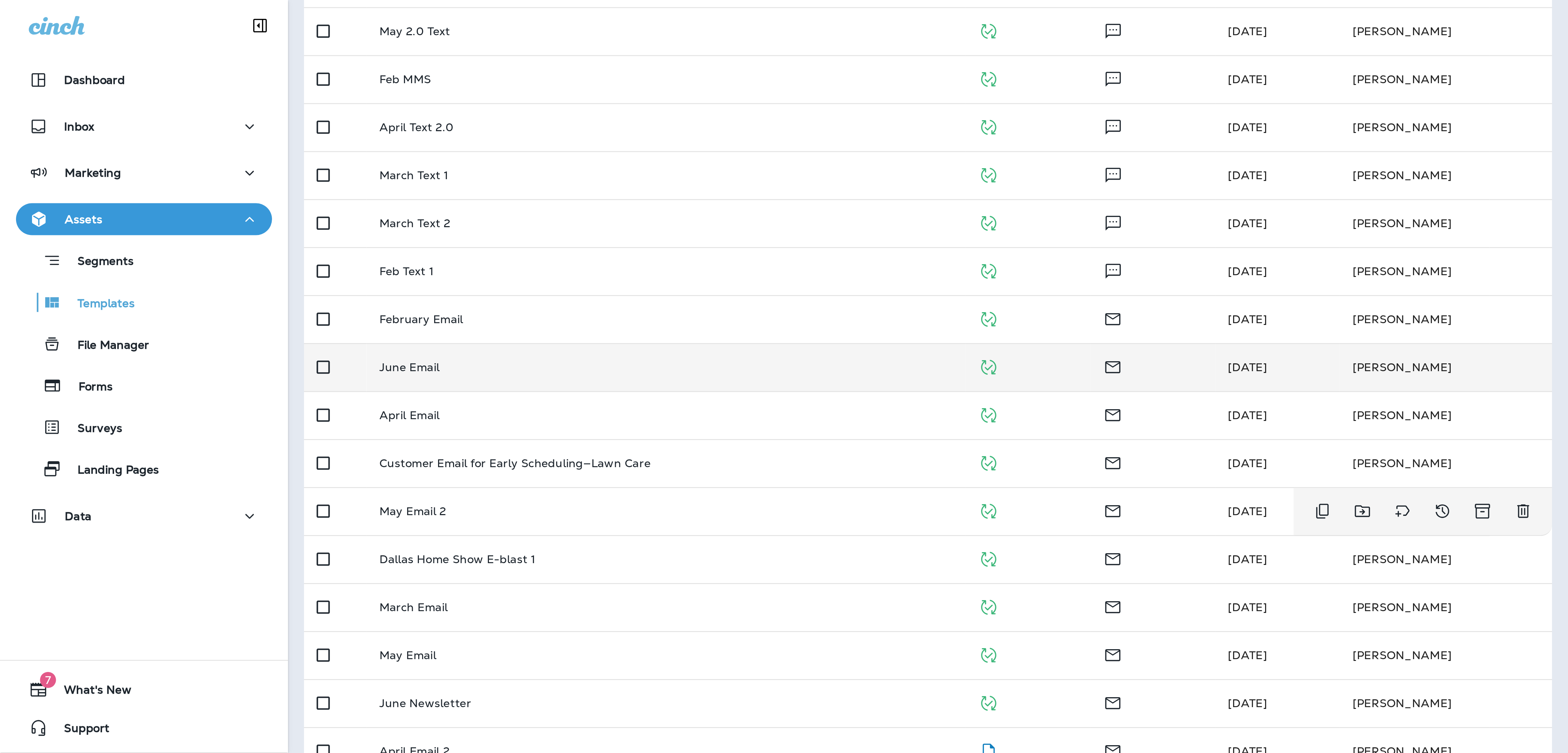
scroll to position [111, 0]
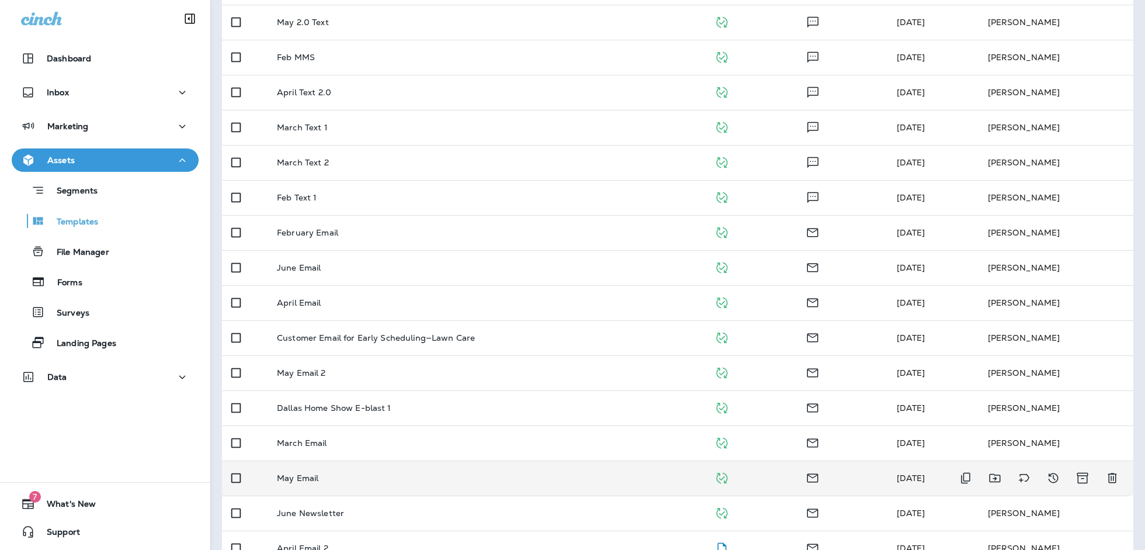
click at [337, 412] on div "May Email" at bounding box center [486, 477] width 419 height 9
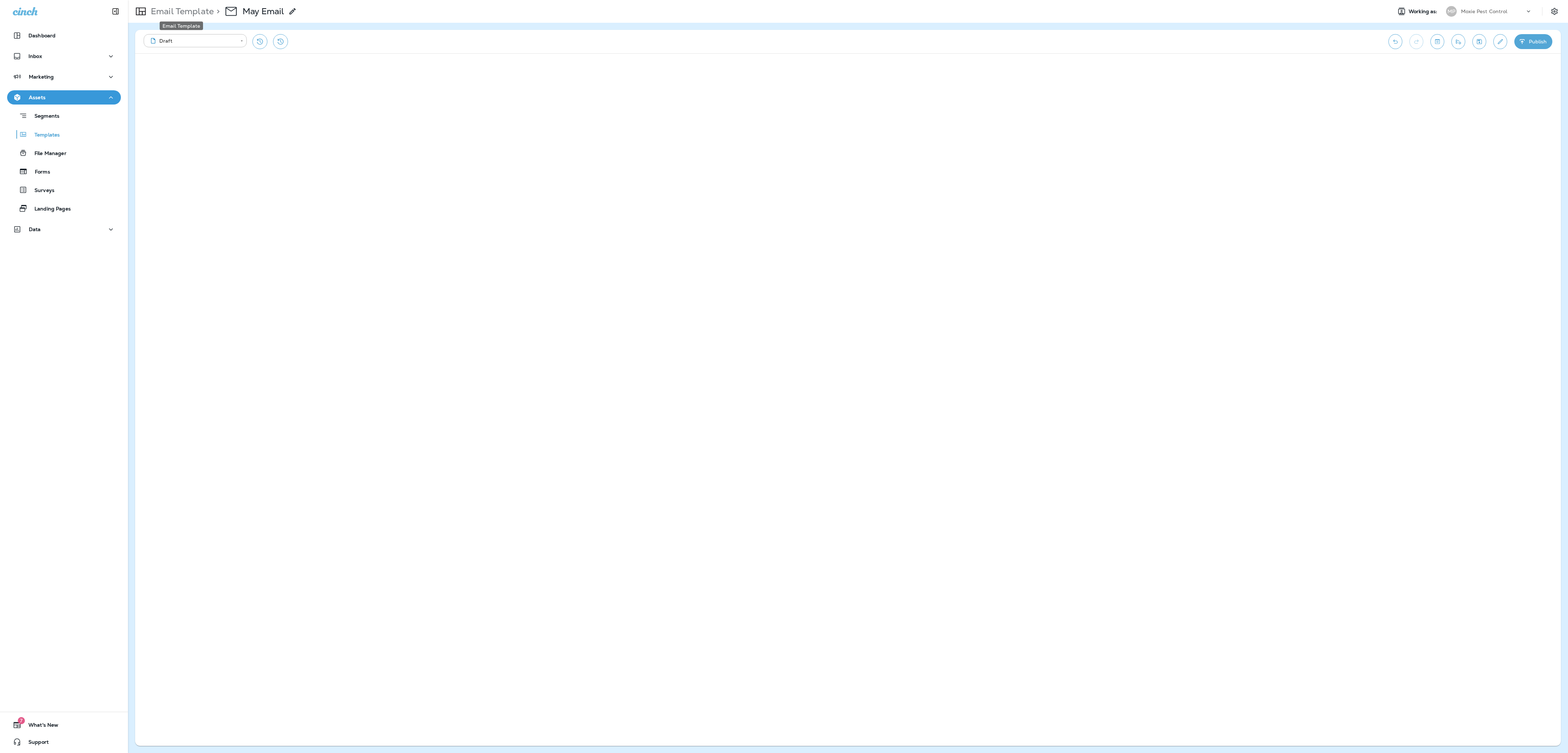
click at [200, 16] on p "Email Template" at bounding box center [181, 12] width 66 height 11
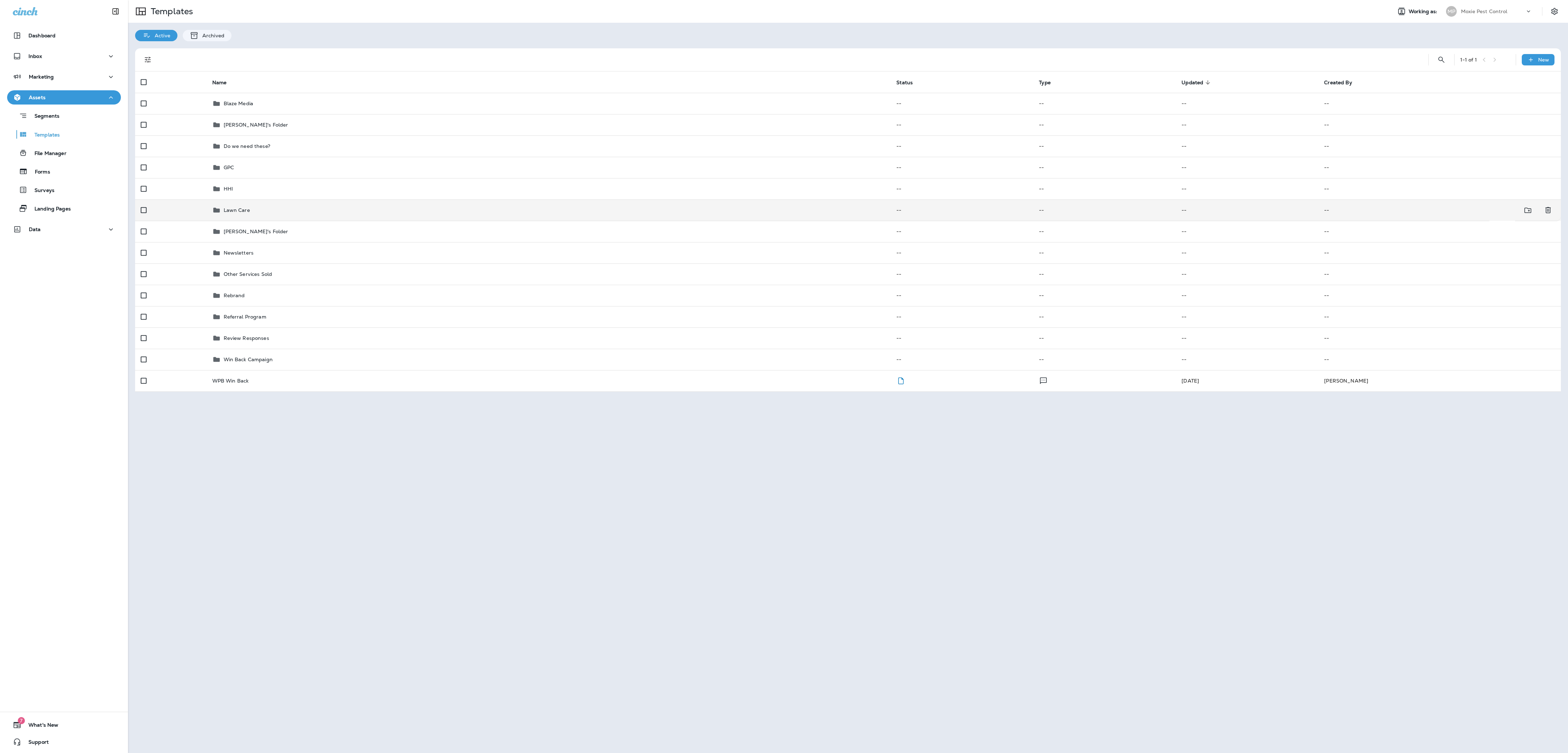
click at [429, 207] on div "Lawn Care" at bounding box center [549, 210] width 673 height 9
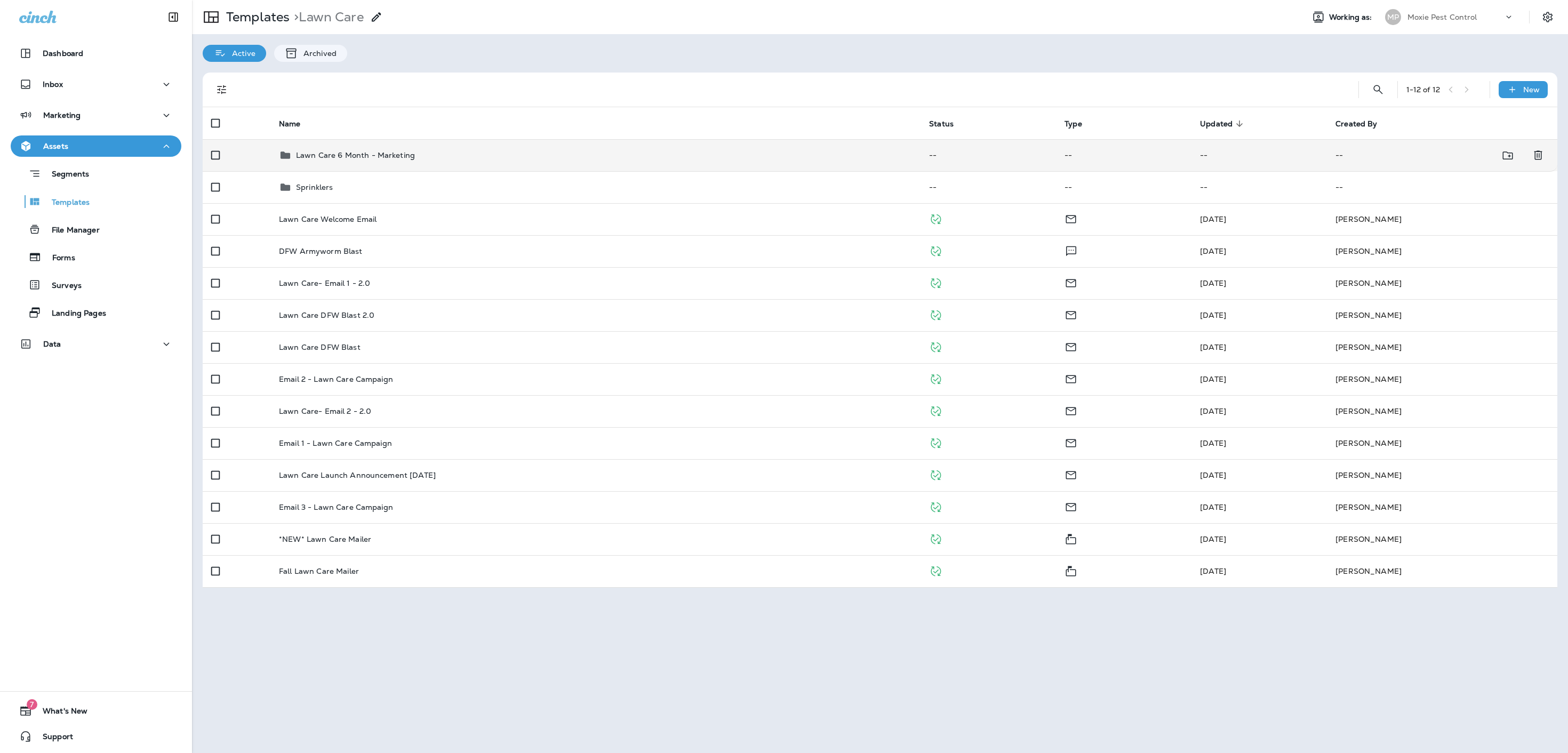
click at [374, 163] on td "Lawn Care 6 Month - Marketing" at bounding box center [595, 154] width 650 height 32
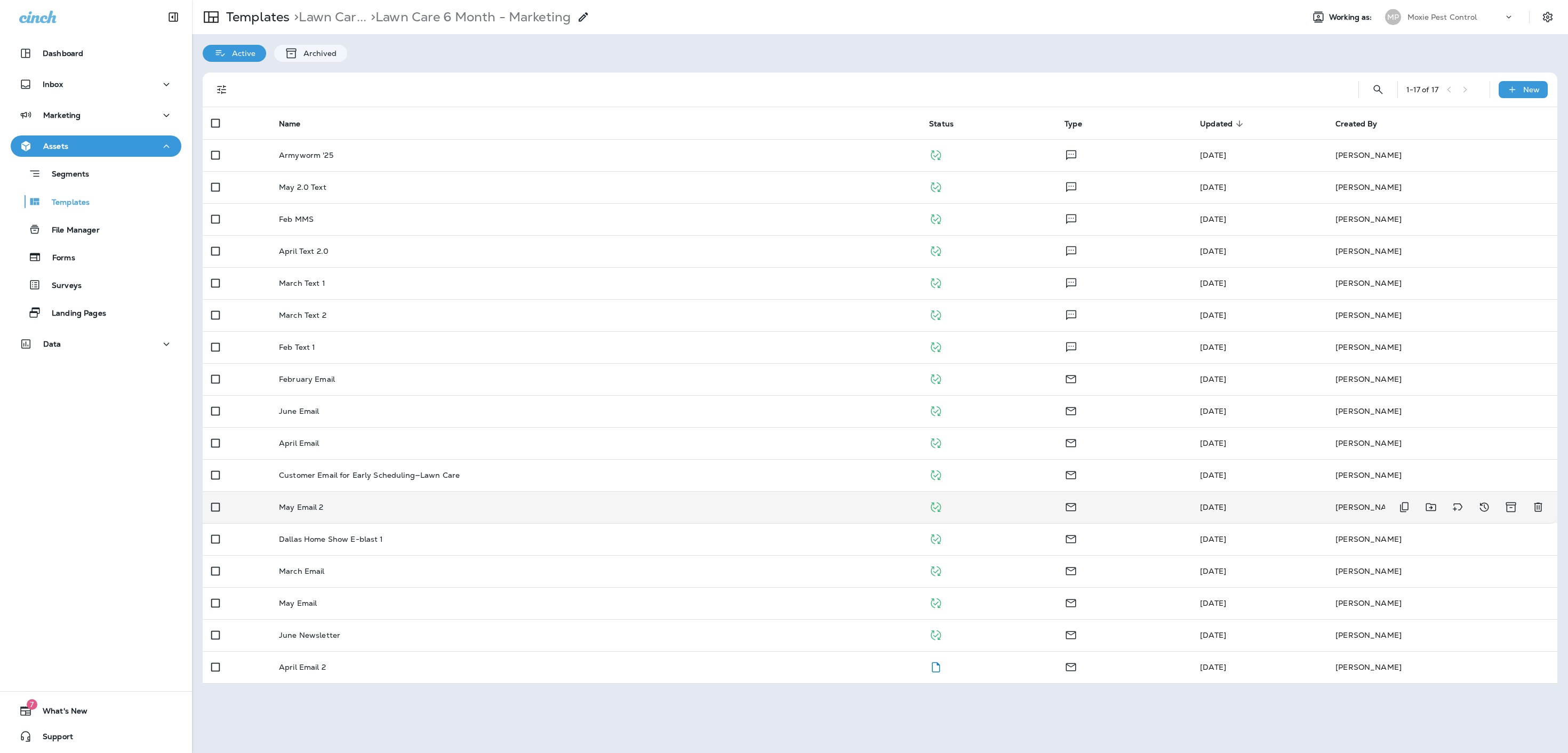
click at [383, 376] on td "May Email 2" at bounding box center [595, 507] width 650 height 32
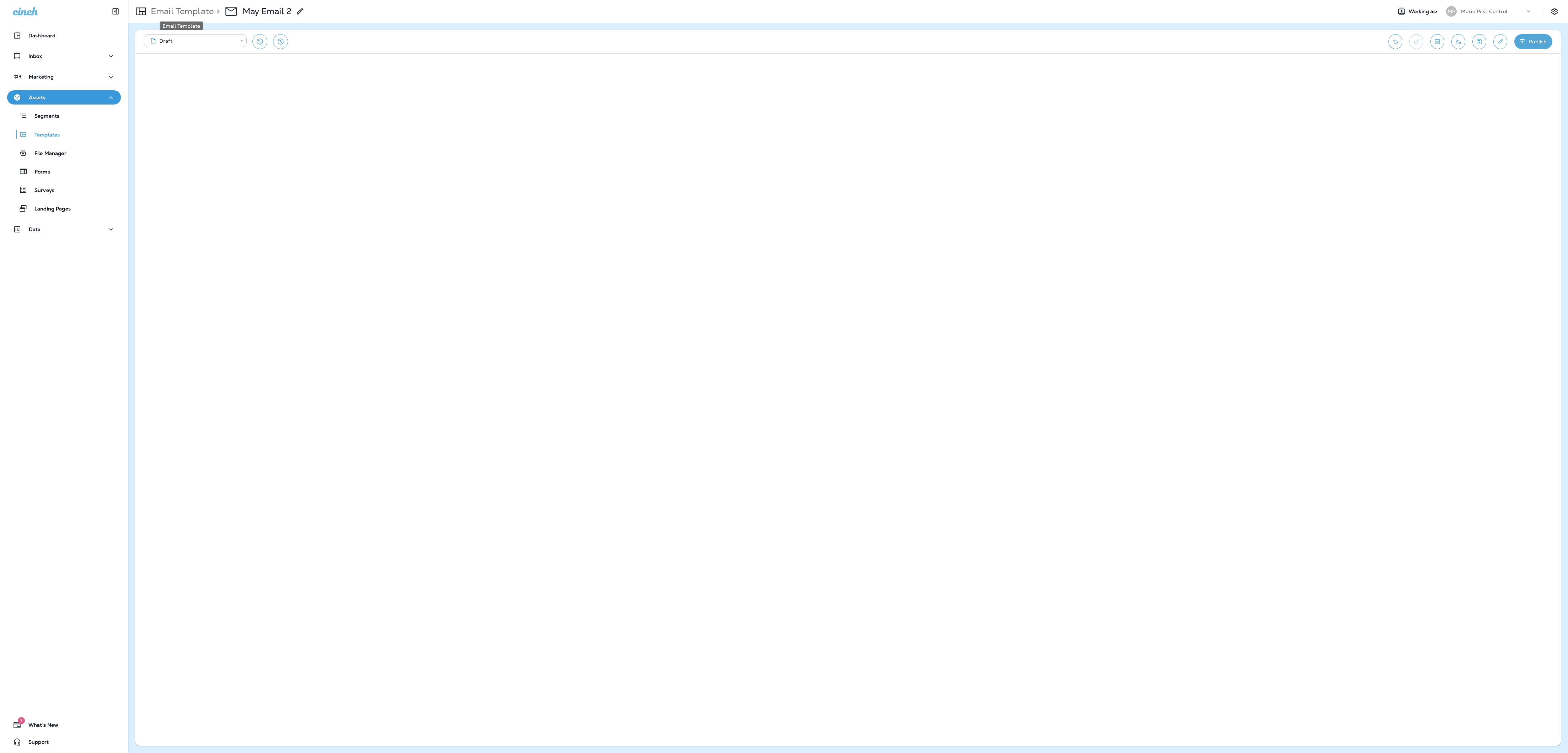
click at [187, 10] on p "Email Template" at bounding box center [181, 12] width 66 height 11
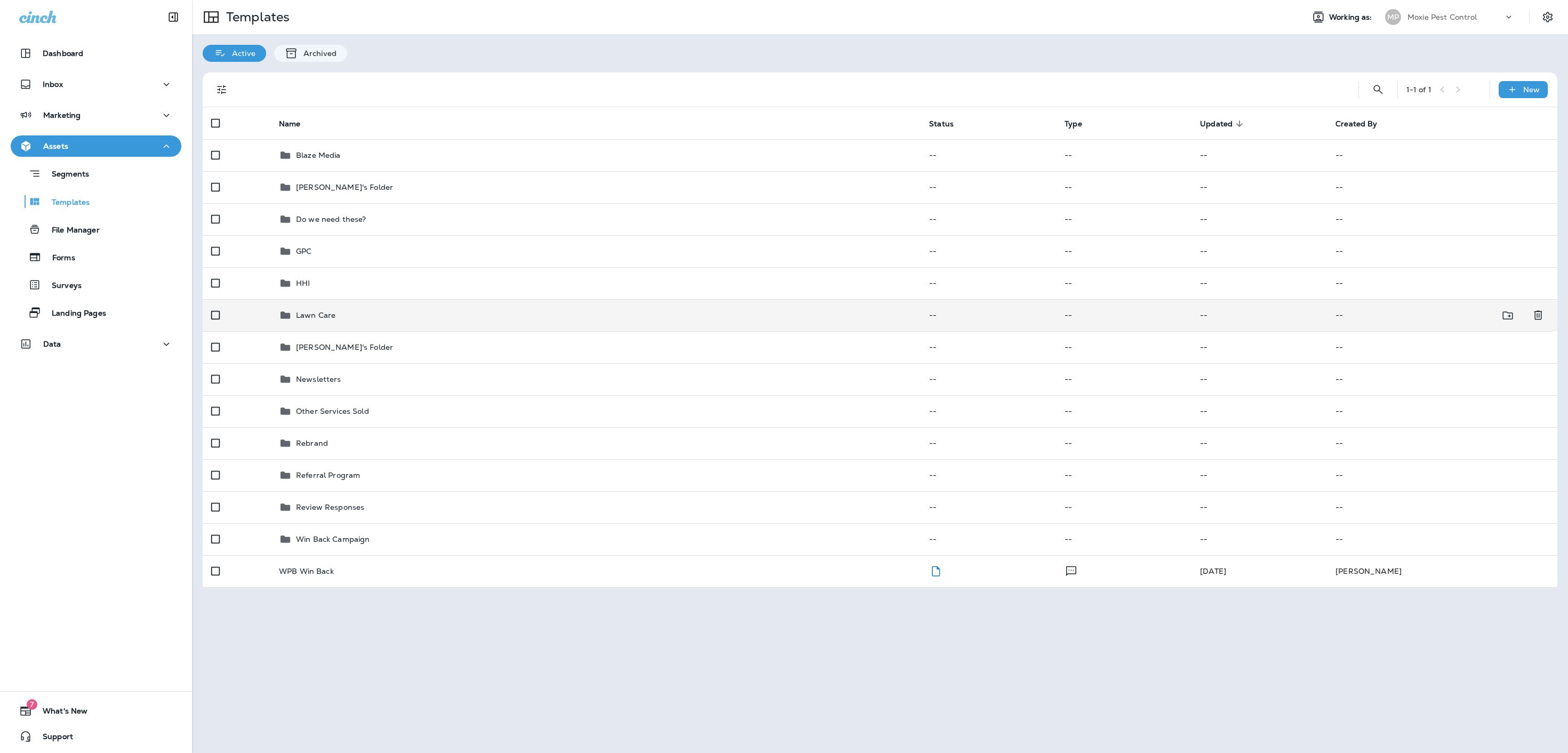
click at [331, 318] on p "Lawn Care" at bounding box center [315, 315] width 39 height 8
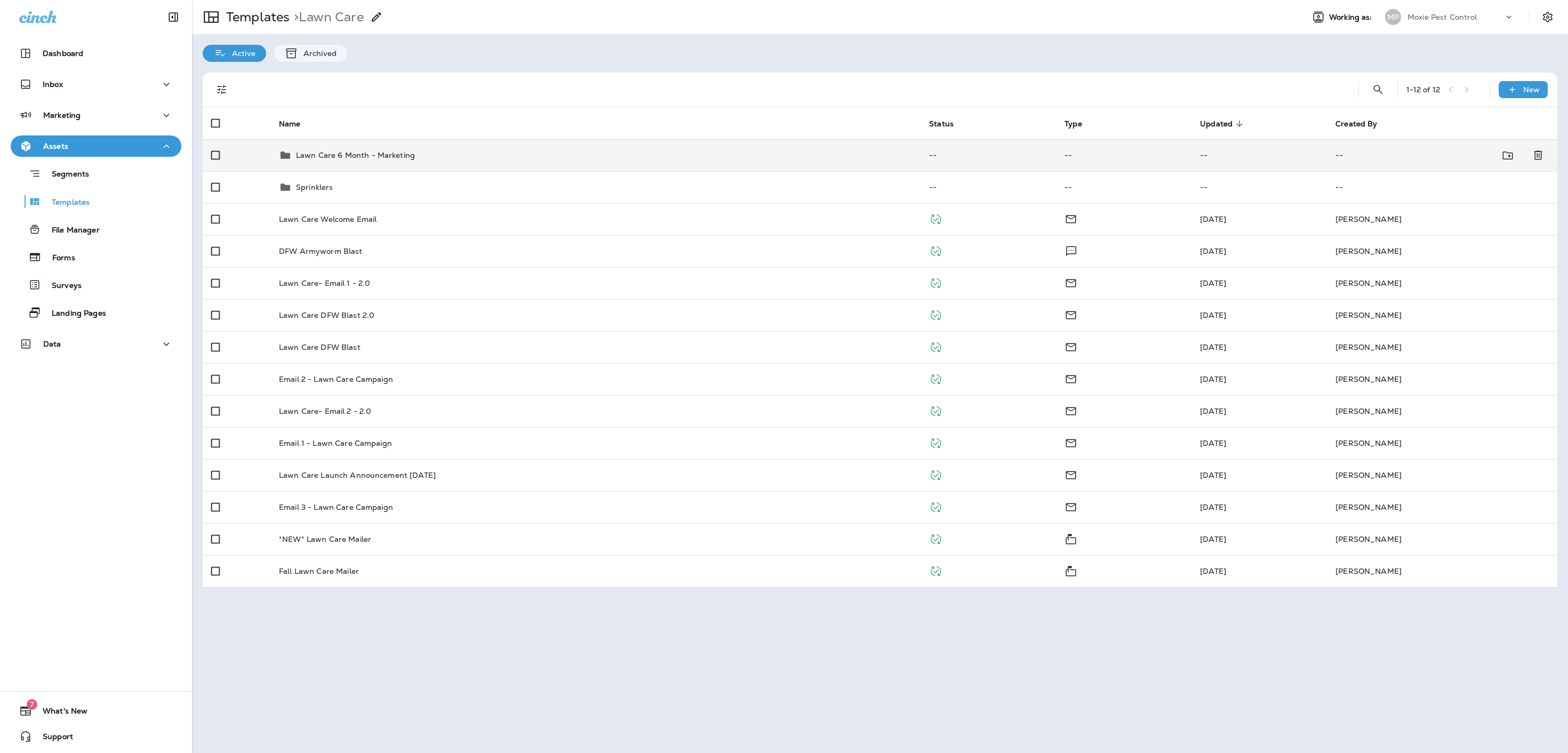
click at [382, 156] on p "Lawn Care 6 Month - Marketing" at bounding box center [355, 154] width 119 height 8
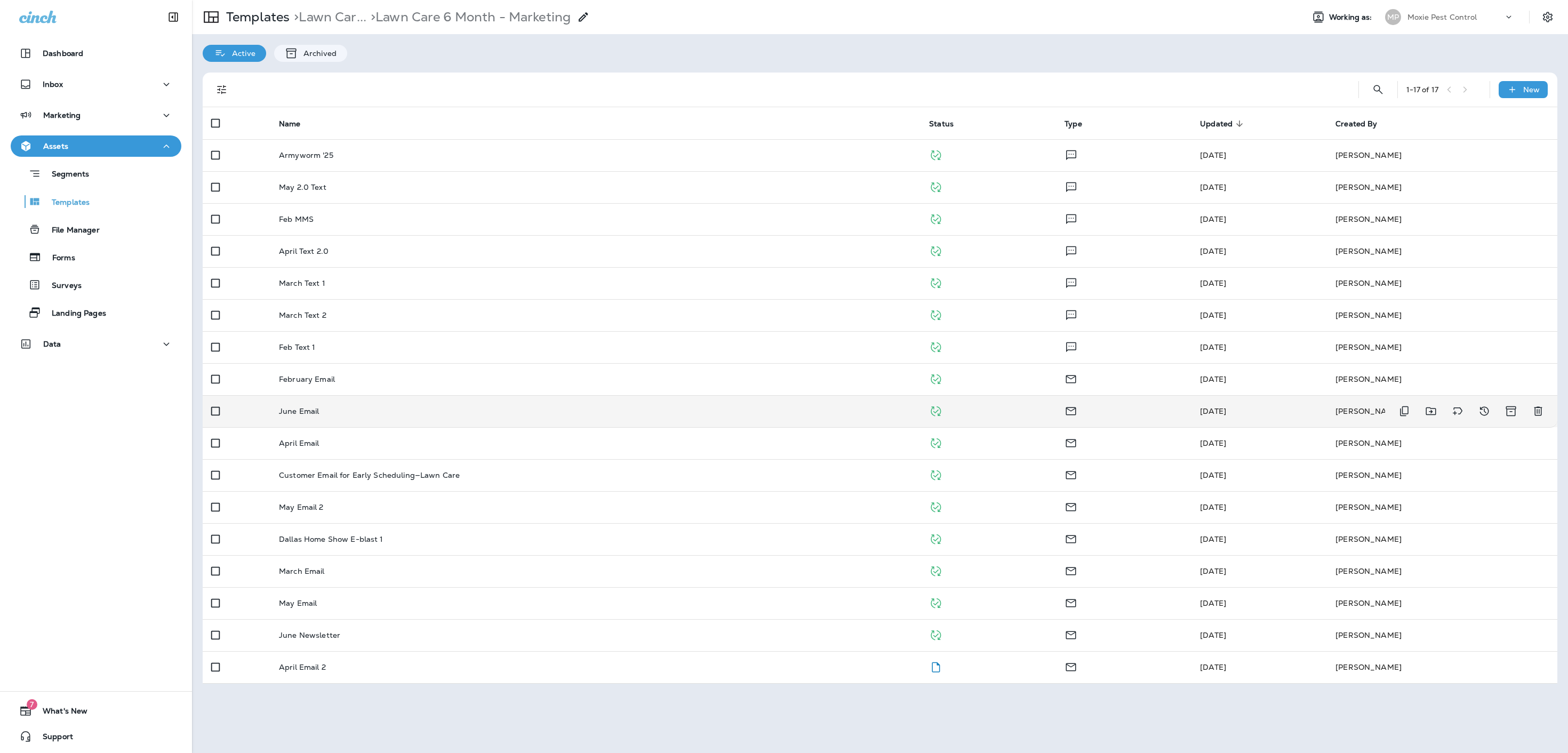
click at [416, 376] on div "June Email" at bounding box center [595, 411] width 633 height 8
